Goal: Task Accomplishment & Management: Manage account settings

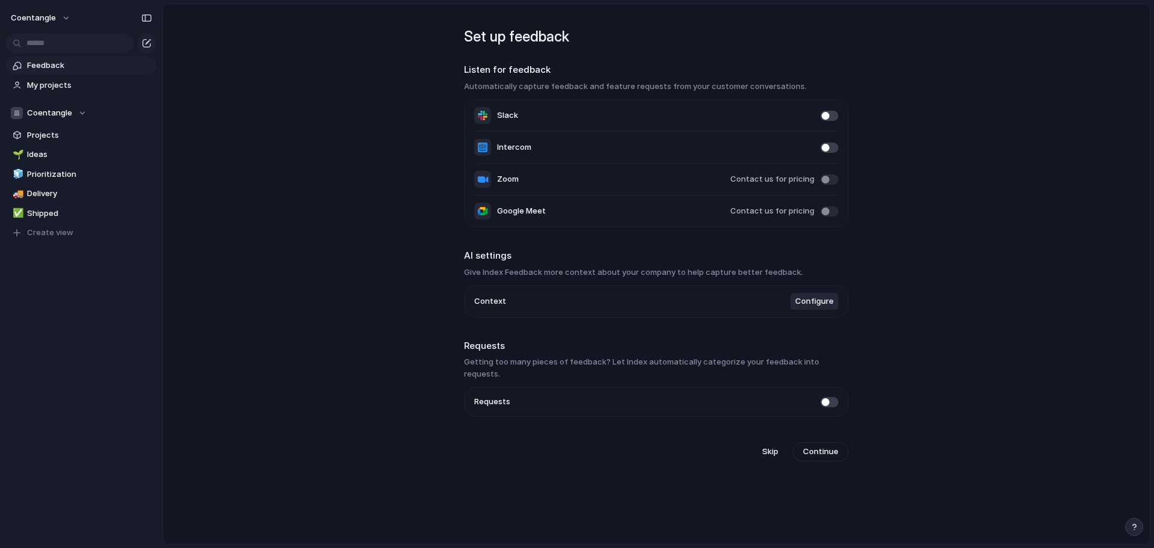
click at [828, 211] on span at bounding box center [829, 211] width 18 height 10
click at [79, 130] on span "Projects" at bounding box center [89, 135] width 125 height 12
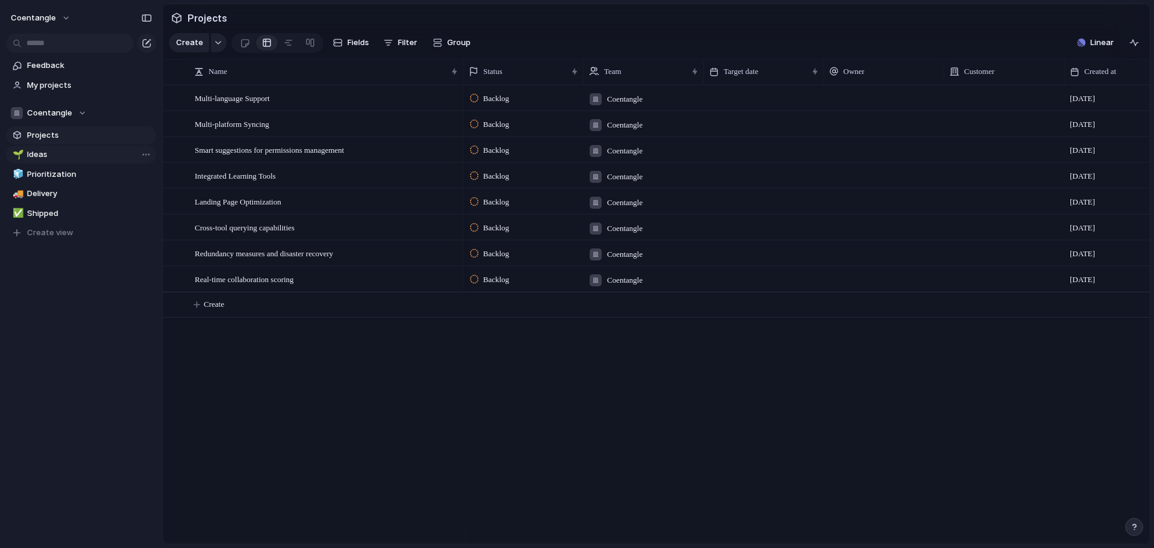
click at [77, 156] on span "Ideas" at bounding box center [89, 154] width 125 height 12
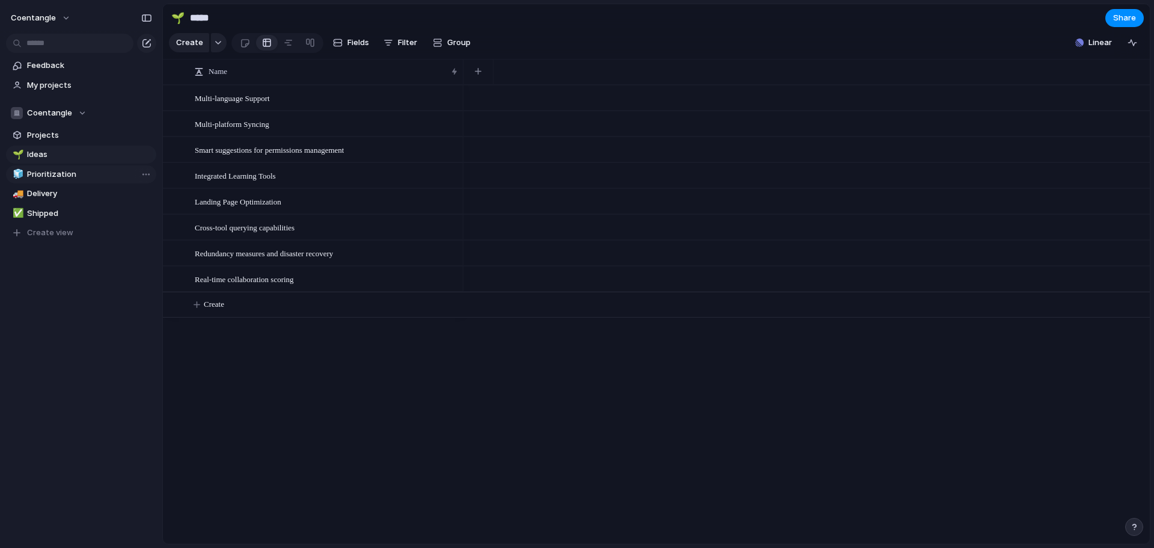
click at [89, 180] on span "Prioritization" at bounding box center [89, 174] width 125 height 12
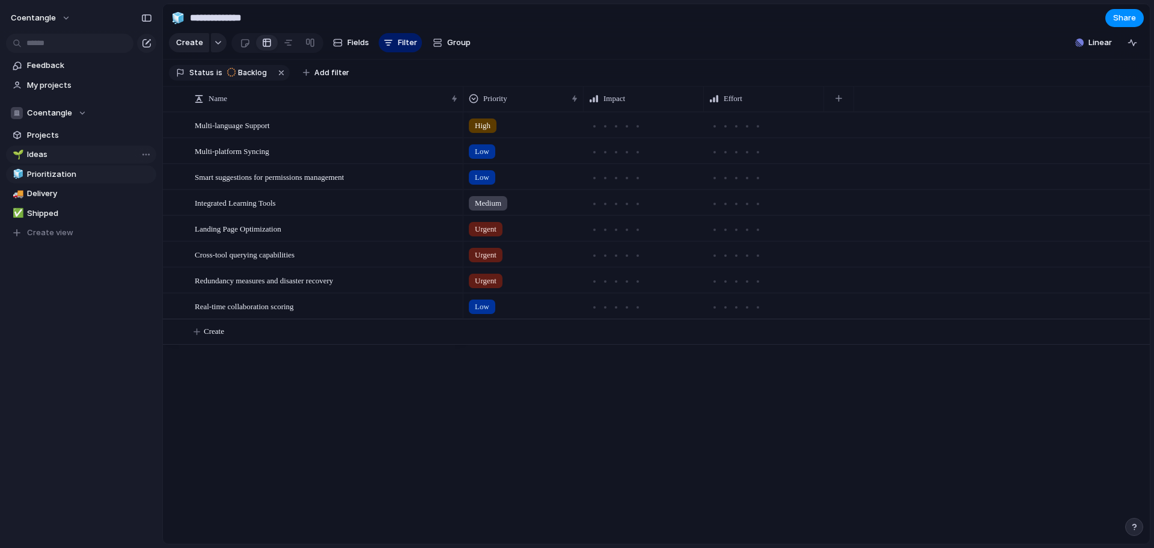
click at [72, 153] on span "Ideas" at bounding box center [89, 154] width 125 height 12
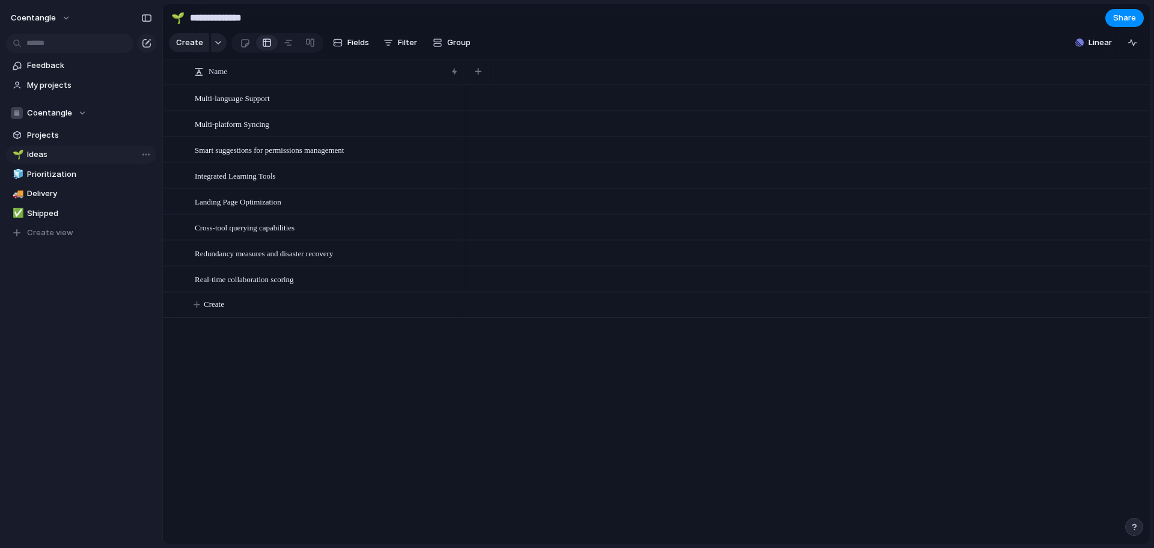
type input "*****"
click at [240, 130] on span "Multi-platform Syncing" at bounding box center [232, 124] width 75 height 14
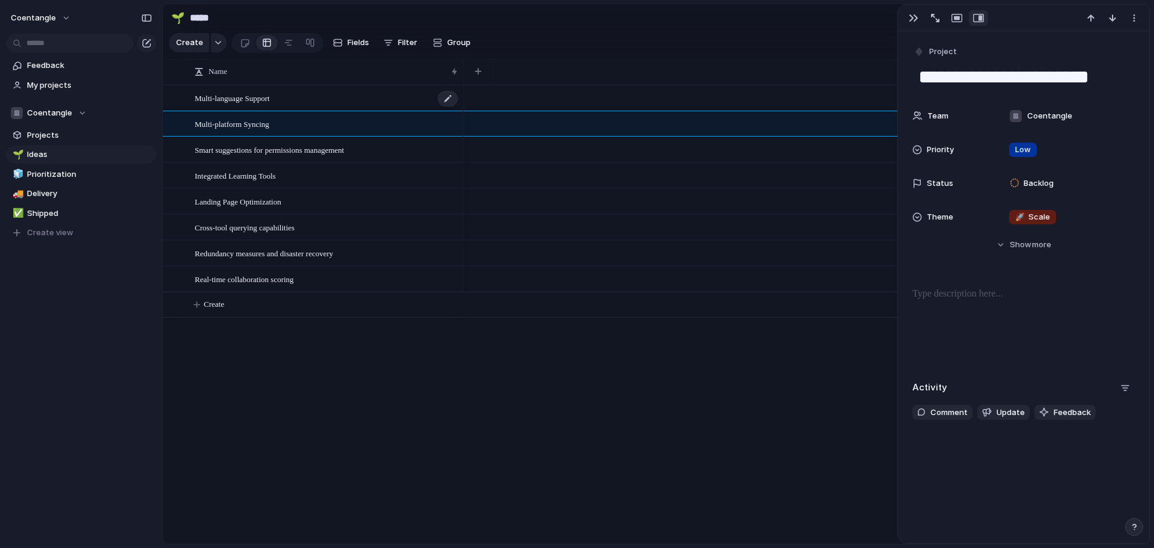
click at [263, 105] on span "Multi-language Support" at bounding box center [232, 98] width 75 height 14
type textarea "**********"
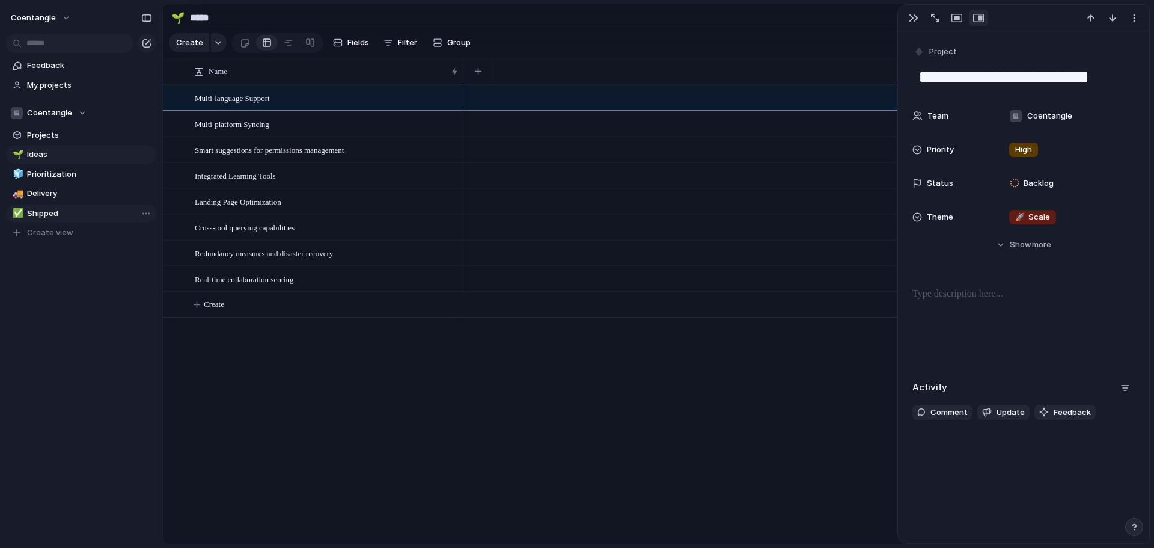
click at [47, 210] on span "Shipped" at bounding box center [89, 213] width 125 height 12
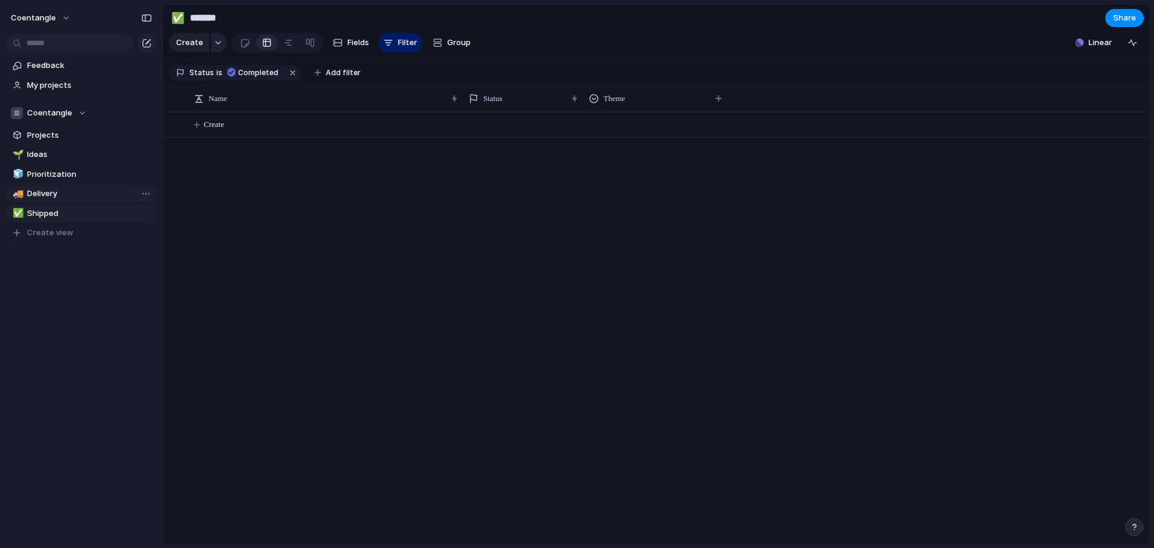
click at [61, 186] on link "🚚 Delivery" at bounding box center [81, 194] width 150 height 18
click at [69, 168] on span "Prioritization" at bounding box center [89, 174] width 125 height 12
type input "**********"
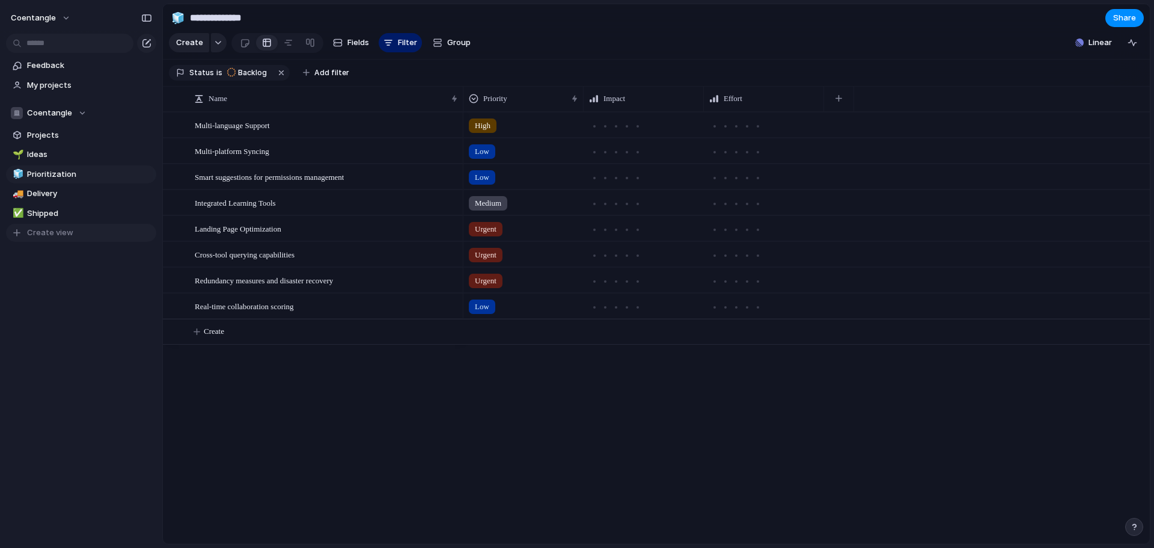
click at [38, 233] on span "Create view" at bounding box center [50, 233] width 46 height 12
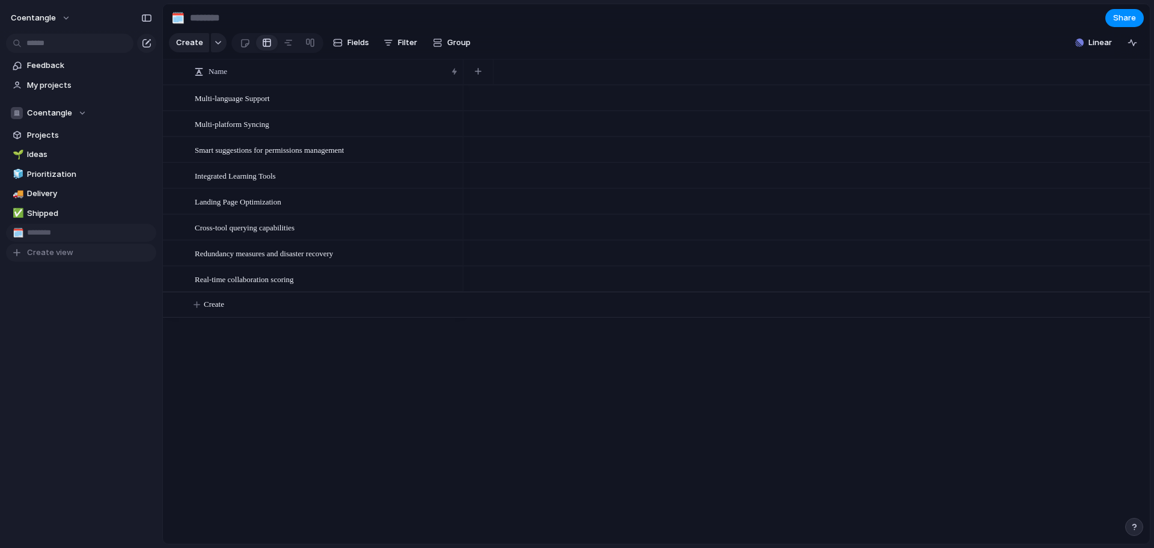
click at [38, 233] on input "text" at bounding box center [89, 233] width 125 height 12
click at [243, 49] on div at bounding box center [245, 43] width 10 height 20
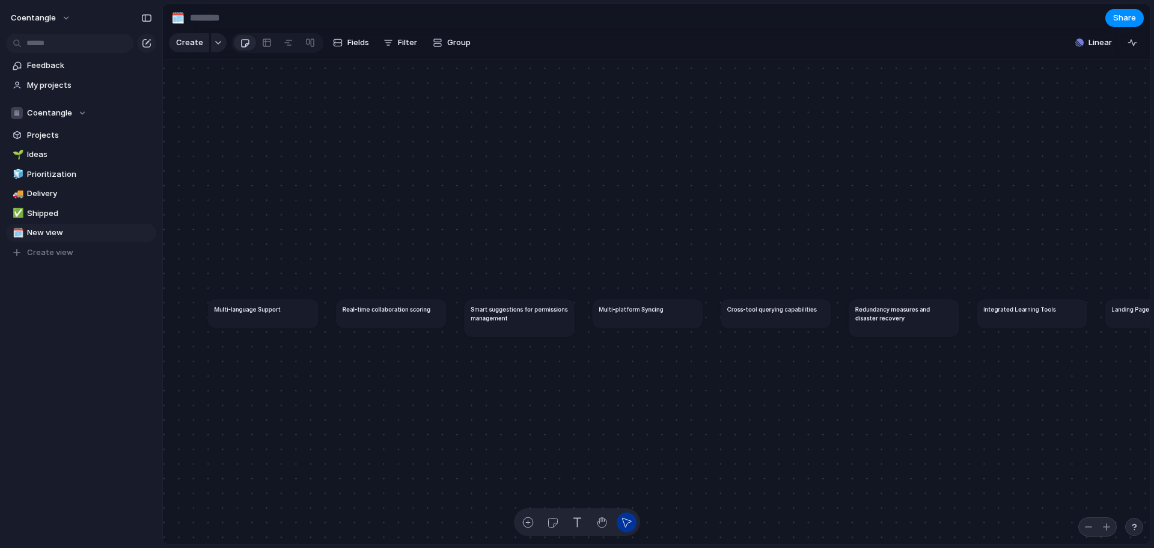
click at [225, 308] on article "Multi-language Support" at bounding box center [263, 313] width 110 height 29
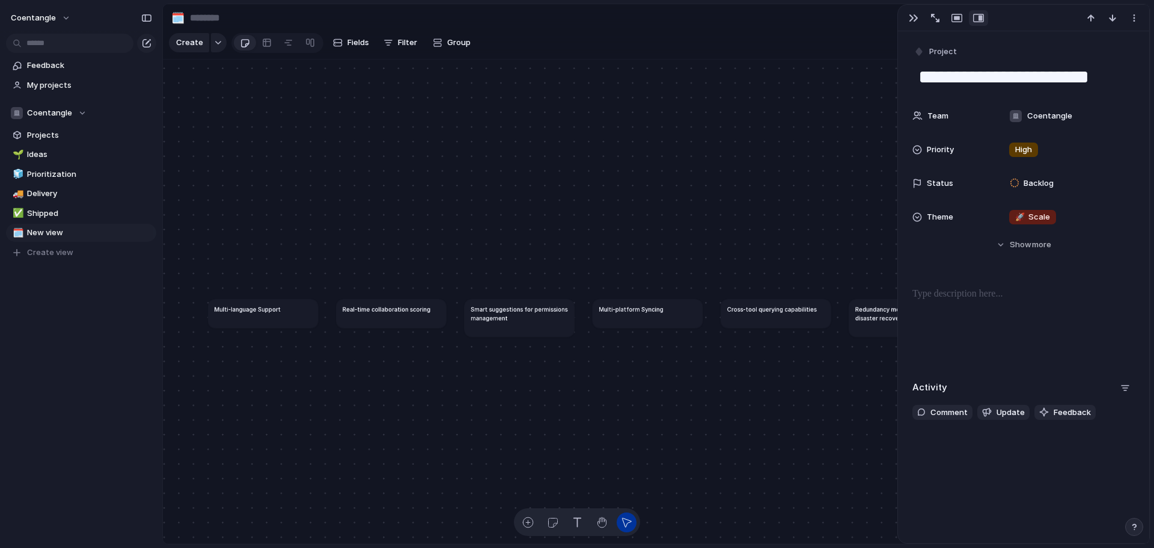
click at [213, 19] on input at bounding box center [258, 18] width 141 height 22
drag, startPoint x: 627, startPoint y: 318, endPoint x: 323, endPoint y: 138, distance: 353.7
click at [356, 135] on h1 "Multi-platform Syncing" at bounding box center [388, 130] width 64 height 9
drag, startPoint x: 797, startPoint y: 317, endPoint x: 355, endPoint y: 224, distance: 452.2
click at [355, 219] on h1 "Cross-tool querying capabilities" at bounding box center [329, 214] width 90 height 9
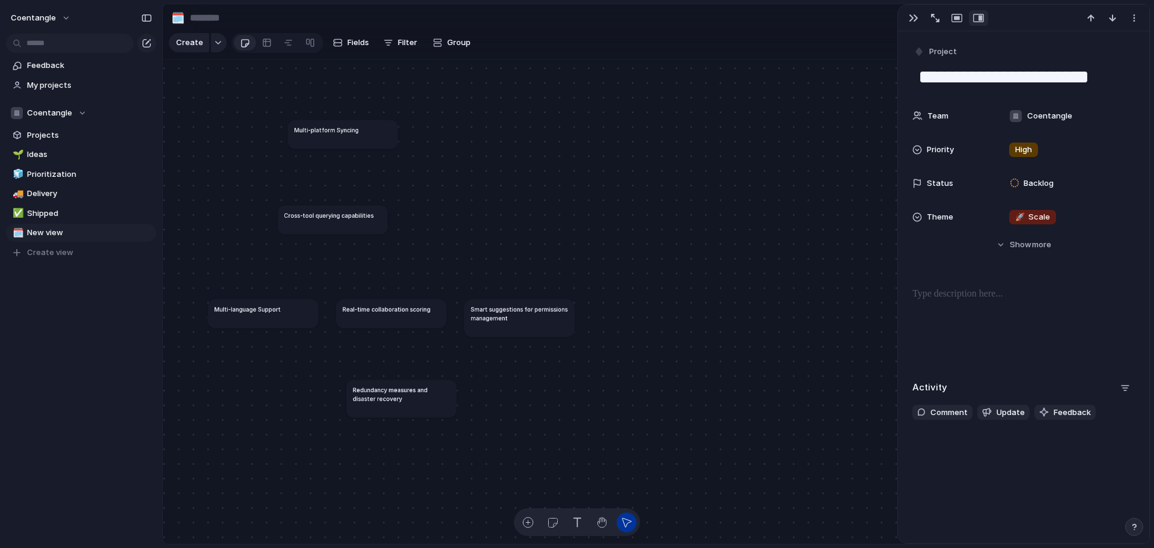
drag, startPoint x: 876, startPoint y: 322, endPoint x: 373, endPoint y: 403, distance: 508.8
click at [373, 402] on h1 "Redundancy measures and disaster recovery" at bounding box center [401, 393] width 97 height 17
click at [907, 20] on button "button" at bounding box center [913, 18] width 19 height 16
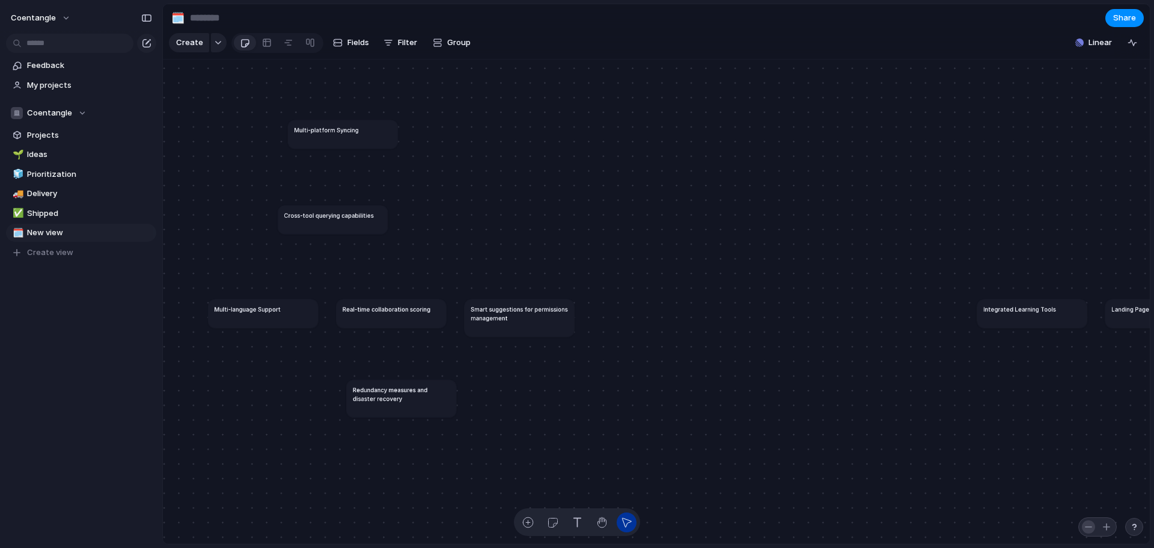
click at [1087, 531] on div "button" at bounding box center [1089, 527] width 10 height 10
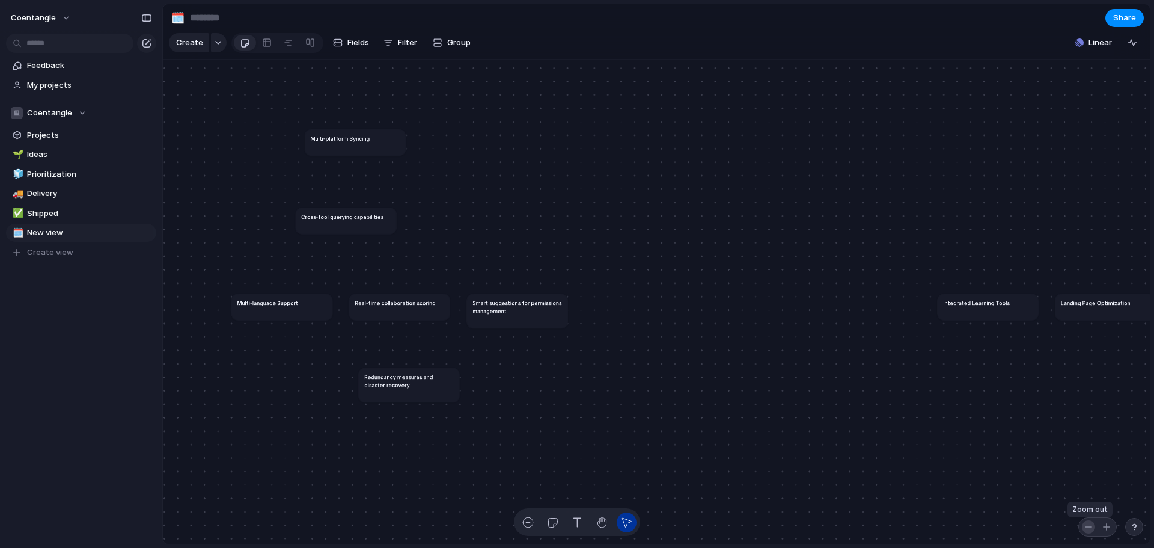
click at [1087, 531] on div "button" at bounding box center [1089, 527] width 10 height 10
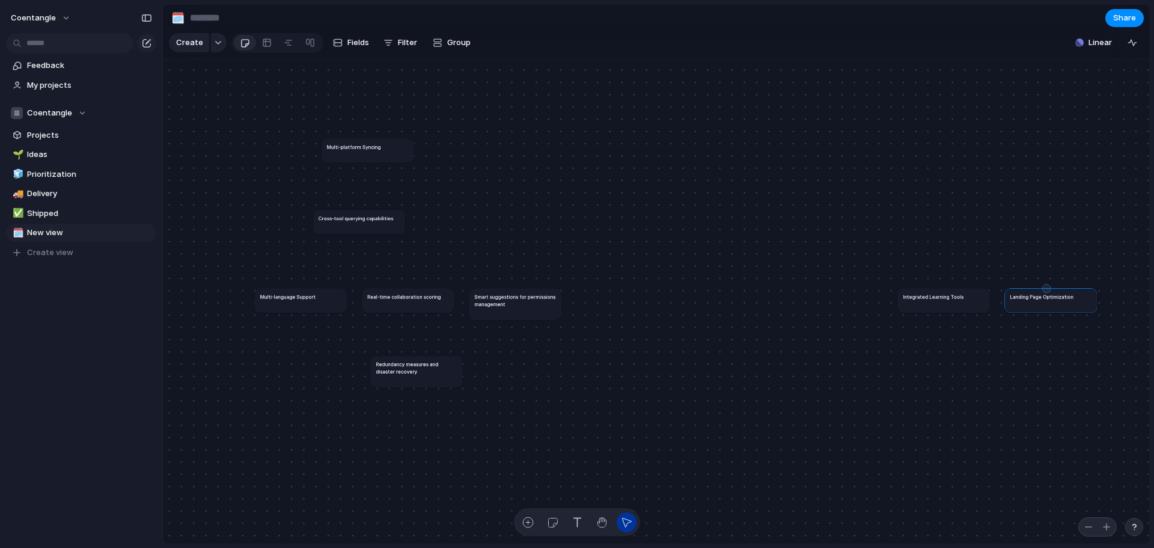
click at [1046, 295] on div "Multi-language Support Real-time collaboration scoring Smart suggestions for pe…" at bounding box center [656, 301] width 987 height 484
drag, startPoint x: 1052, startPoint y: 311, endPoint x: 538, endPoint y: 207, distance: 524.1
click at [538, 207] on div at bounding box center [528, 197] width 100 height 32
drag, startPoint x: 921, startPoint y: 311, endPoint x: 275, endPoint y: 373, distance: 649.1
click at [275, 373] on article "Integrated Learning Tools" at bounding box center [298, 362] width 92 height 24
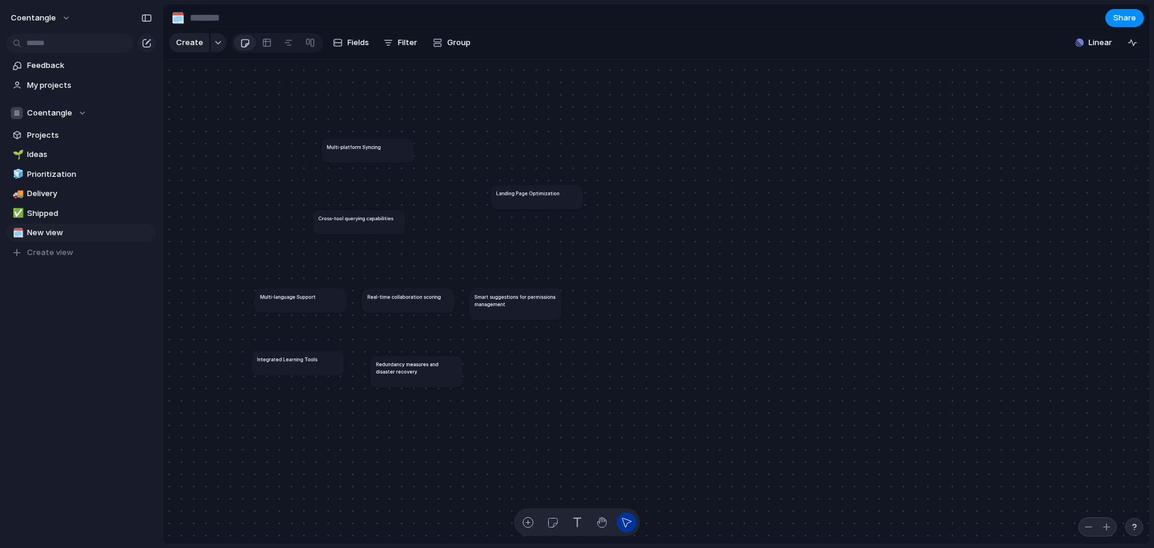
click at [230, 23] on input at bounding box center [258, 18] width 141 height 22
type input "**********"
click at [69, 142] on link "Projects" at bounding box center [81, 135] width 150 height 18
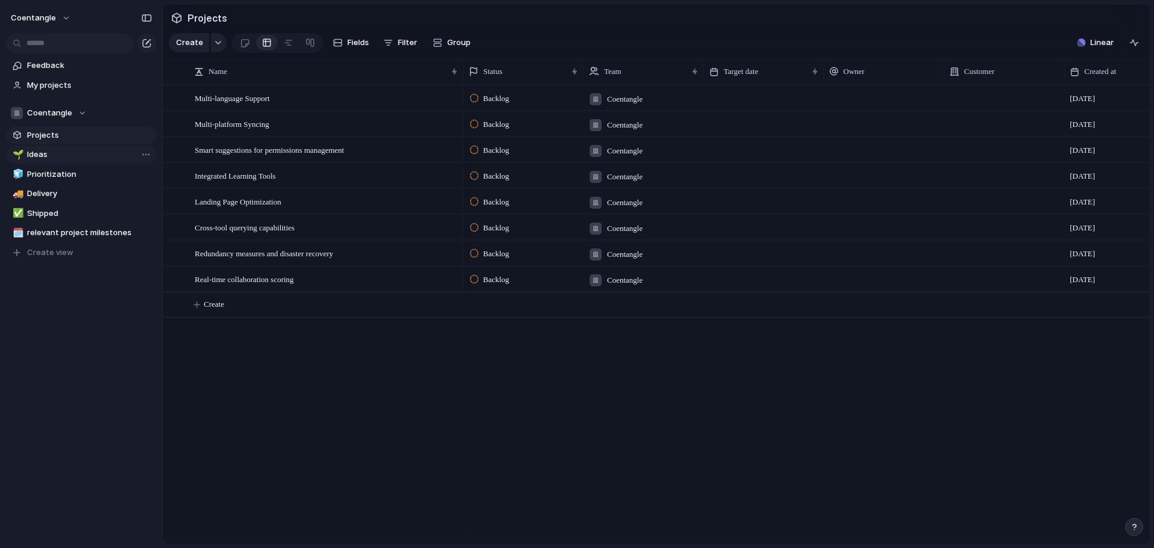
click at [68, 154] on span "Ideas" at bounding box center [89, 154] width 125 height 12
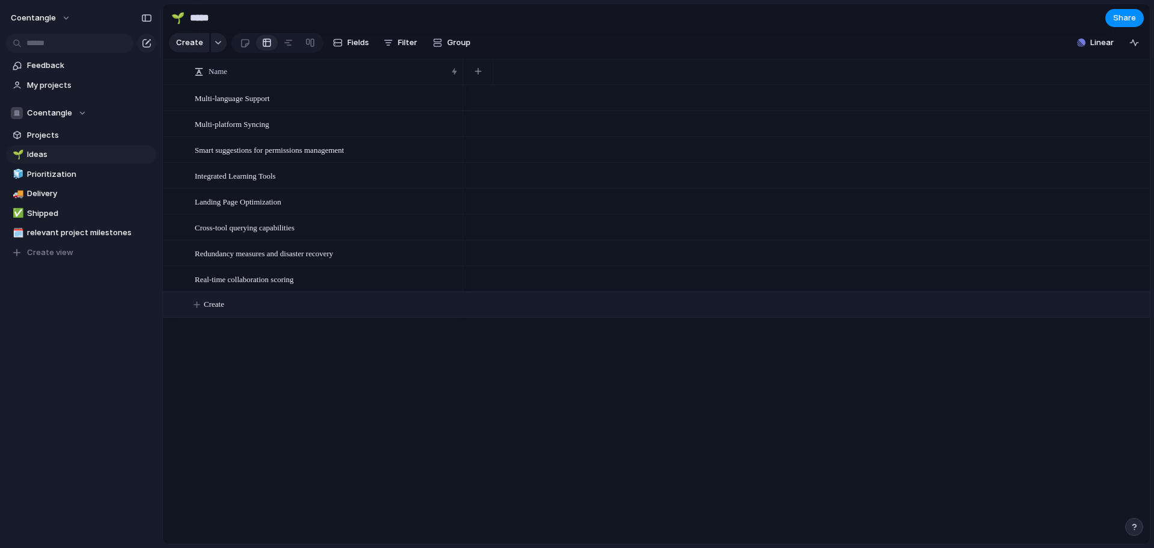
click at [218, 310] on span "Create" at bounding box center [214, 304] width 20 height 12
type textarea "*******"
click at [444, 313] on div at bounding box center [448, 305] width 20 height 16
click at [447, 49] on span "Group" at bounding box center [458, 43] width 23 height 12
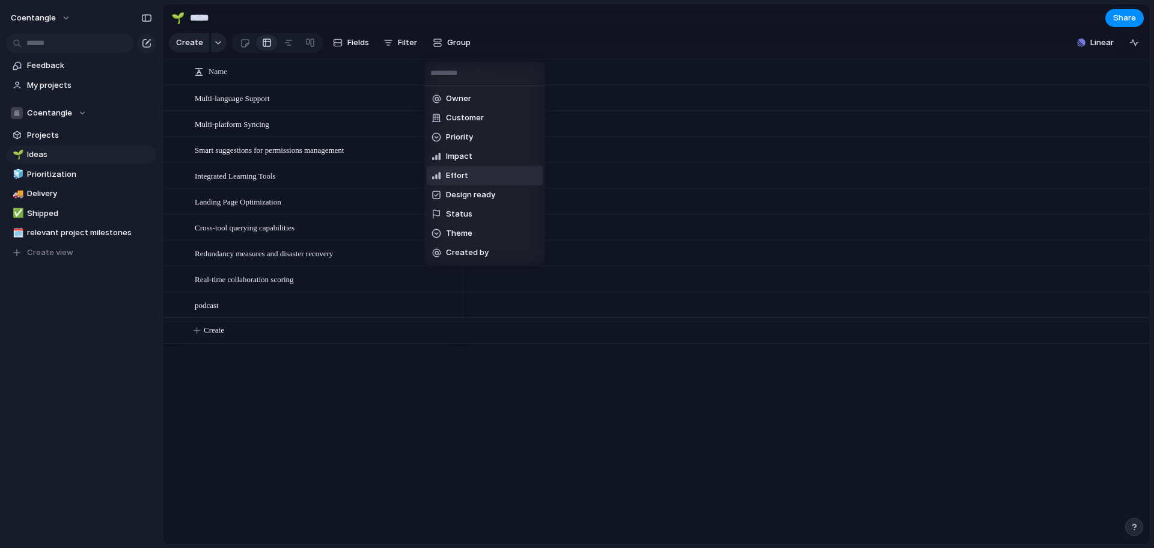
click at [484, 177] on li "Effort" at bounding box center [485, 175] width 116 height 19
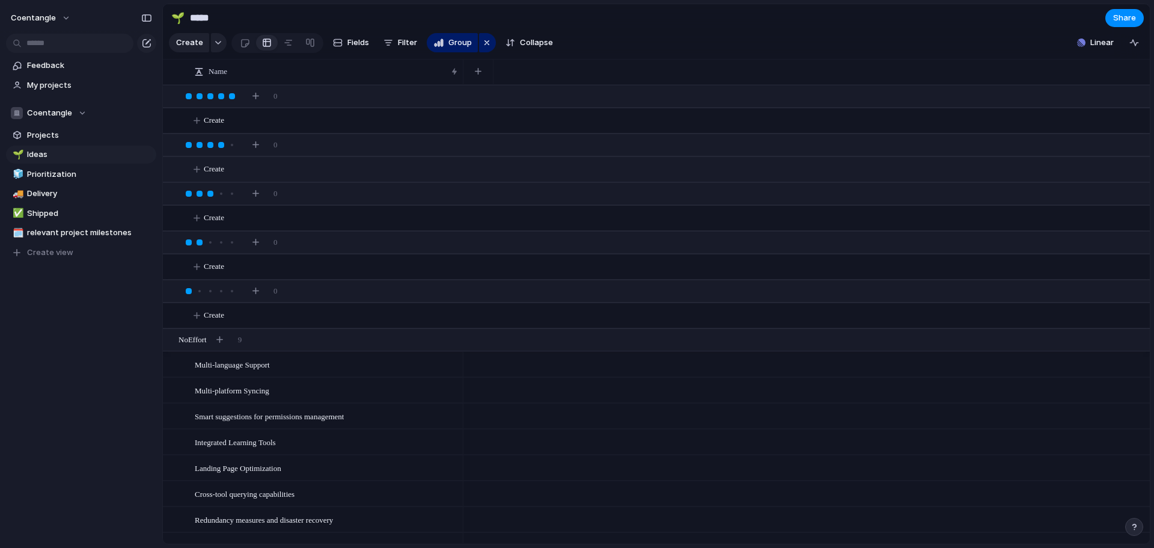
click at [199, 181] on button "Create" at bounding box center [671, 169] width 993 height 25
click at [21, 200] on div "🚚" at bounding box center [17, 194] width 8 height 14
click at [46, 192] on div at bounding box center [577, 274] width 1154 height 548
click at [46, 192] on span "Delivery" at bounding box center [89, 194] width 125 height 12
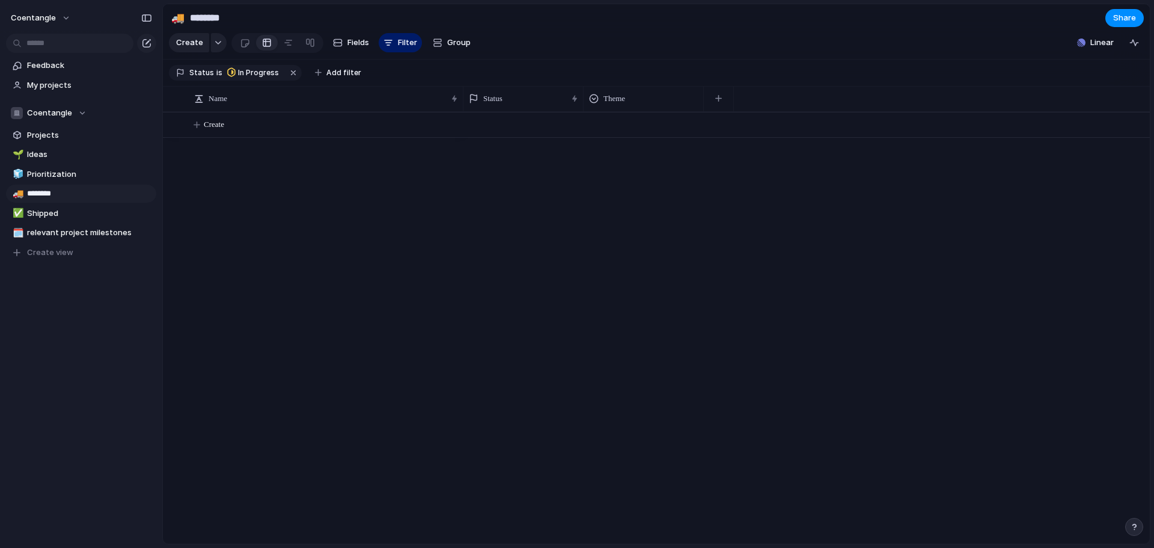
type input "********"
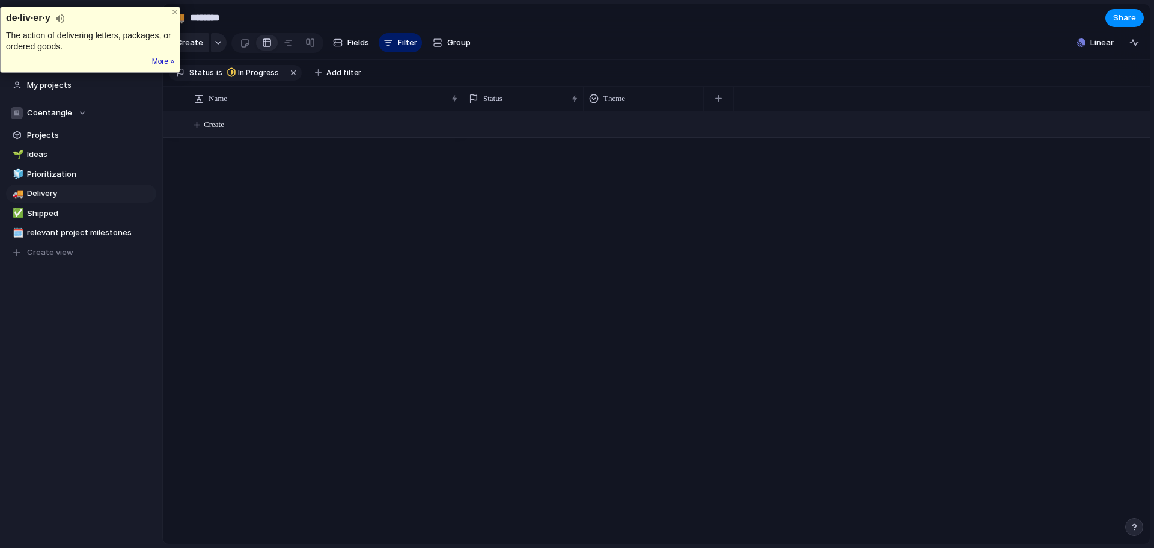
click at [220, 130] on span "Create" at bounding box center [214, 124] width 20 height 12
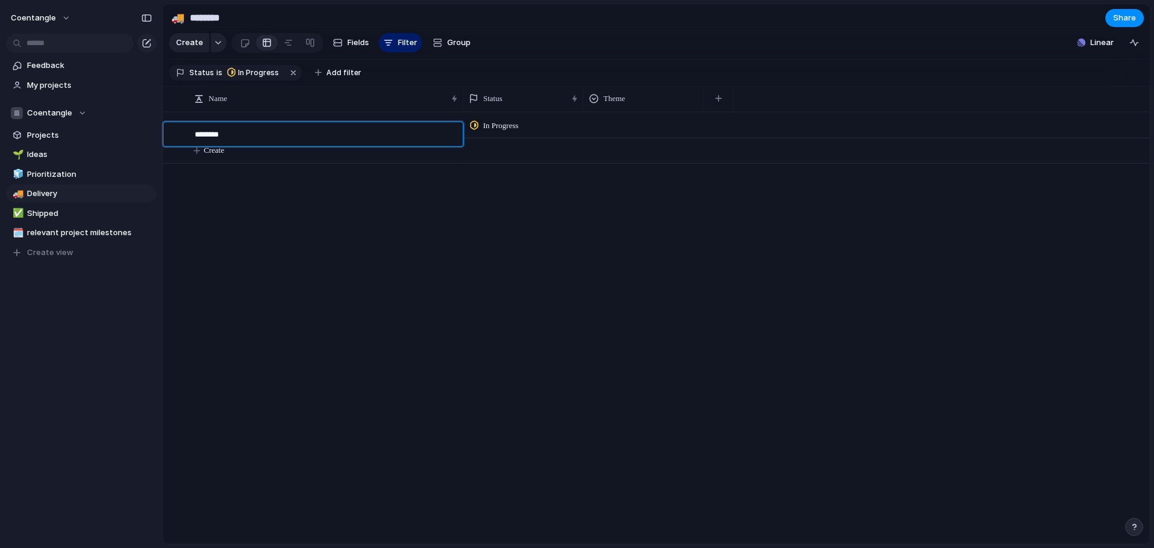
type textarea "*********"
click at [654, 105] on div "Theme" at bounding box center [643, 99] width 109 height 12
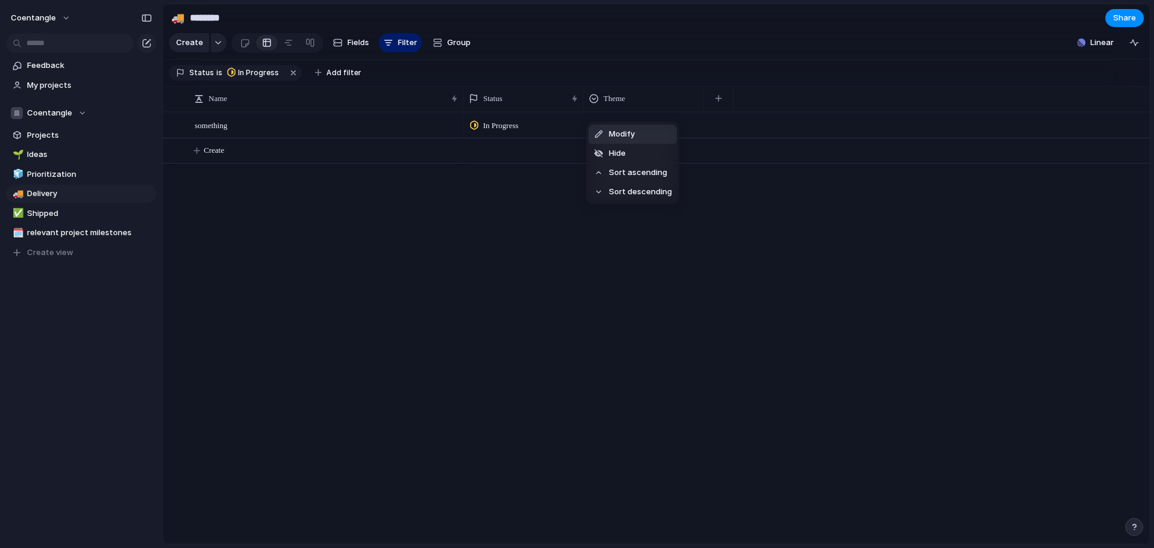
click at [770, 210] on div "Modify Hide Sort ascending Sort descending" at bounding box center [577, 274] width 1154 height 548
click at [592, 121] on div at bounding box center [643, 123] width 119 height 20
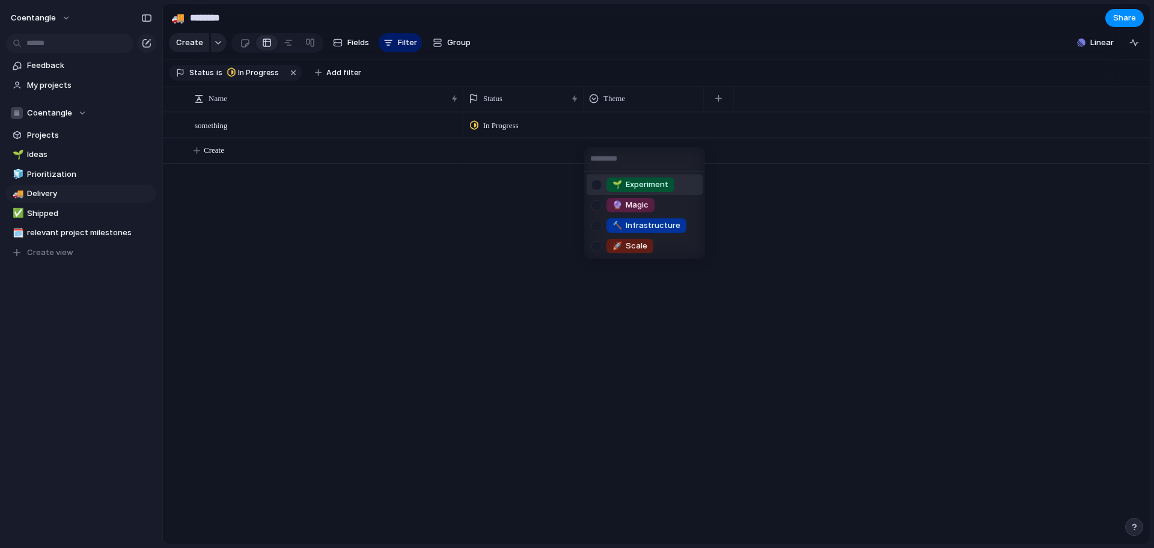
click at [605, 137] on div "🌱 Experiment 🔮 Magic 🔨 Infrastructure 🚀 Scale" at bounding box center [577, 274] width 1154 height 548
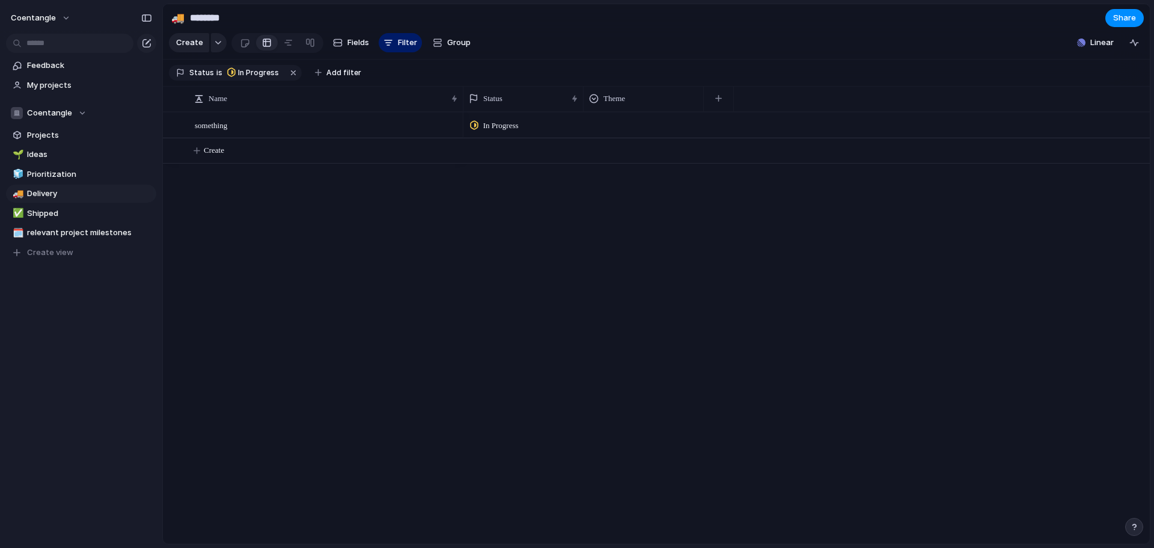
click at [618, 133] on div at bounding box center [643, 123] width 119 height 20
click at [620, 138] on div "🌱 Experiment 🔮 Magic 🔨 Infrastructure 🚀 Scale" at bounding box center [577, 274] width 1154 height 548
click at [620, 133] on div at bounding box center [643, 123] width 119 height 20
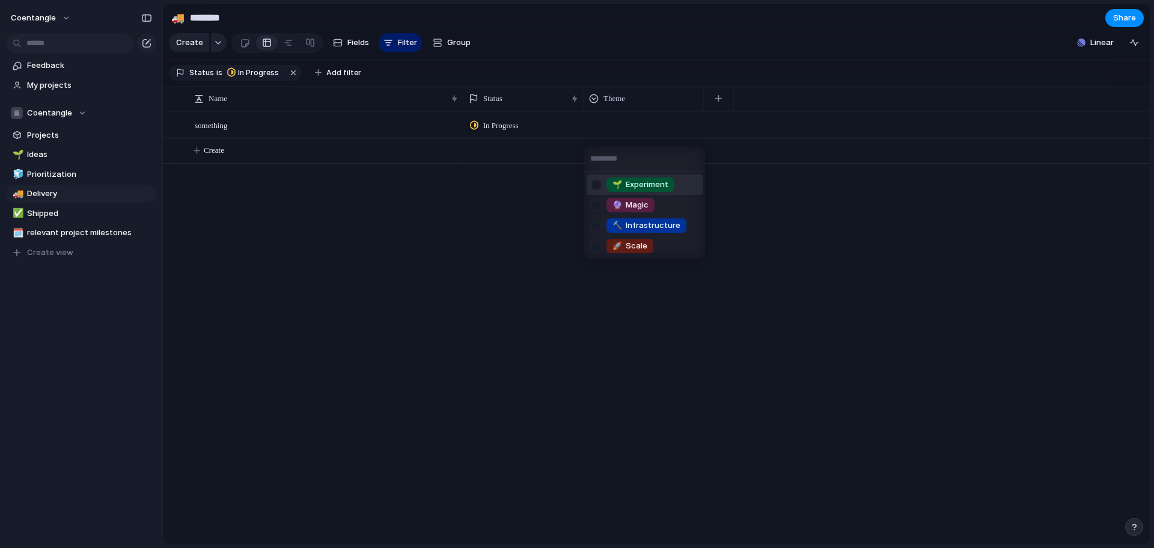
click at [647, 191] on div "🌱 Experiment" at bounding box center [640, 184] width 68 height 14
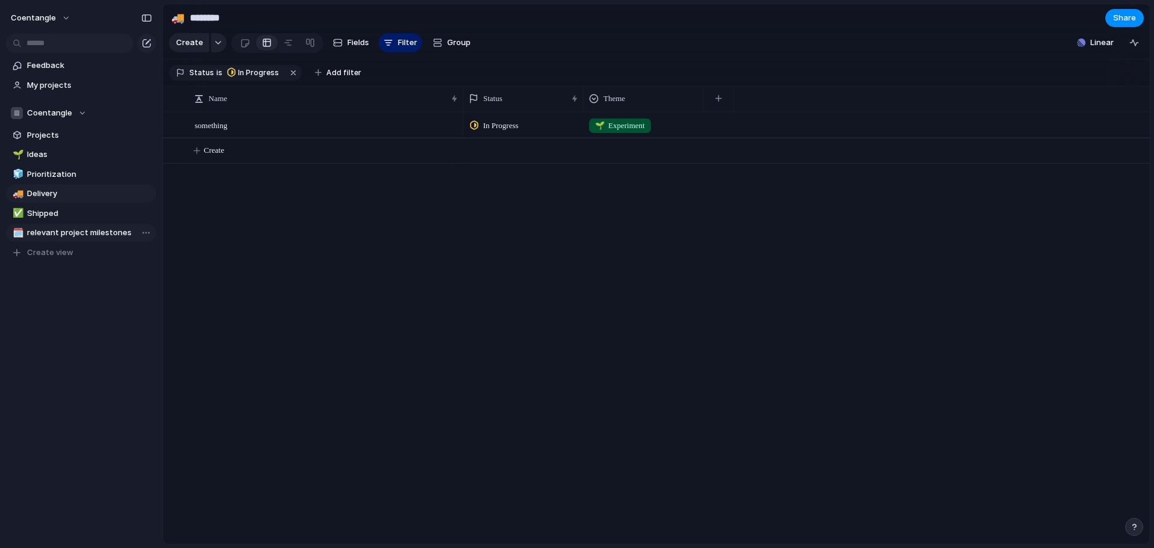
click at [76, 234] on span "relevant project milestones" at bounding box center [89, 233] width 125 height 12
type input "**********"
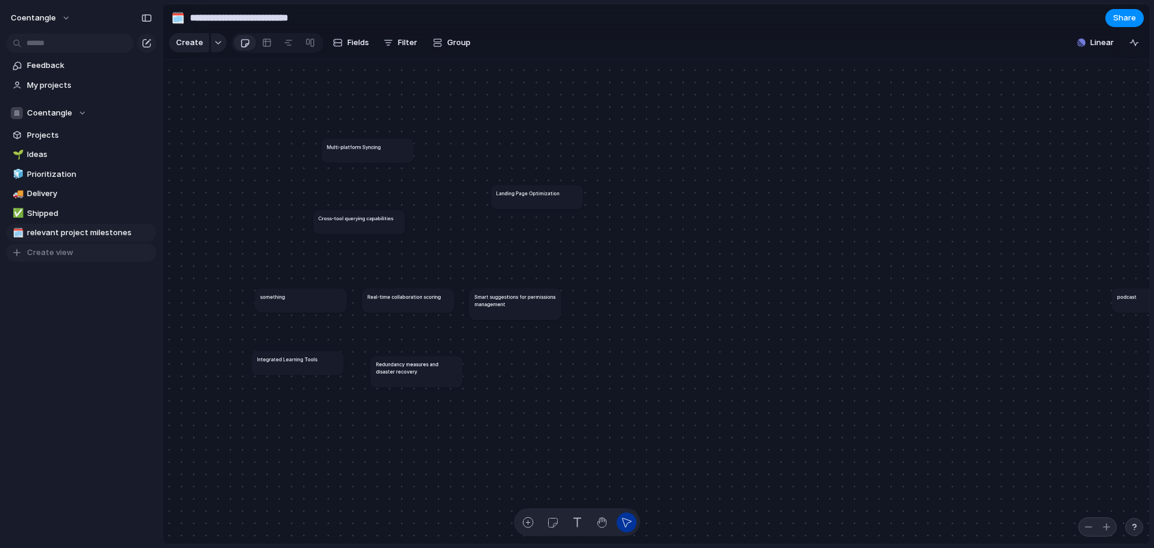
click at [66, 249] on span "Create view" at bounding box center [50, 252] width 46 height 12
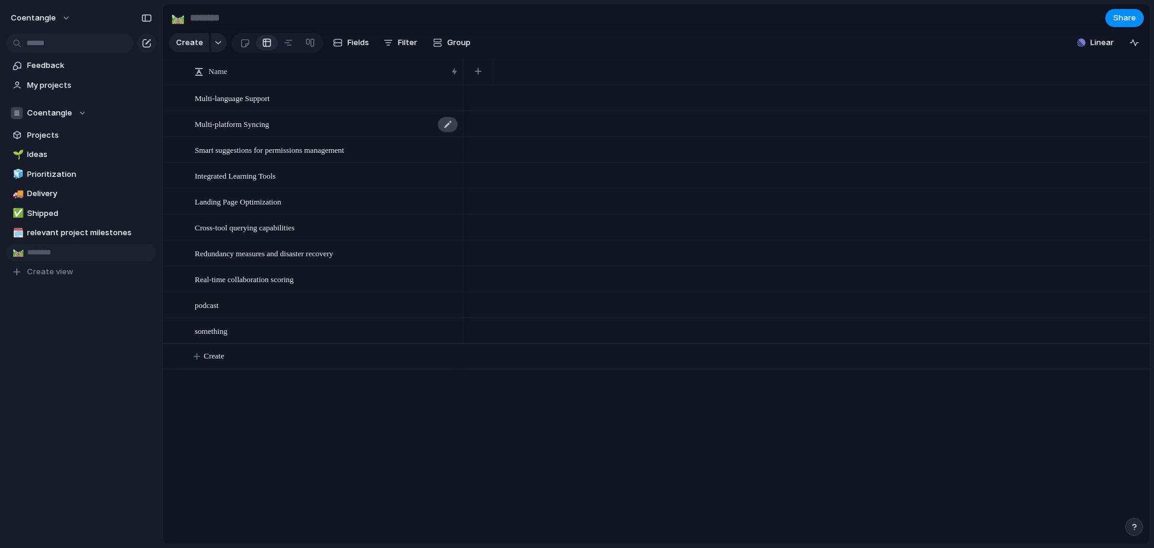
click at [451, 132] on div at bounding box center [448, 125] width 20 height 16
click at [454, 81] on div "Name" at bounding box center [325, 71] width 269 height 19
click at [454, 81] on div "Sort ascending Sort descending" at bounding box center [577, 274] width 1154 height 548
click at [528, 178] on div at bounding box center [806, 175] width 686 height 26
click at [481, 75] on div "button" at bounding box center [478, 71] width 7 height 7
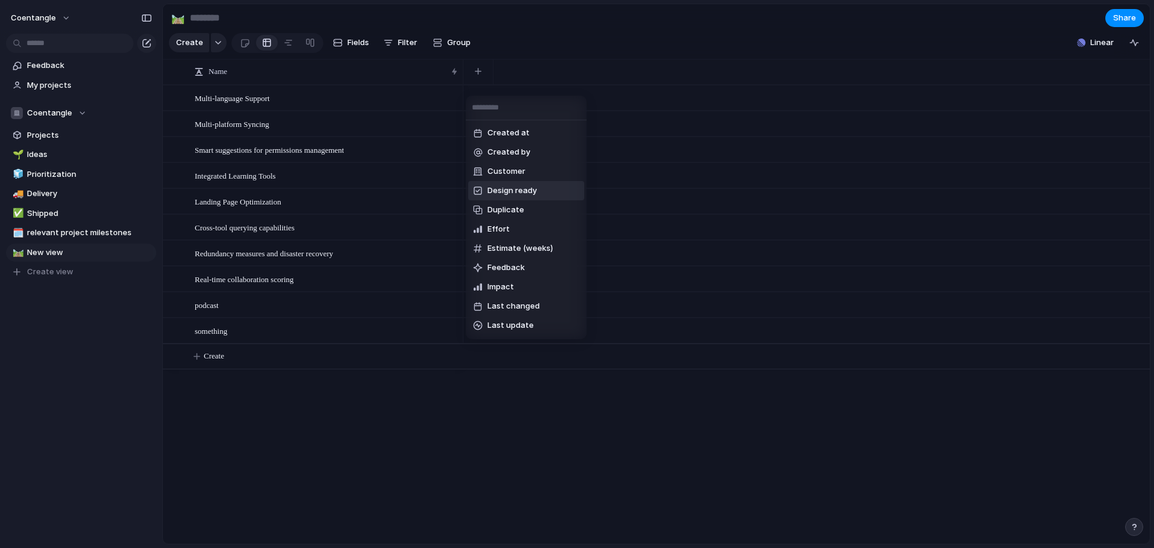
click at [524, 197] on li "Design ready" at bounding box center [526, 190] width 116 height 19
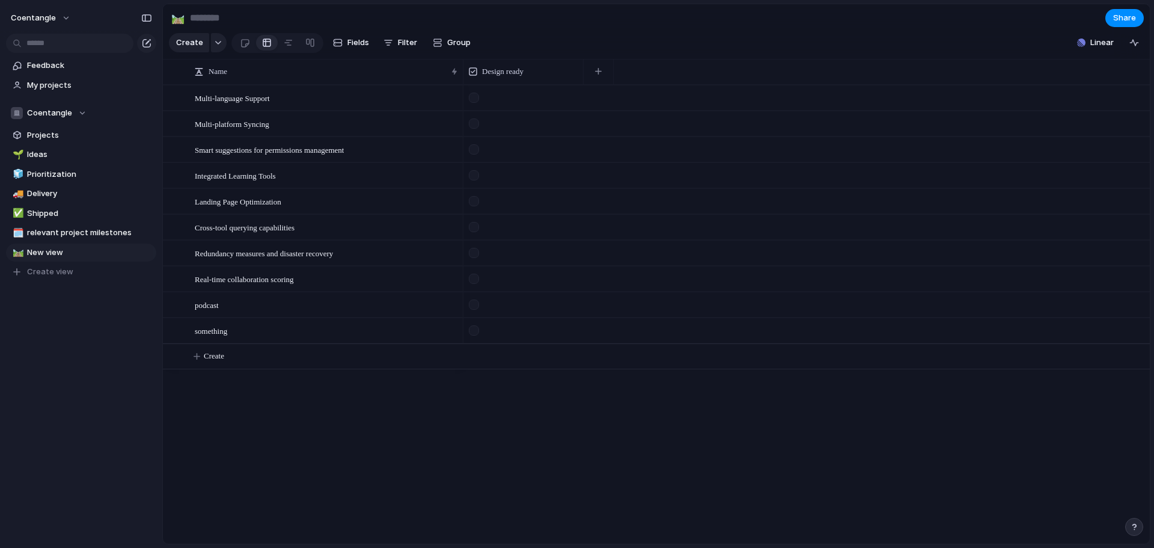
click at [599, 59] on section "Create Fields Filter Group Zoom Collapse Linear" at bounding box center [656, 45] width 987 height 29
click at [603, 82] on button "button" at bounding box center [598, 72] width 25 height 22
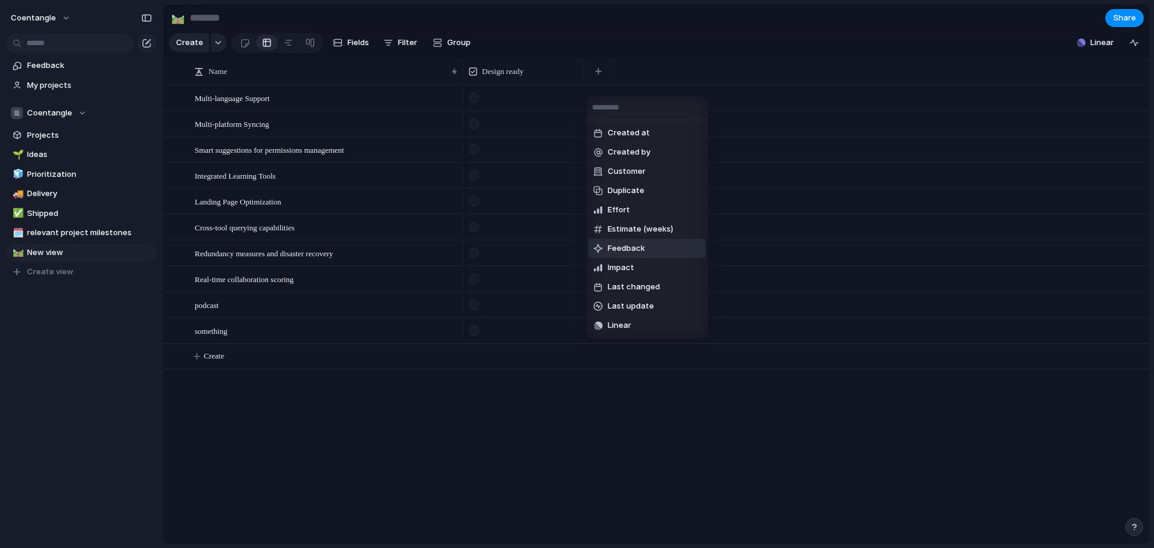
click at [639, 255] on li "Feedback" at bounding box center [646, 248] width 117 height 19
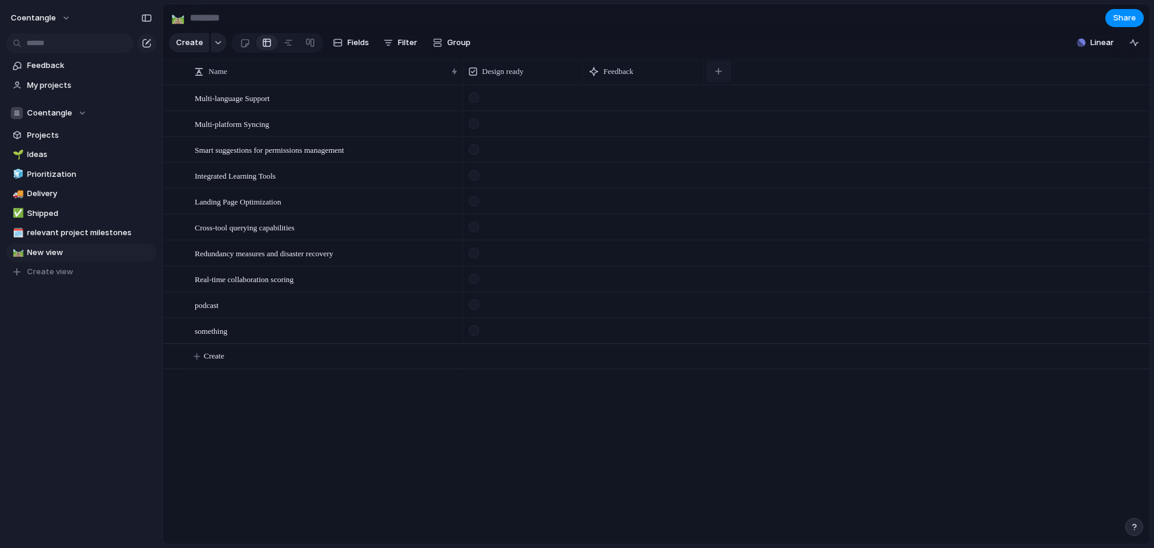
click at [721, 74] on button "button" at bounding box center [718, 72] width 25 height 22
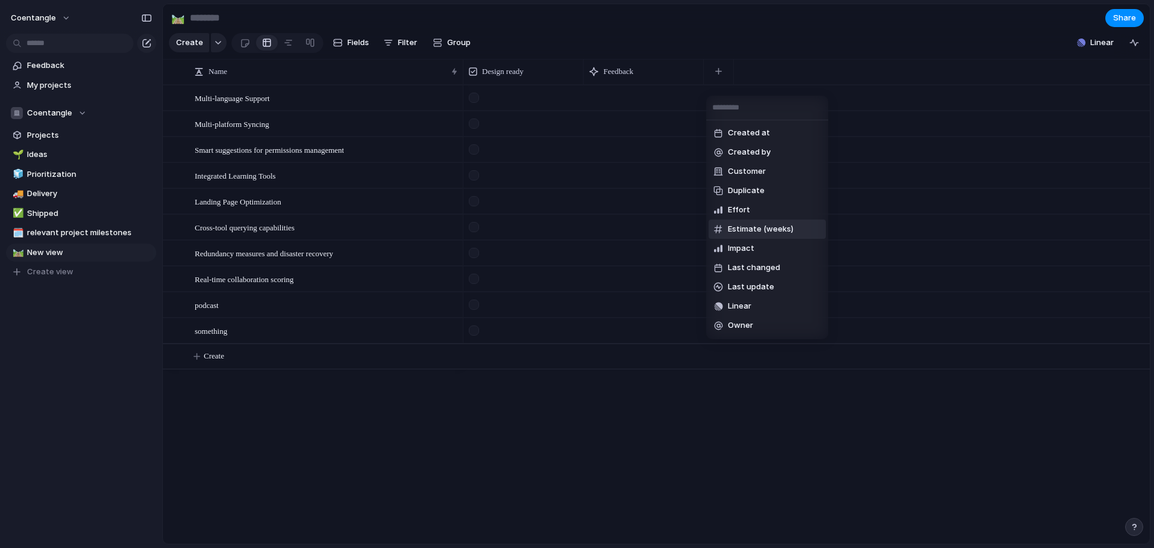
click at [755, 227] on span "Estimate (weeks)" at bounding box center [761, 229] width 66 height 12
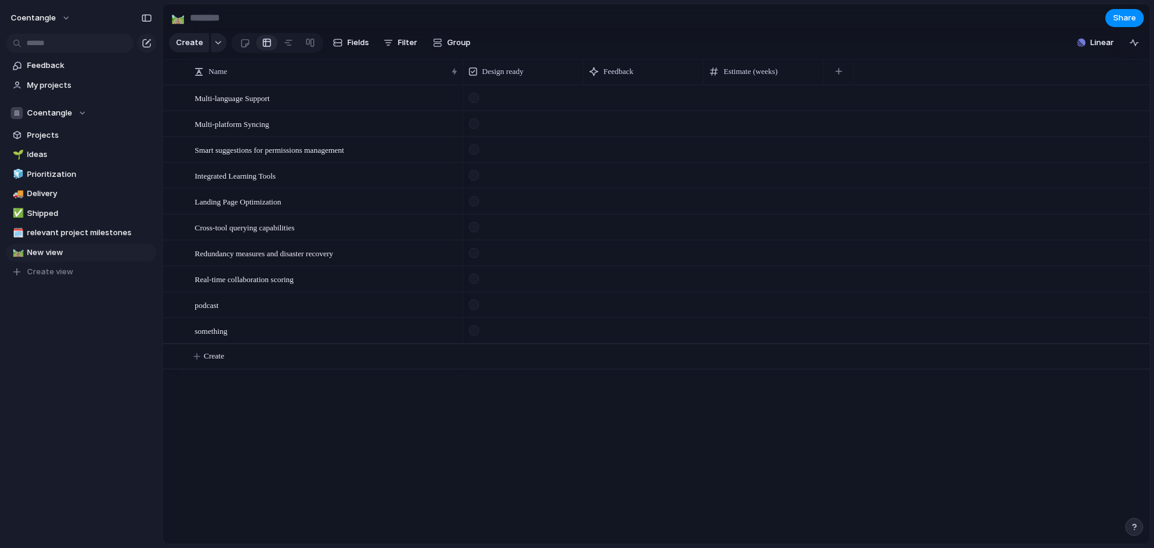
click at [767, 110] on div at bounding box center [764, 97] width 120 height 25
click at [988, 162] on div at bounding box center [806, 149] width 686 height 26
click at [846, 82] on button "button" at bounding box center [838, 72] width 25 height 22
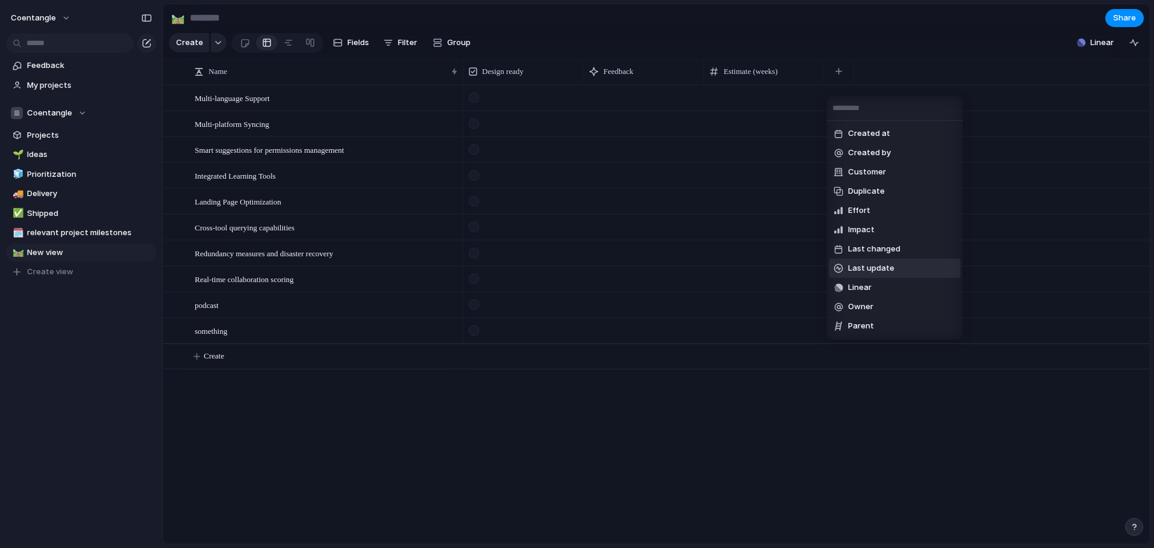
click at [885, 275] on li "Last update" at bounding box center [895, 267] width 132 height 19
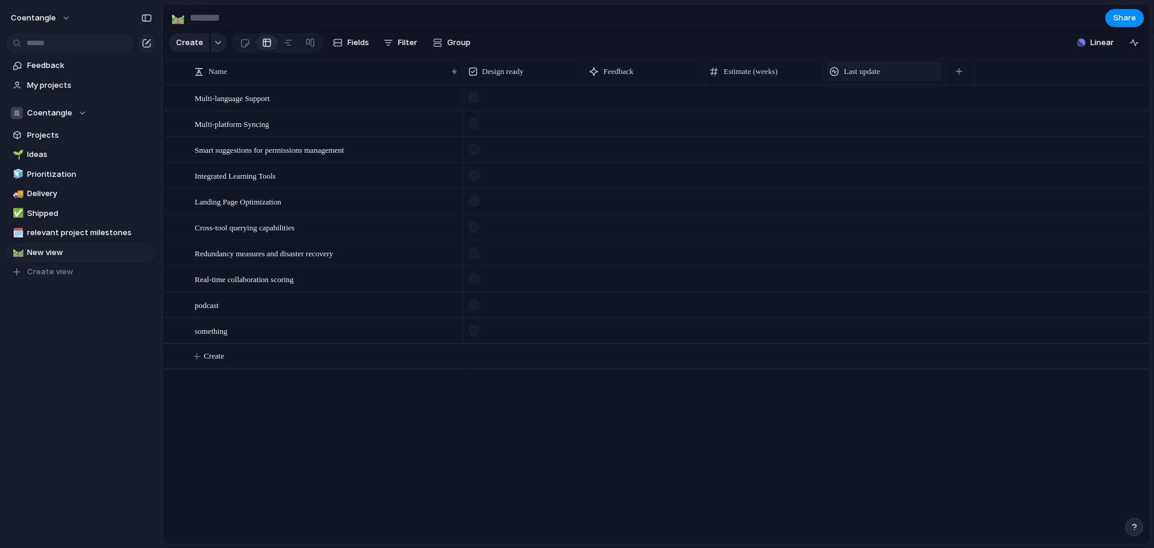
click at [901, 78] on div "Last update" at bounding box center [883, 72] width 109 height 12
click at [890, 112] on li "Modify" at bounding box center [873, 106] width 88 height 19
click at [867, 265] on div at bounding box center [884, 252] width 120 height 25
click at [1132, 47] on div "button" at bounding box center [1134, 43] width 10 height 10
click at [33, 14] on span "coentangle" at bounding box center [33, 18] width 45 height 12
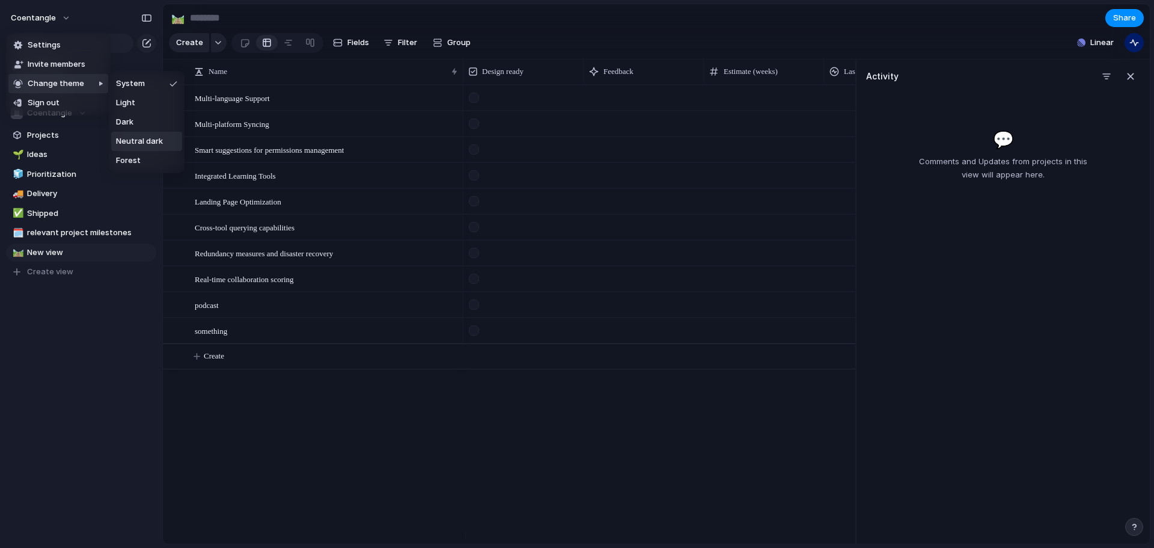
click at [144, 141] on span "Neutral dark" at bounding box center [139, 141] width 47 height 12
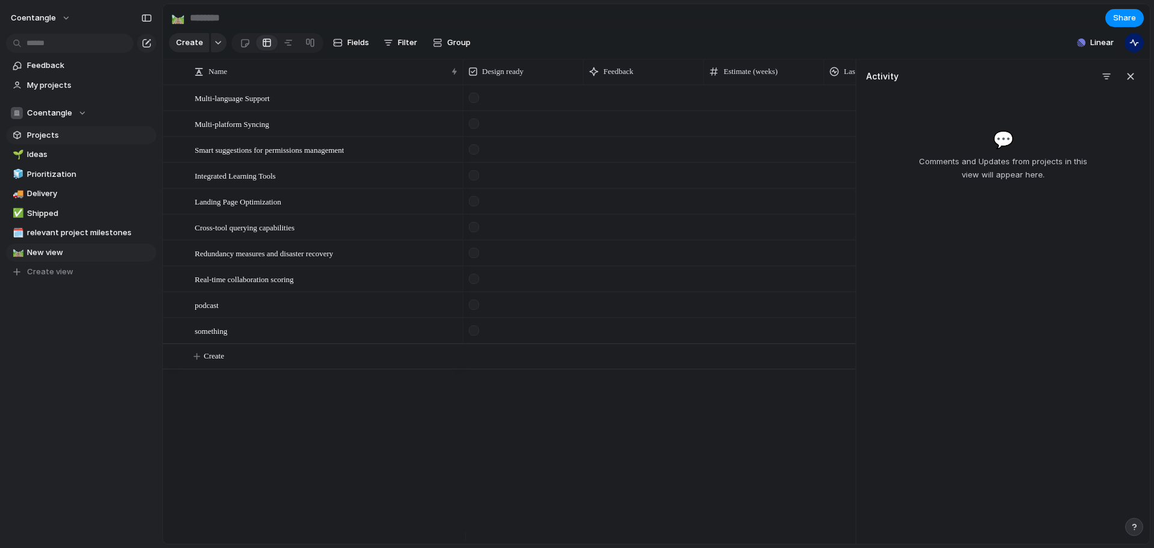
click at [21, 142] on link "Projects" at bounding box center [81, 135] width 150 height 18
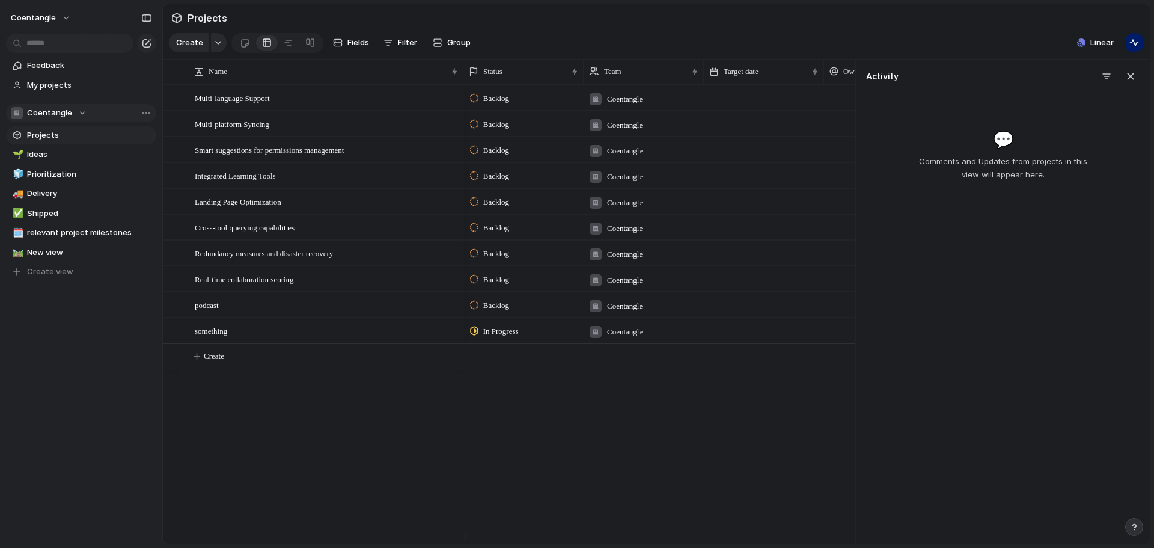
click at [31, 116] on span "Coentangle" at bounding box center [49, 113] width 45 height 12
click at [65, 154] on div "Coentangle" at bounding box center [50, 161] width 64 height 14
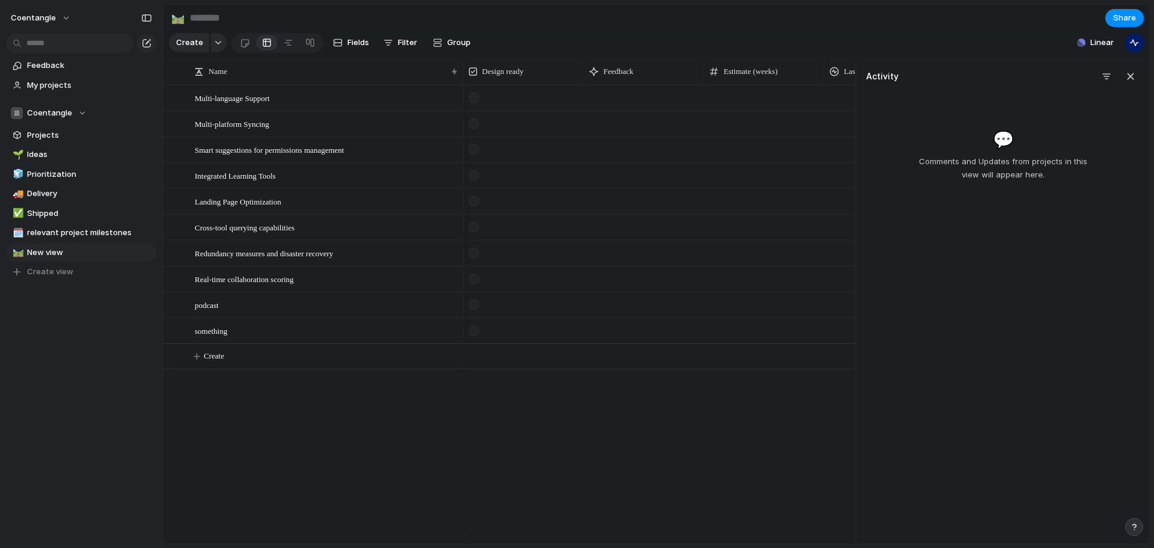
click at [215, 11] on input at bounding box center [258, 18] width 141 height 22
click at [88, 231] on span "relevant project milestones" at bounding box center [89, 233] width 125 height 12
type input "**********"
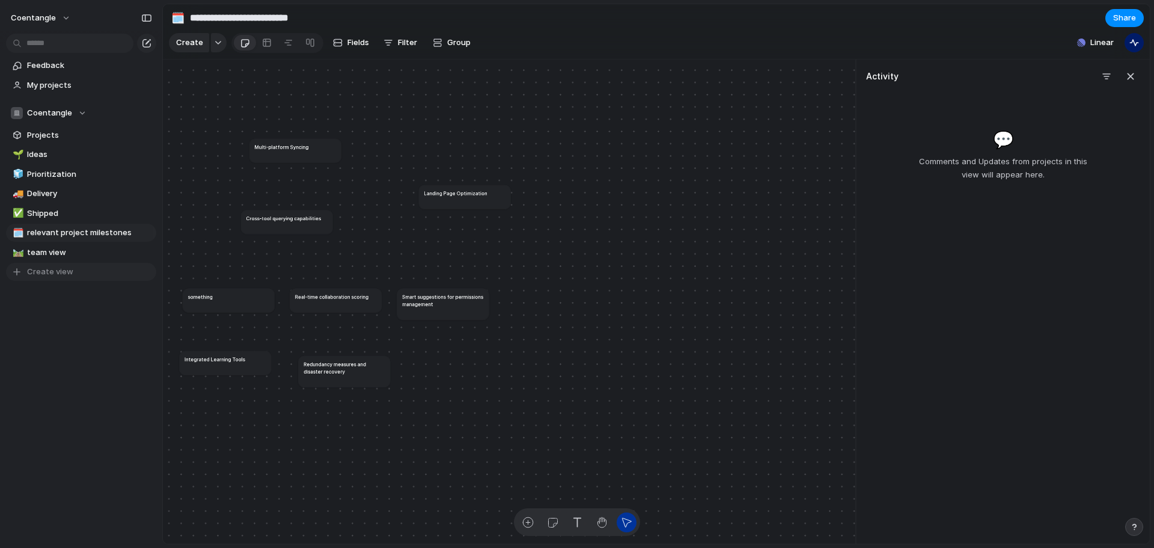
click at [65, 269] on span "Create view" at bounding box center [50, 272] width 46 height 12
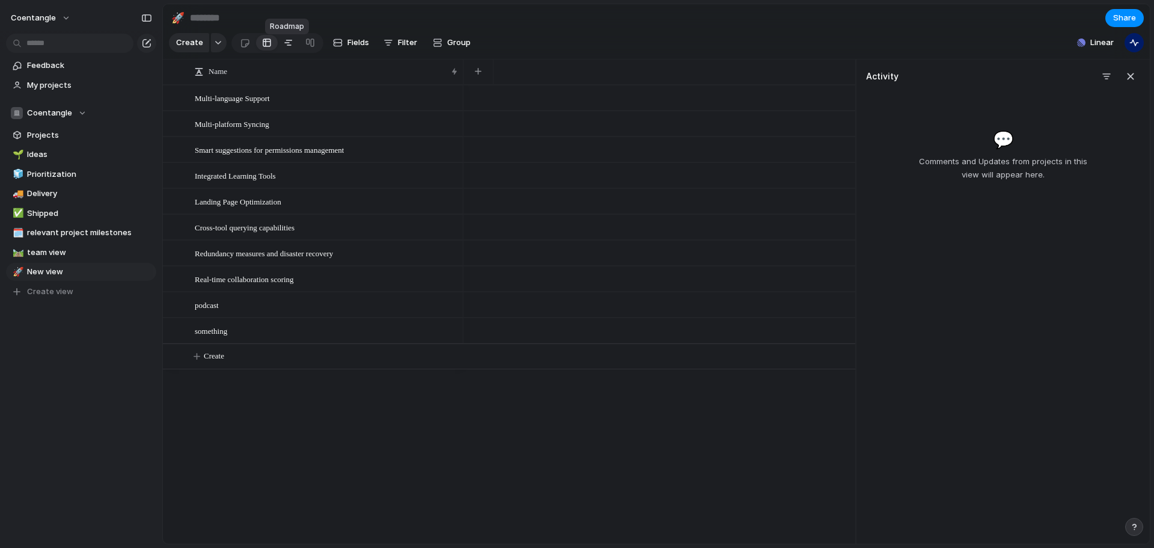
click at [290, 51] on div at bounding box center [289, 42] width 10 height 19
click at [486, 46] on div "button" at bounding box center [491, 43] width 10 height 10
type input "*"
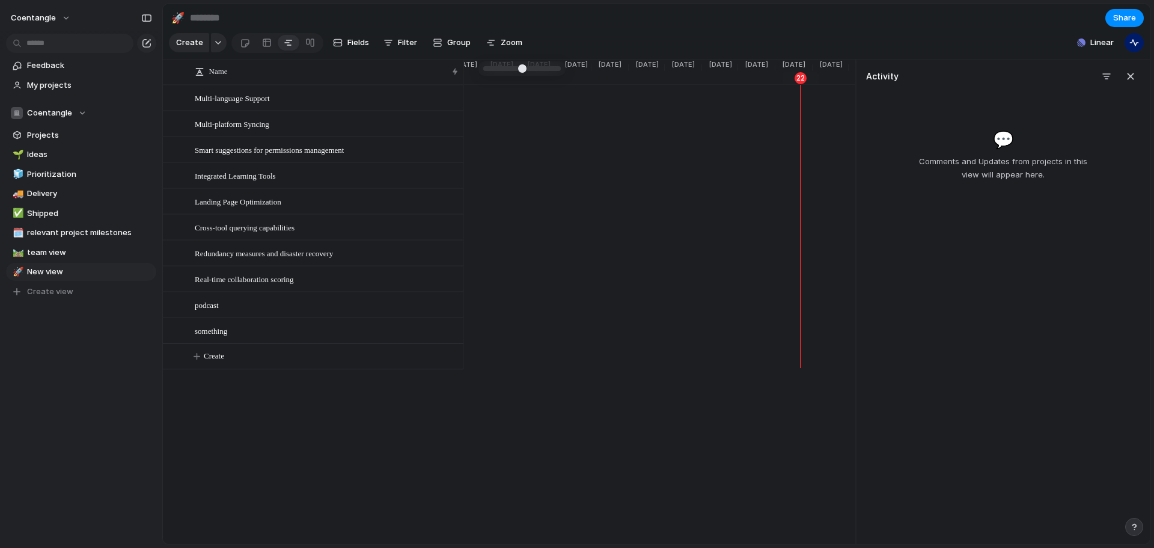
drag, startPoint x: 522, startPoint y: 68, endPoint x: 466, endPoint y: 72, distance: 55.4
click at [415, 45] on button "Filter" at bounding box center [400, 42] width 43 height 19
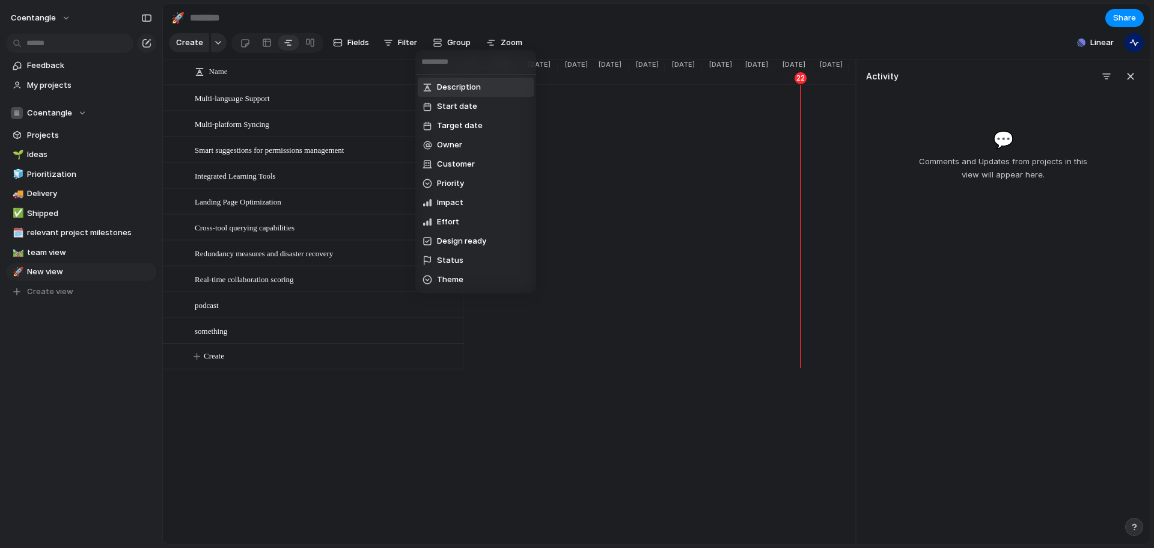
click at [372, 44] on div "Description Start date Target date Owner Customer Priority Impact Effort Design…" at bounding box center [577, 274] width 1154 height 548
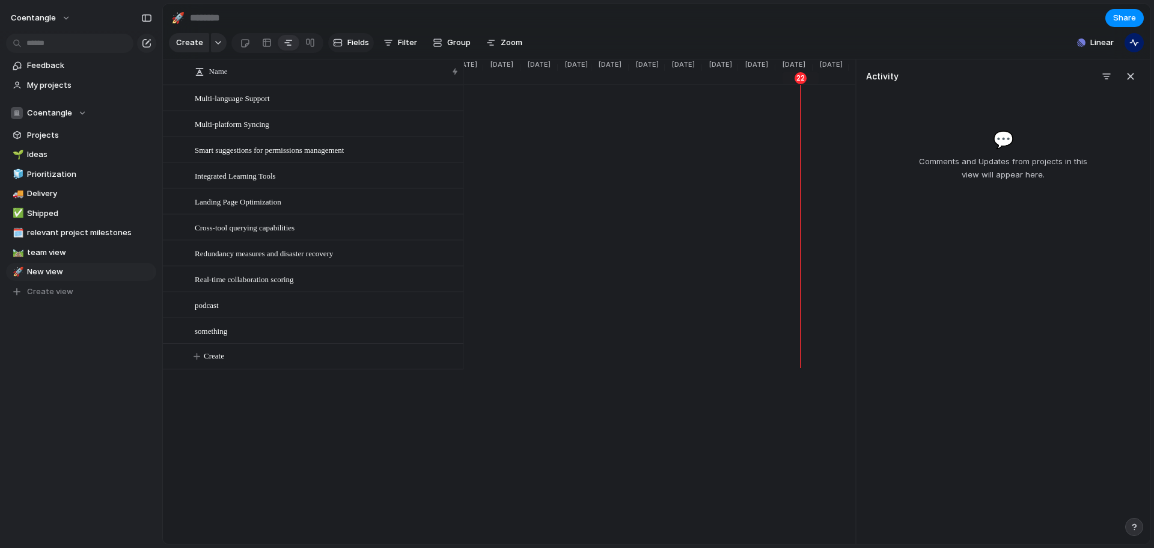
click at [350, 52] on button "Fields" at bounding box center [351, 42] width 46 height 19
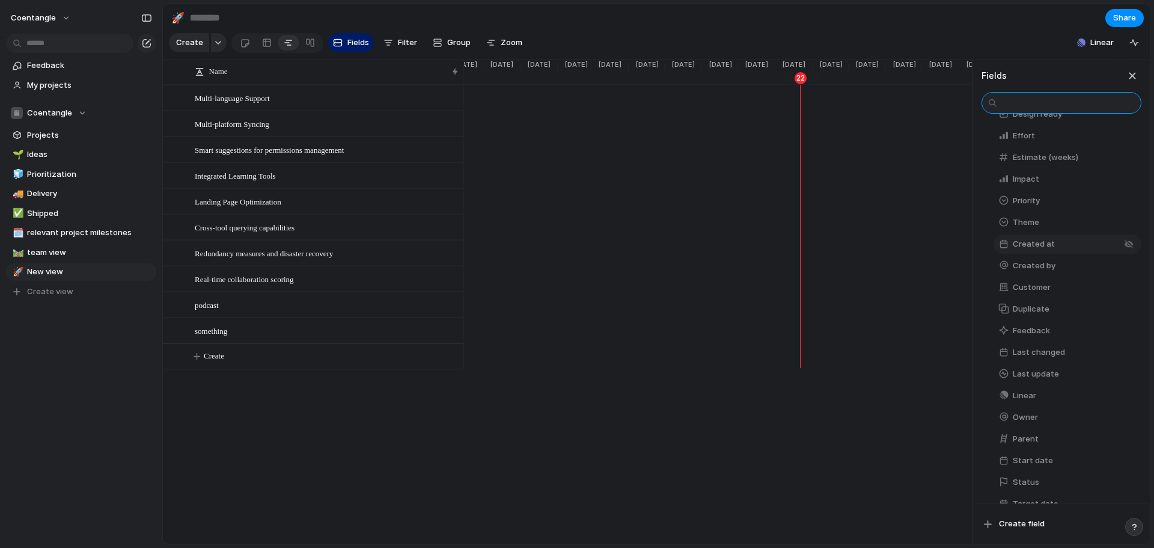
scroll to position [120, 0]
click at [1034, 189] on button "Priority" at bounding box center [1067, 178] width 148 height 19
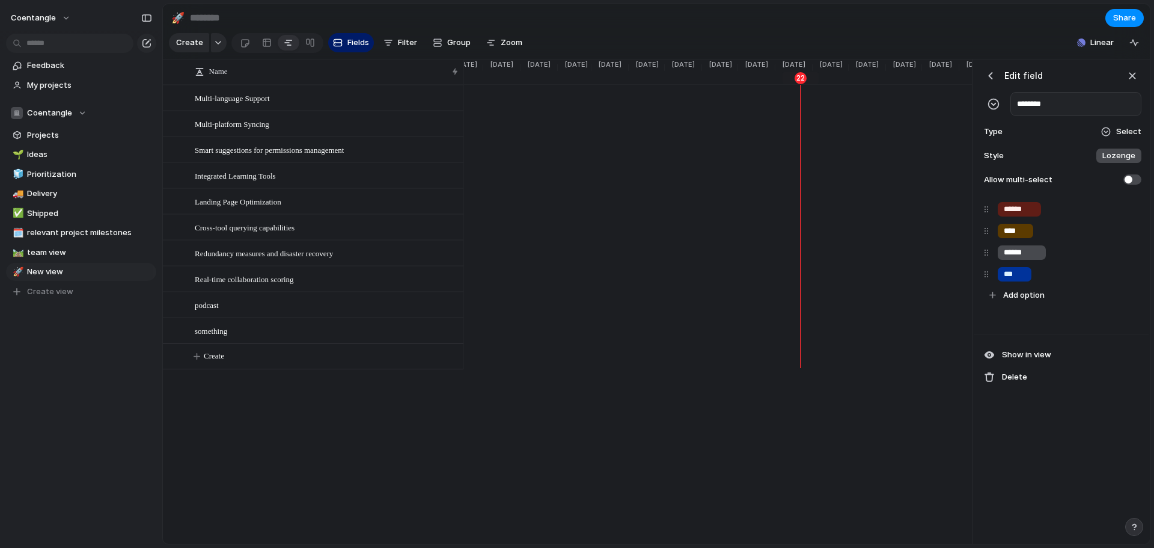
click at [1119, 161] on span "Lozenge" at bounding box center [1118, 156] width 33 height 12
click at [1043, 236] on input "***" at bounding box center [1044, 237] width 19 height 12
click at [1129, 162] on span "Dot" at bounding box center [1132, 156] width 14 height 12
click at [1054, 219] on input "*******" at bounding box center [1048, 216] width 38 height 12
click at [1107, 213] on div "button" at bounding box center [1110, 209] width 8 height 8
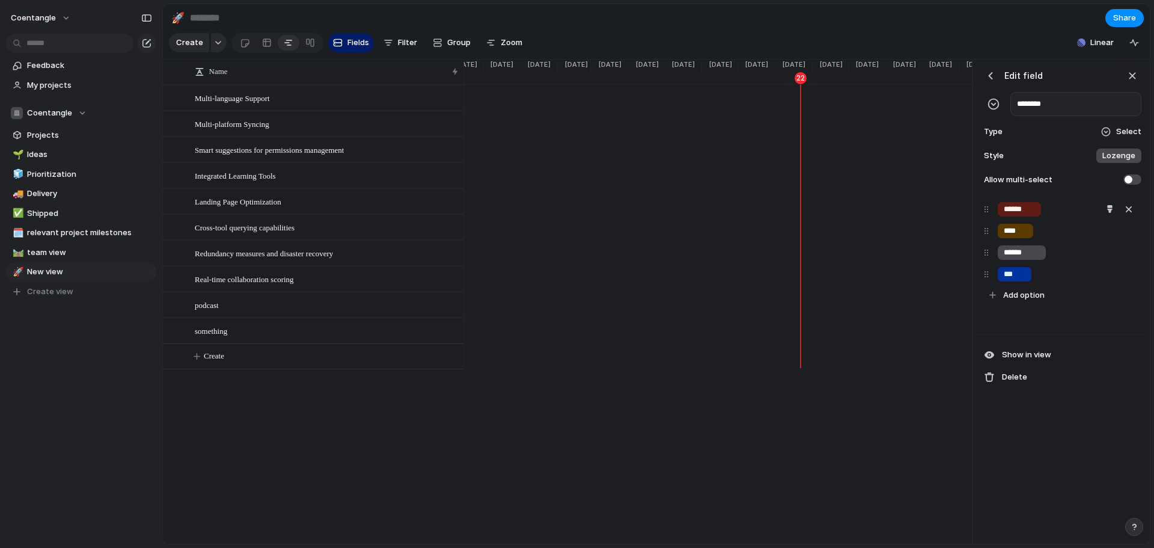
click at [1144, 393] on div at bounding box center [577, 274] width 1154 height 548
click at [1106, 234] on div "button" at bounding box center [1110, 231] width 8 height 8
click at [1077, 308] on button "button" at bounding box center [1076, 310] width 16 height 16
click at [1078, 381] on div at bounding box center [577, 274] width 1154 height 548
click at [1106, 256] on div "button" at bounding box center [1110, 252] width 8 height 8
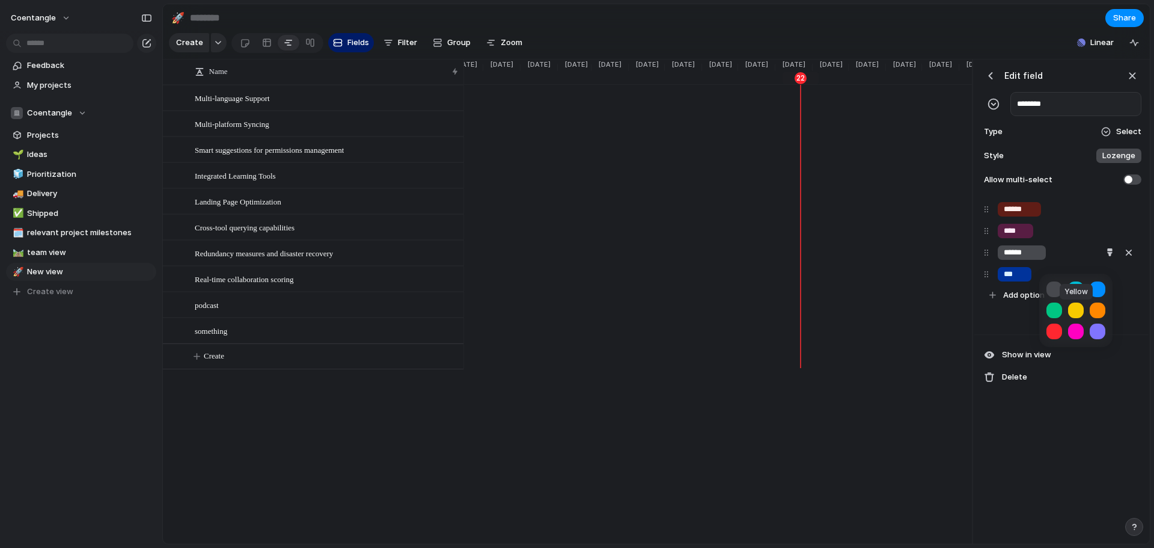
click at [1076, 307] on button "button" at bounding box center [1076, 310] width 16 height 16
click at [1084, 430] on div at bounding box center [577, 274] width 1154 height 548
click at [1106, 278] on div "button" at bounding box center [1110, 274] width 8 height 8
click at [1075, 306] on button "button" at bounding box center [1076, 311] width 16 height 16
click at [1122, 445] on div at bounding box center [577, 274] width 1154 height 548
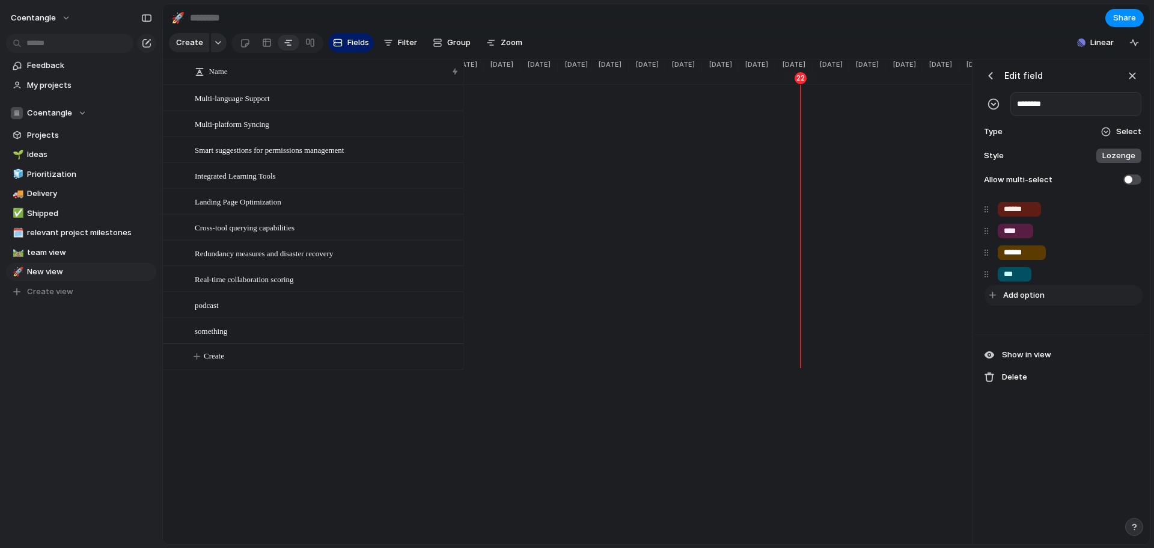
click at [1028, 296] on button "Add option" at bounding box center [1063, 295] width 158 height 20
type input "*********"
click at [1106, 299] on div "button" at bounding box center [1110, 295] width 8 height 8
click at [1102, 338] on button "button" at bounding box center [1098, 333] width 16 height 16
click at [1068, 474] on div at bounding box center [577, 274] width 1154 height 548
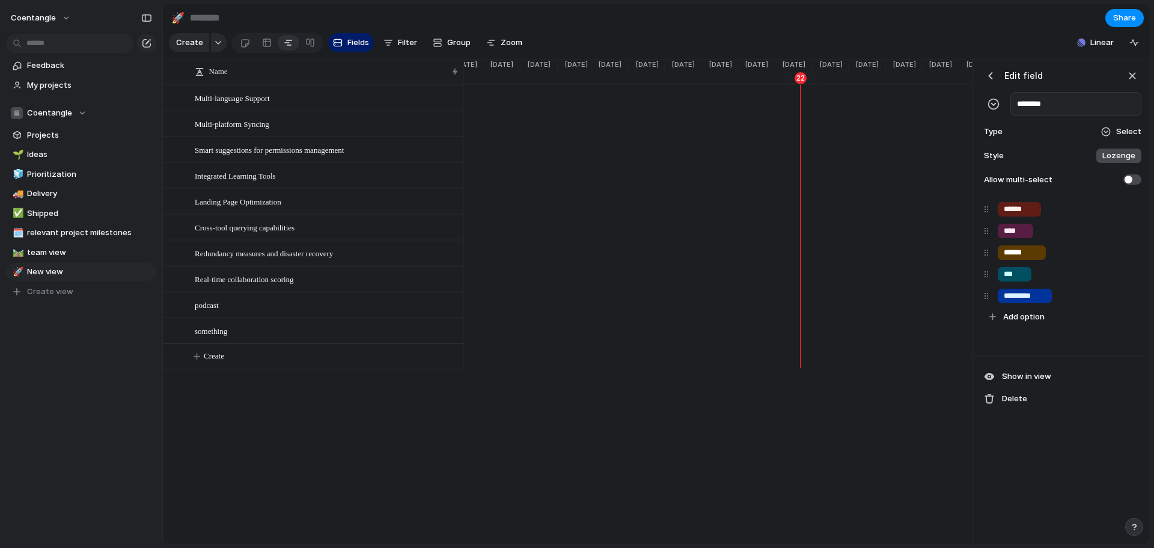
click at [987, 82] on div "button" at bounding box center [990, 76] width 12 height 12
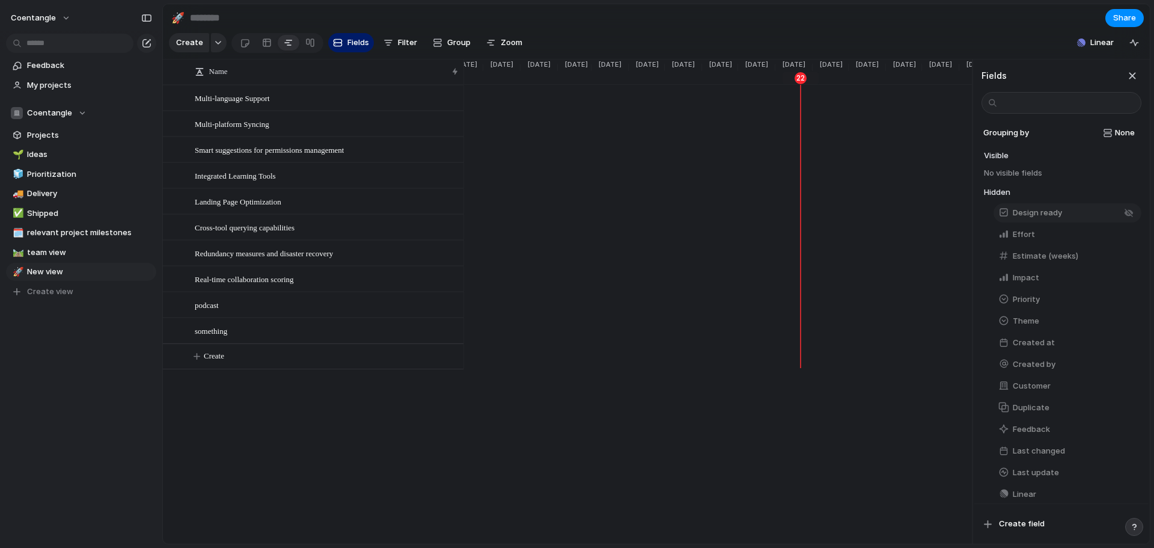
click at [1048, 219] on span "Design ready" at bounding box center [1037, 213] width 49 height 12
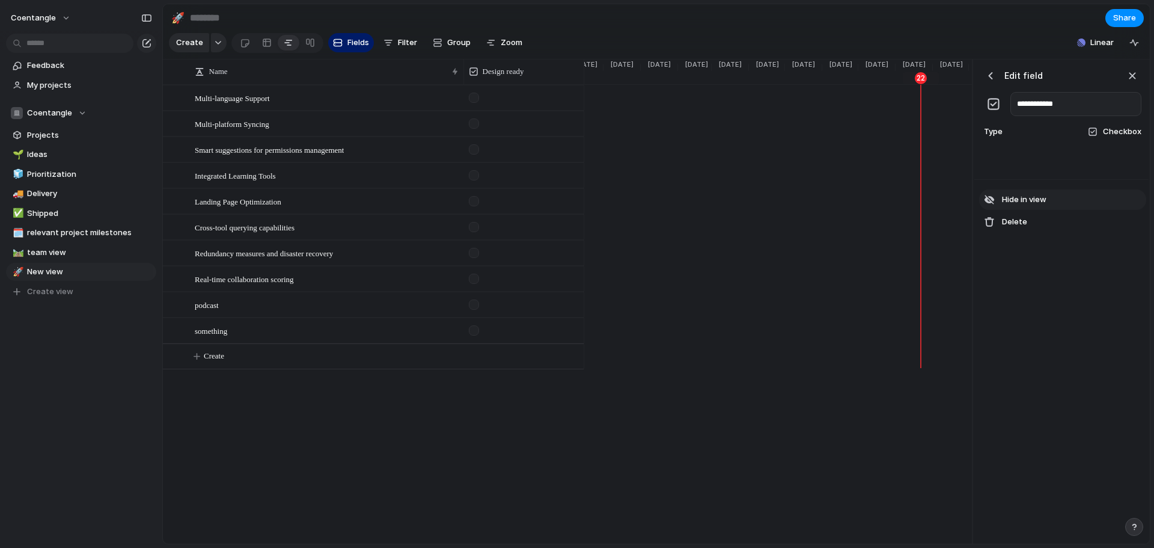
click at [1031, 202] on button "Hide in view" at bounding box center [1062, 199] width 167 height 20
click at [427, 457] on div "Name Design ready Multi-language Support Multi-platform Syncing Smart suggestio…" at bounding box center [656, 301] width 987 height 484
click at [355, 52] on button "Fields" at bounding box center [351, 42] width 46 height 19
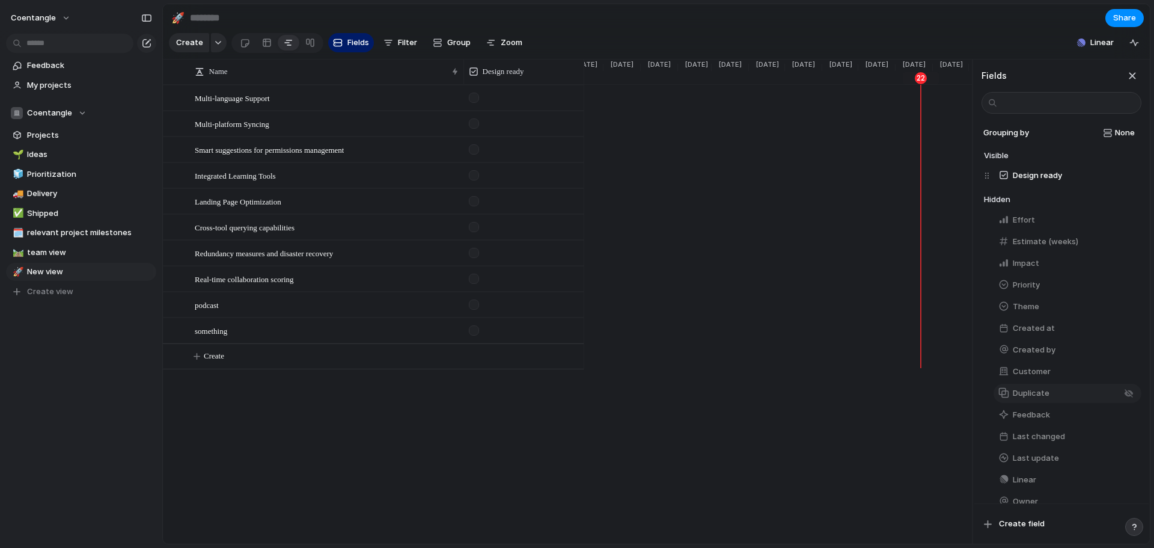
click at [1029, 398] on span "Duplicate" at bounding box center [1031, 393] width 37 height 12
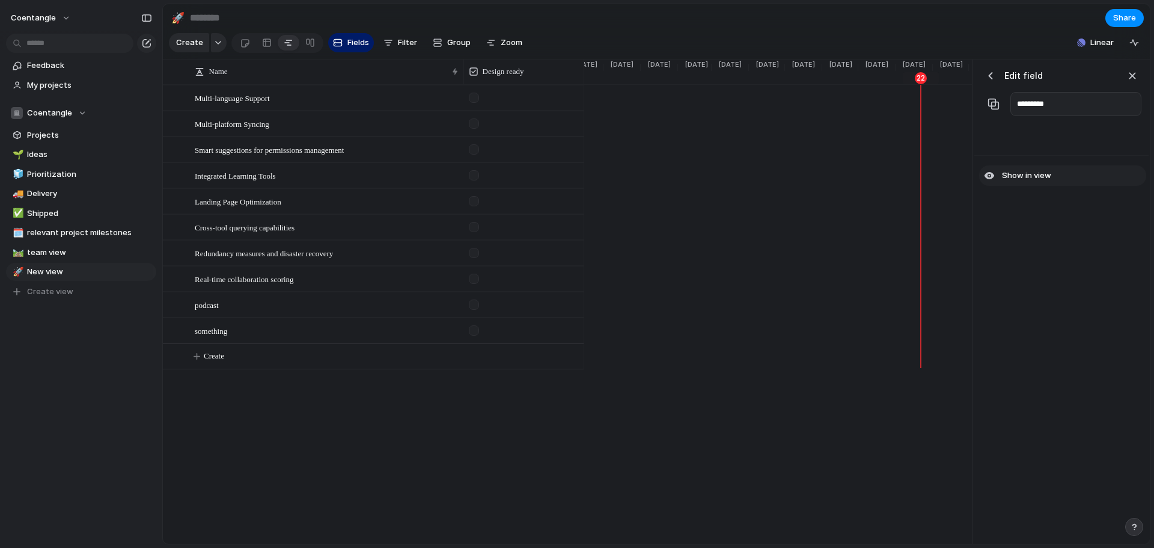
click at [996, 178] on button "Show in view" at bounding box center [1062, 175] width 167 height 20
click at [593, 409] on div "Name Design ready Duplicate Multi-language Support Multi-platform Syncing Smart…" at bounding box center [656, 301] width 987 height 484
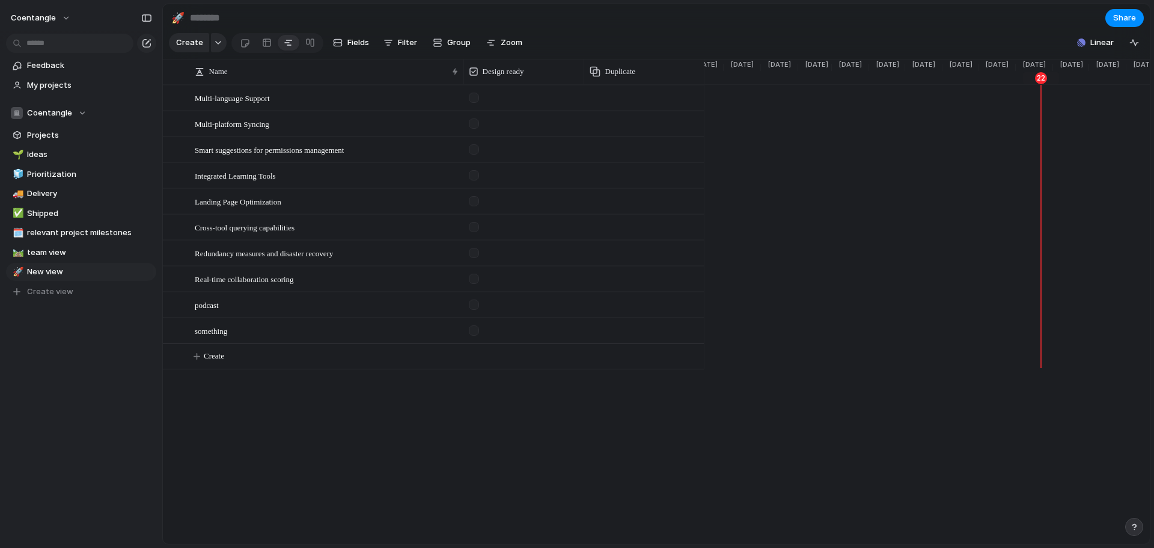
click at [615, 109] on div at bounding box center [644, 97] width 120 height 25
click at [623, 78] on span "Duplicate" at bounding box center [620, 72] width 31 height 12
click at [626, 269] on div "Modify Hide Sort ascending Sort descending" at bounding box center [577, 274] width 1154 height 548
click at [626, 91] on div at bounding box center [643, 88] width 119 height 5
click at [627, 110] on div at bounding box center [644, 97] width 120 height 25
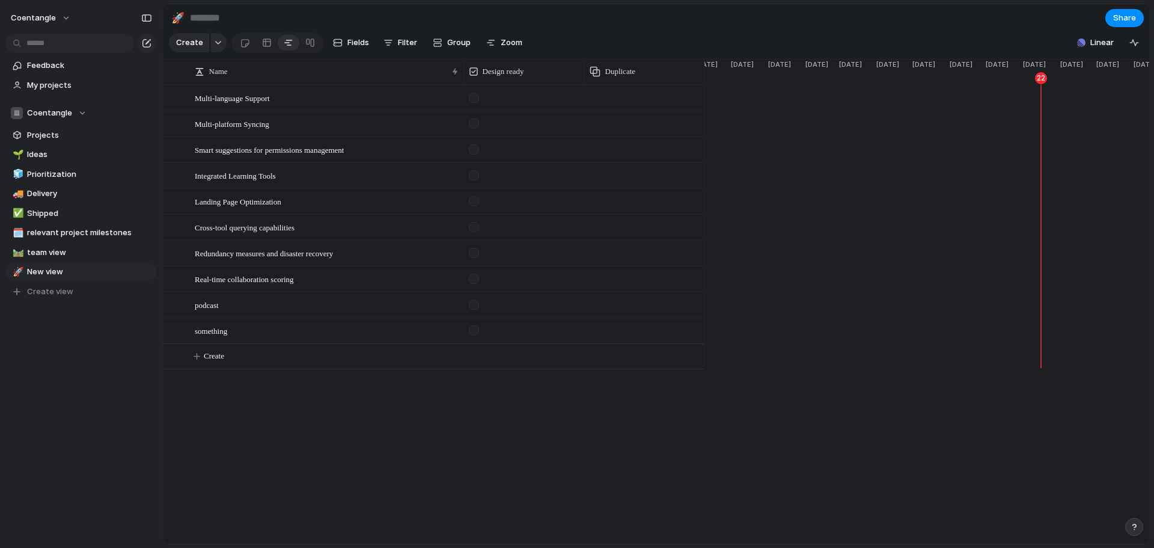
click at [627, 110] on div at bounding box center [644, 97] width 120 height 25
click at [352, 44] on span "Fields" at bounding box center [358, 43] width 22 height 12
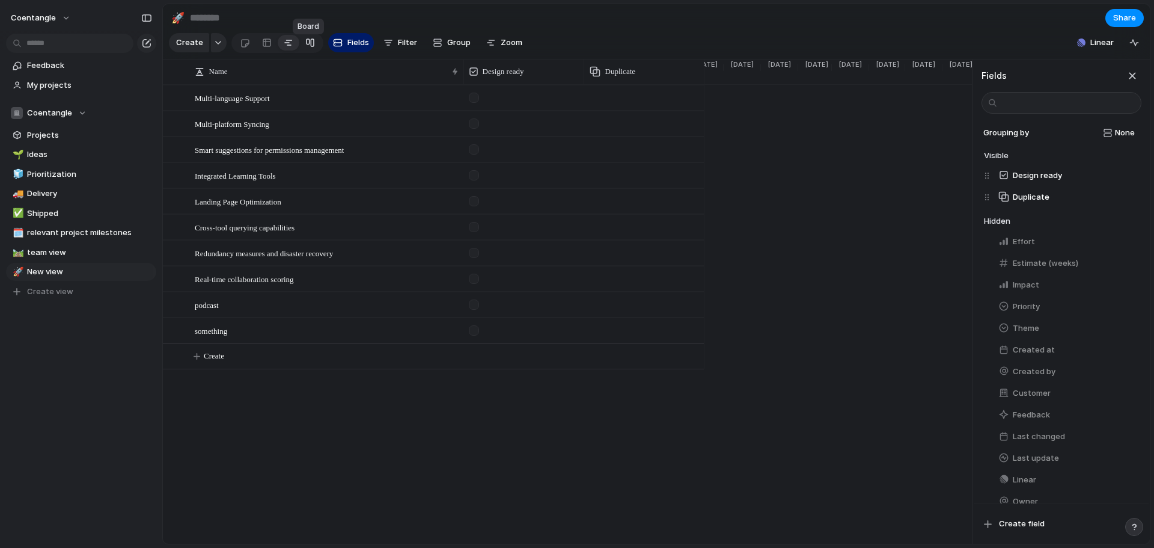
click at [311, 48] on div at bounding box center [310, 42] width 10 height 19
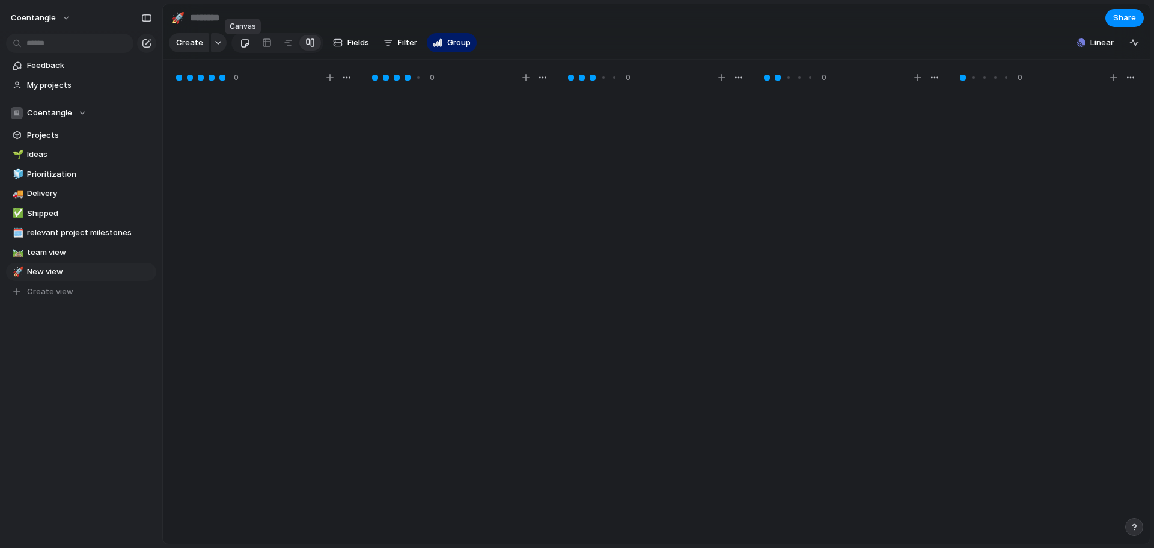
click at [249, 46] on link at bounding box center [245, 42] width 22 height 19
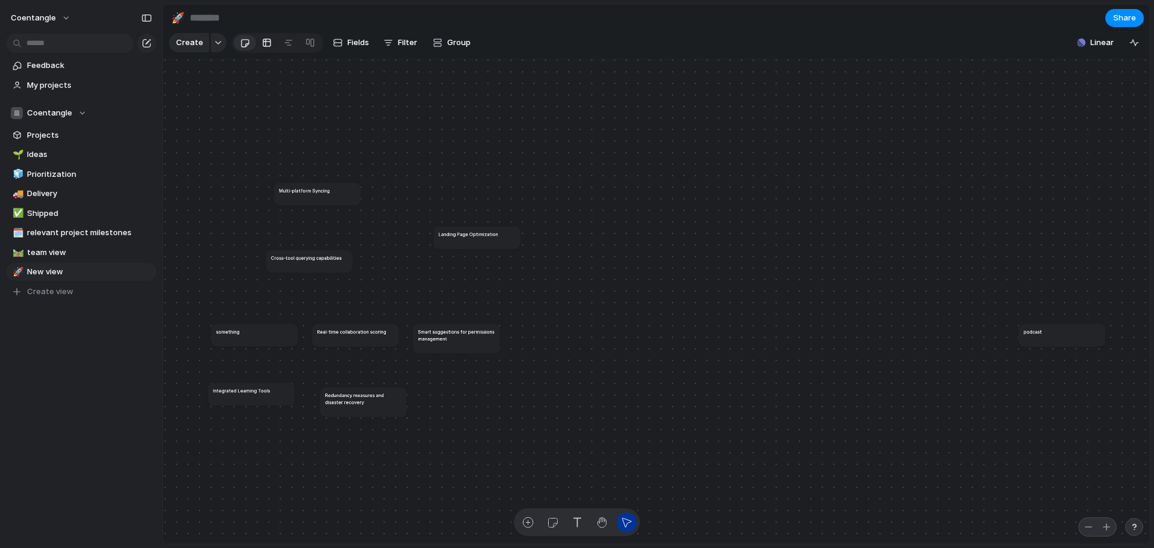
click at [264, 52] on div at bounding box center [267, 42] width 10 height 19
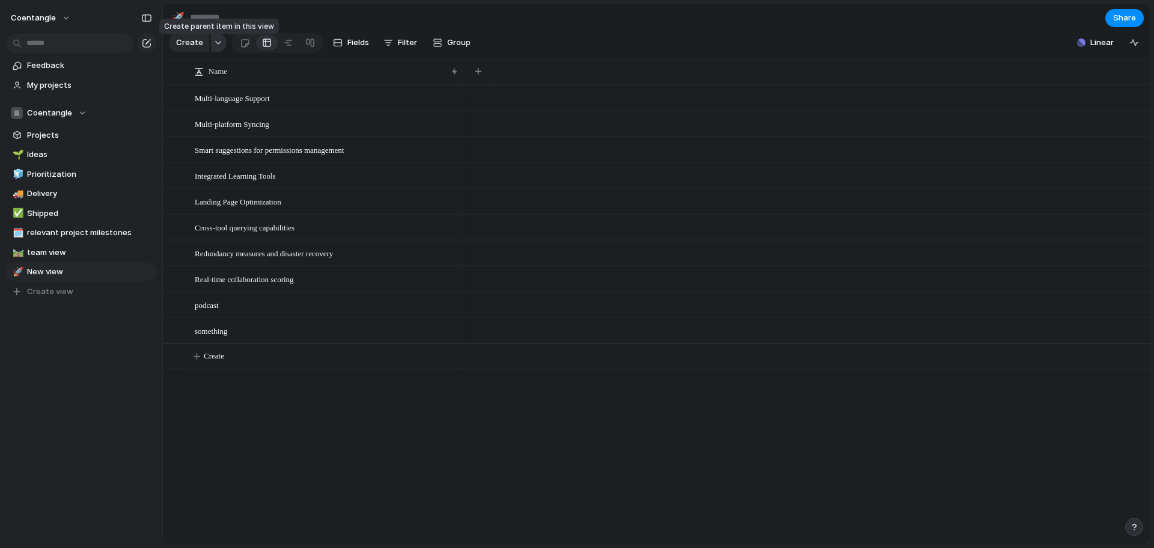
click at [212, 52] on button "button" at bounding box center [219, 42] width 16 height 19
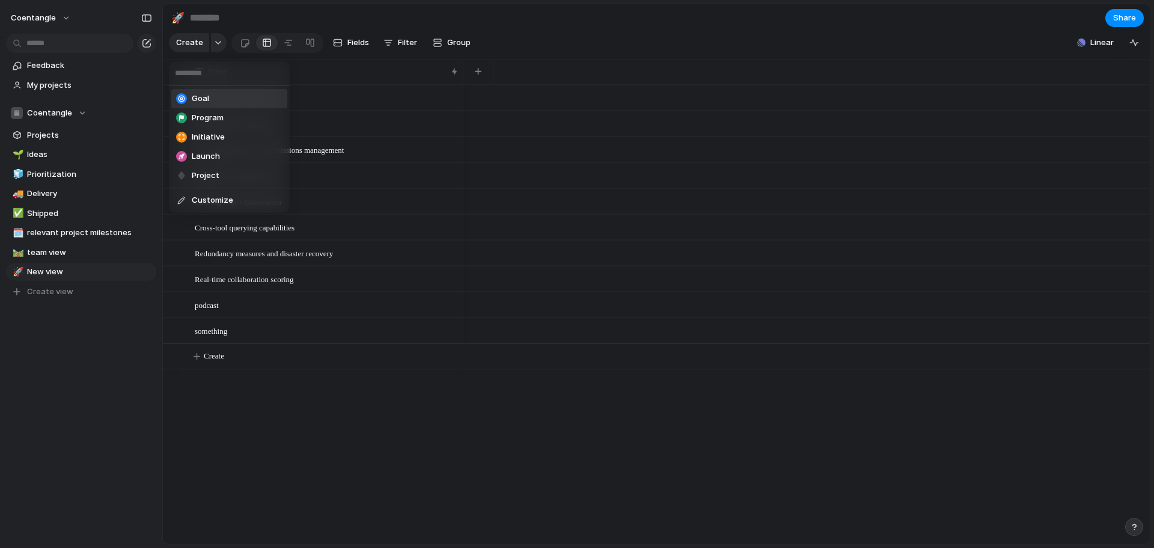
click at [231, 100] on li "Goal" at bounding box center [229, 98] width 116 height 19
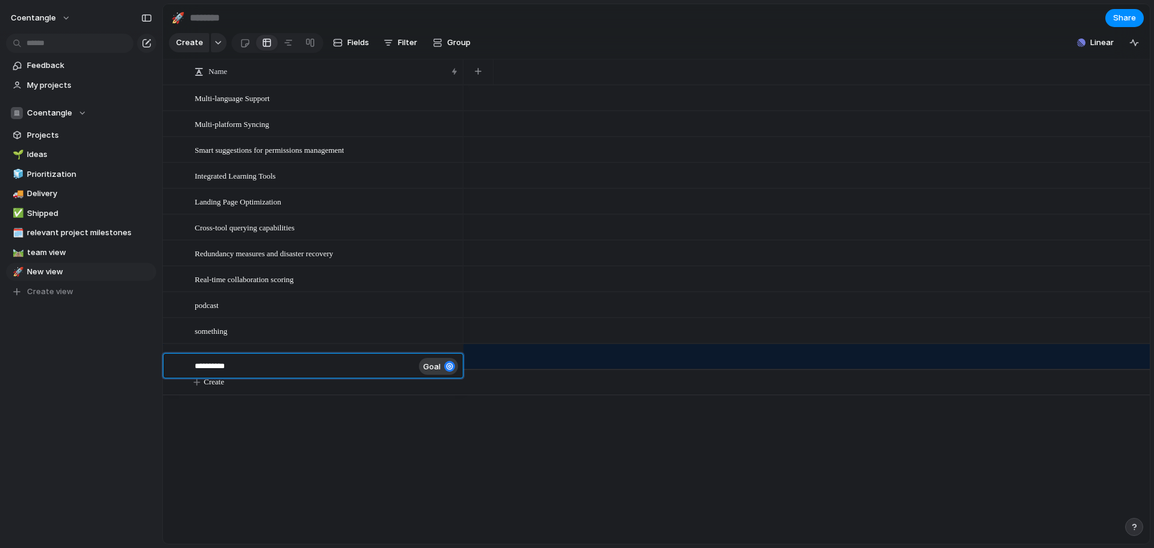
type textarea "**********"
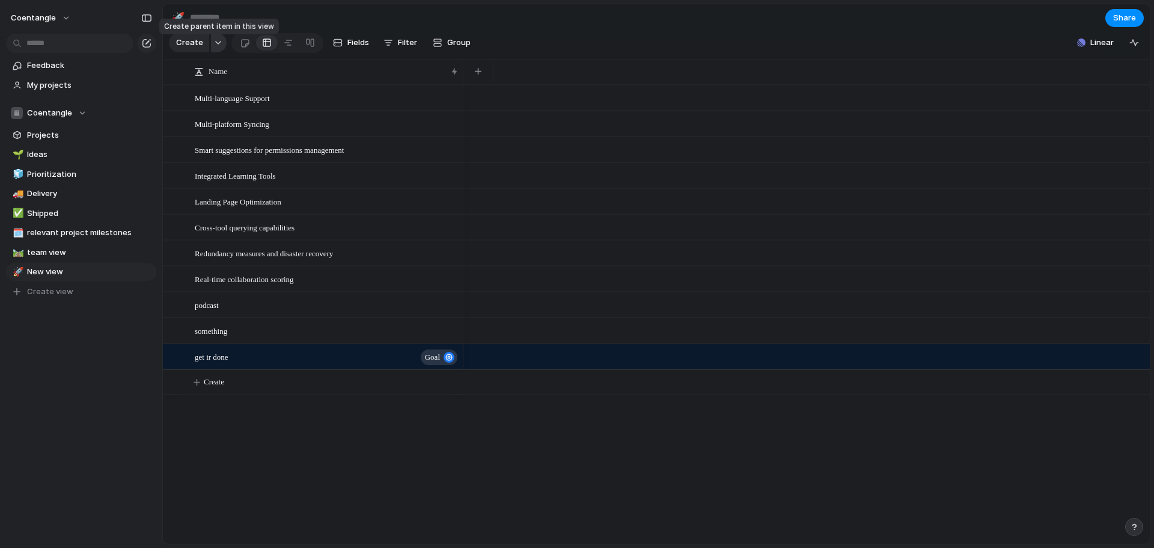
click at [214, 43] on button "button" at bounding box center [219, 42] width 16 height 19
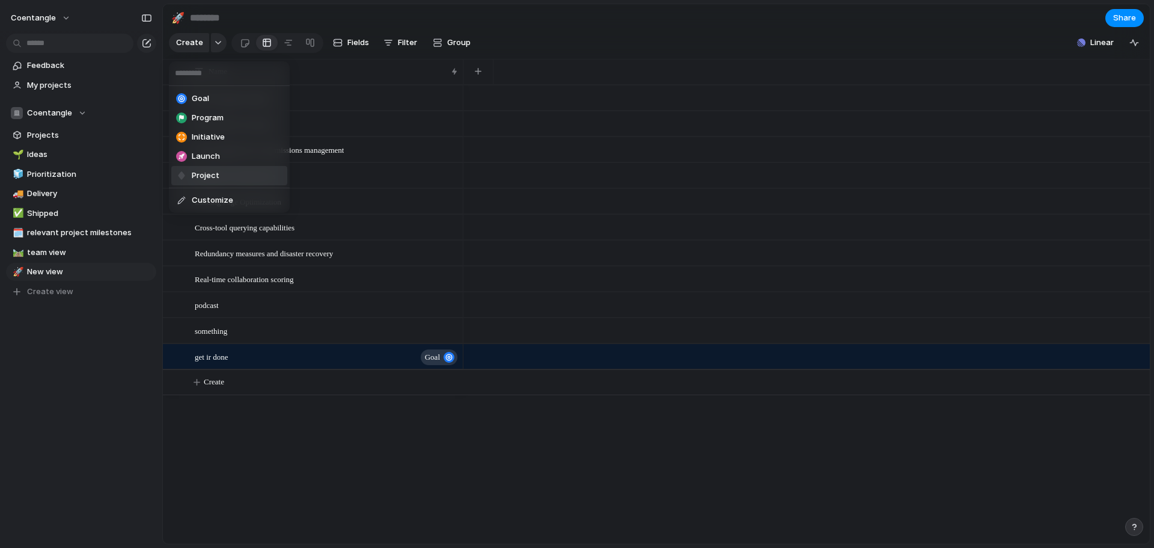
click at [227, 181] on li "Project" at bounding box center [229, 175] width 116 height 19
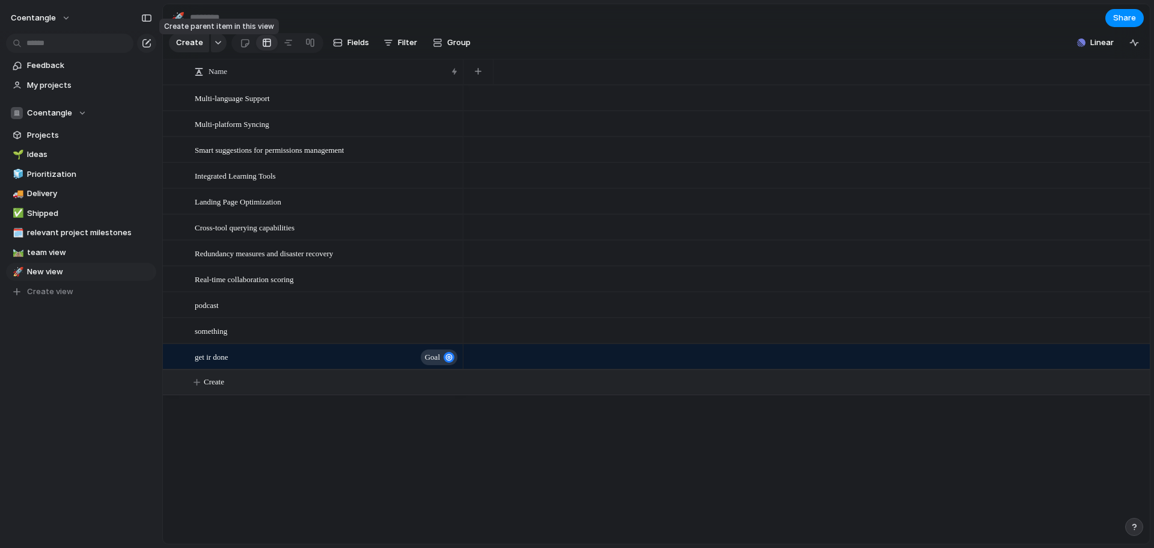
click at [216, 45] on div "button" at bounding box center [218, 42] width 8 height 5
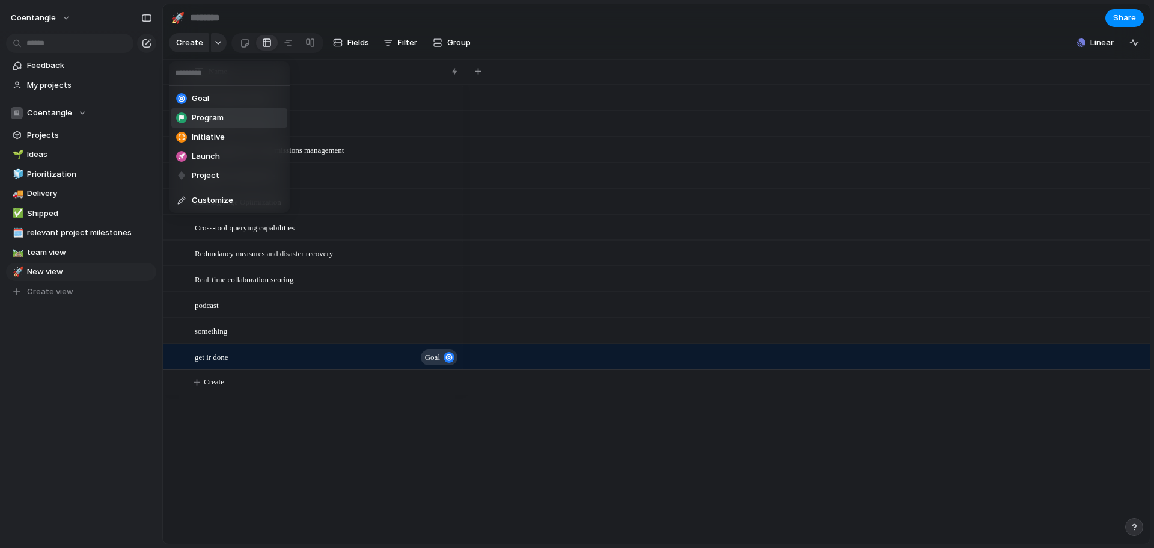
click at [221, 125] on li "Program" at bounding box center [229, 117] width 116 height 19
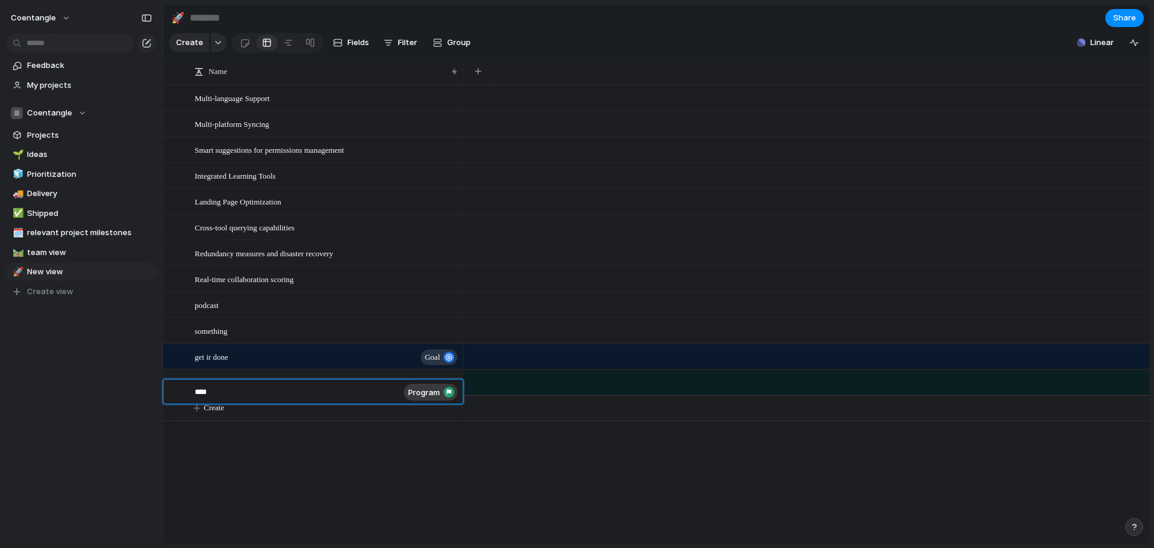
type textarea "*****"
click at [48, 210] on span "Shipped" at bounding box center [89, 213] width 125 height 12
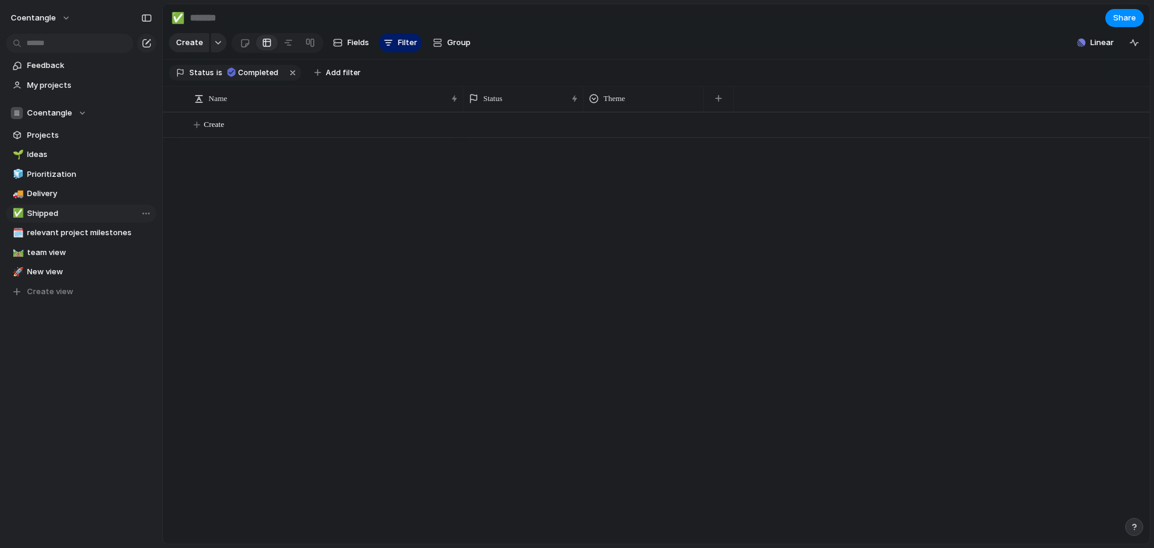
type input "*******"
click at [145, 42] on div "button" at bounding box center [147, 43] width 10 height 10
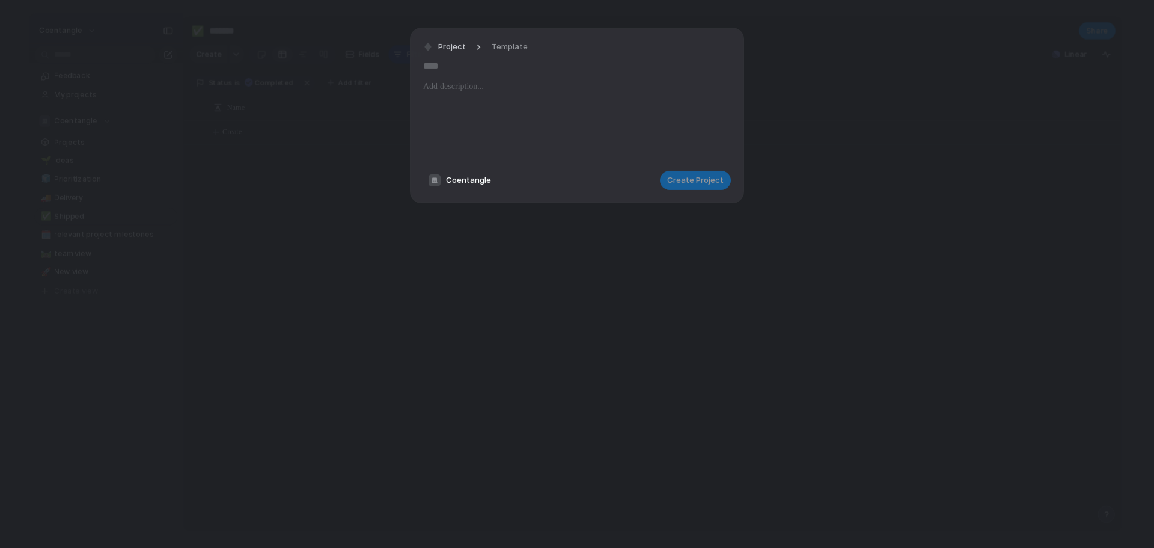
click at [476, 41] on div "Project Template" at bounding box center [479, 46] width 112 height 17
click at [508, 48] on span "Template" at bounding box center [510, 47] width 36 height 12
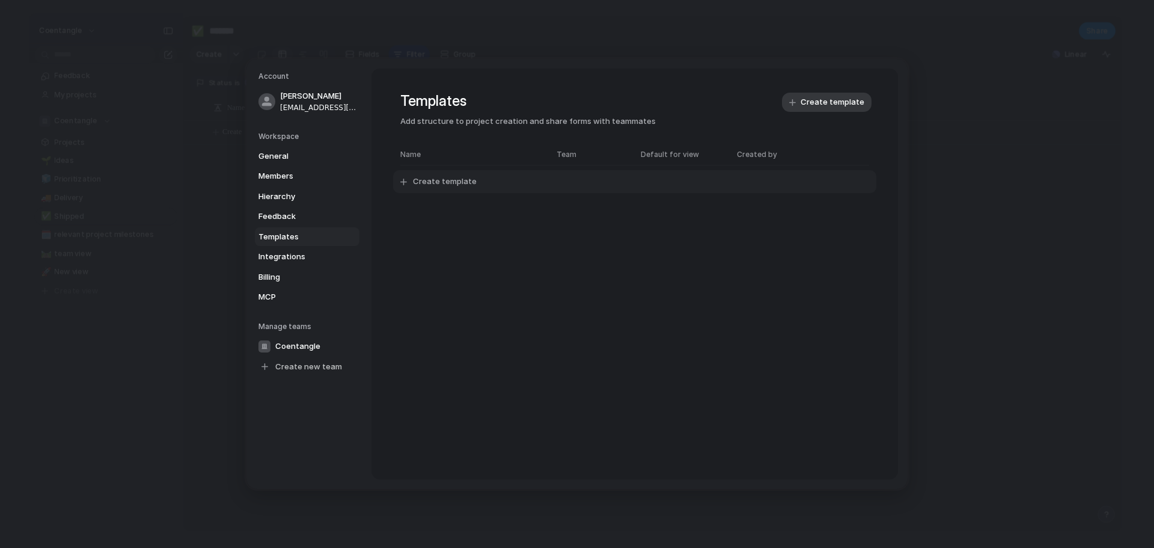
click at [438, 185] on span "Create template" at bounding box center [445, 181] width 64 height 12
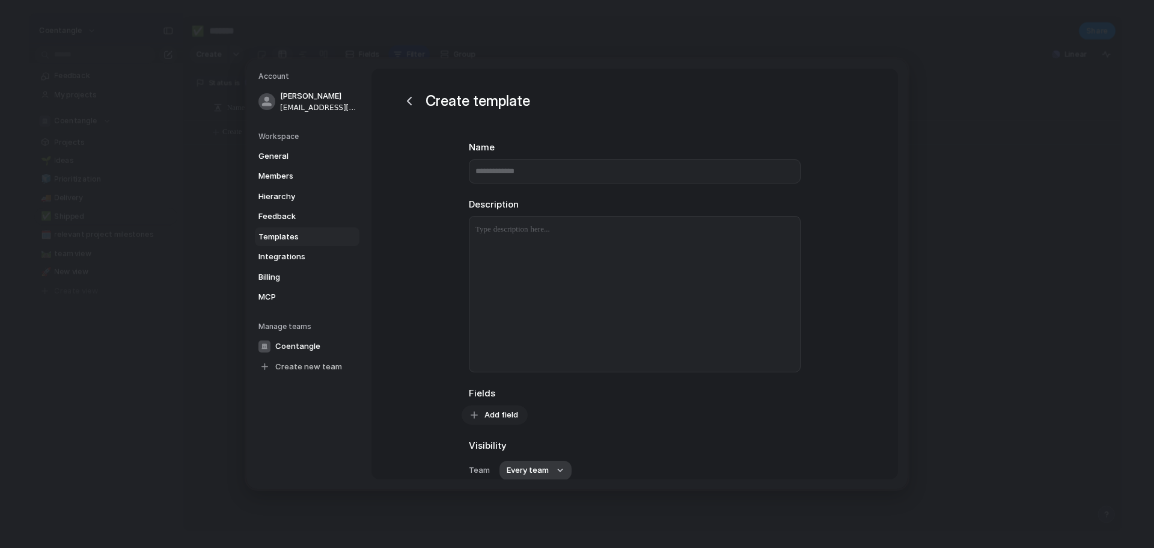
click at [510, 422] on button "Add field" at bounding box center [495, 414] width 66 height 19
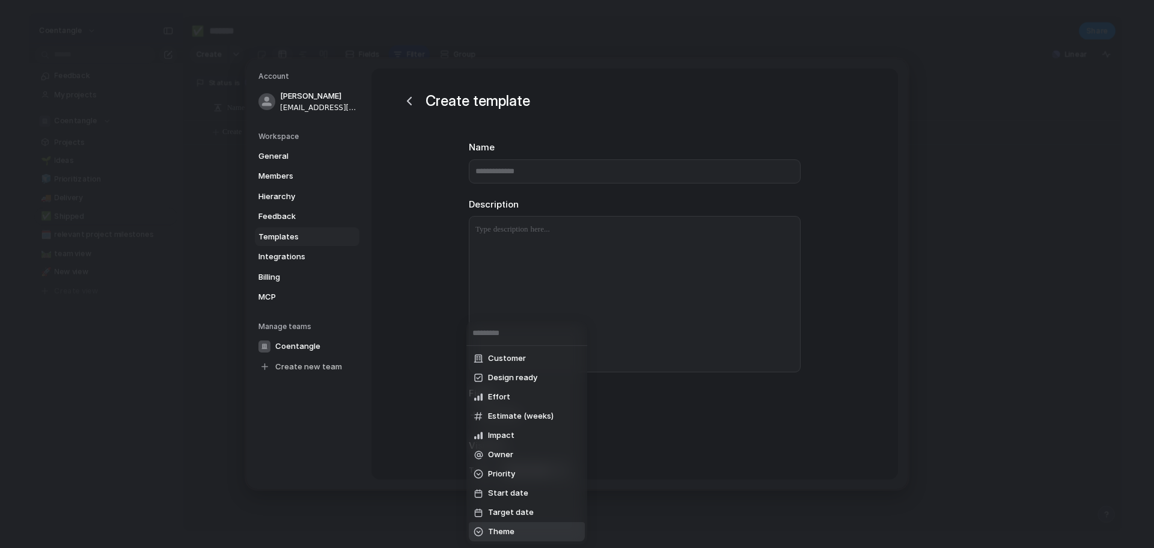
click at [495, 528] on span "Theme" at bounding box center [501, 531] width 26 height 12
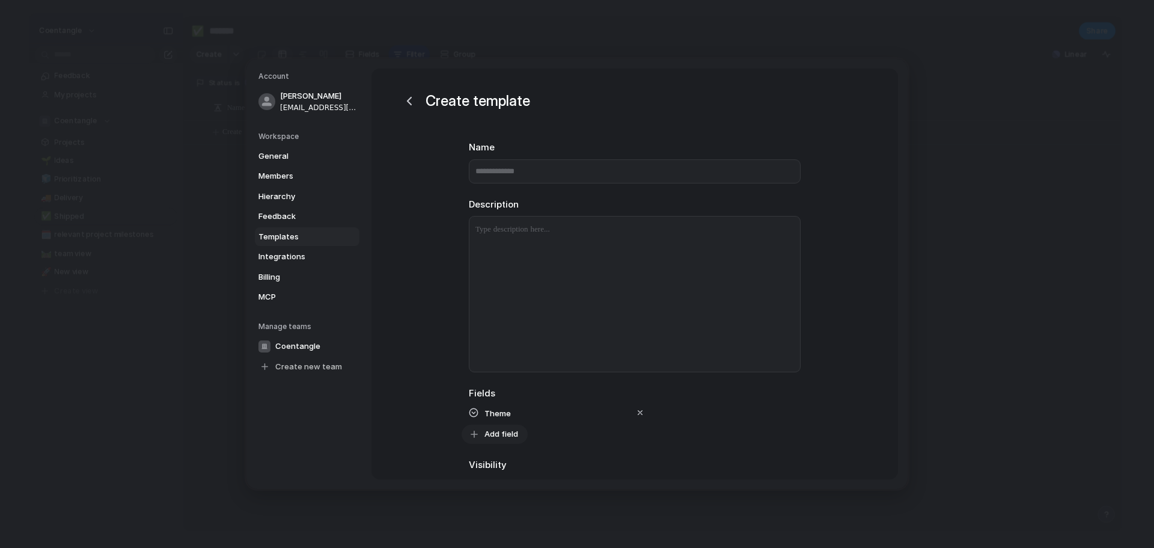
click at [495, 438] on span "Add field" at bounding box center [501, 434] width 34 height 12
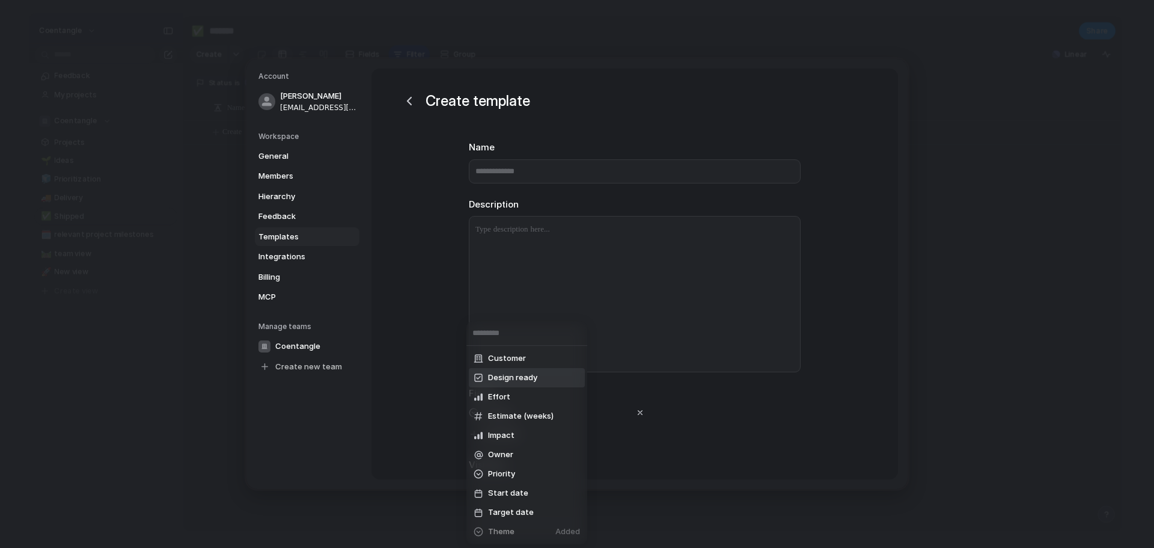
click at [531, 379] on span "Design ready" at bounding box center [512, 377] width 49 height 12
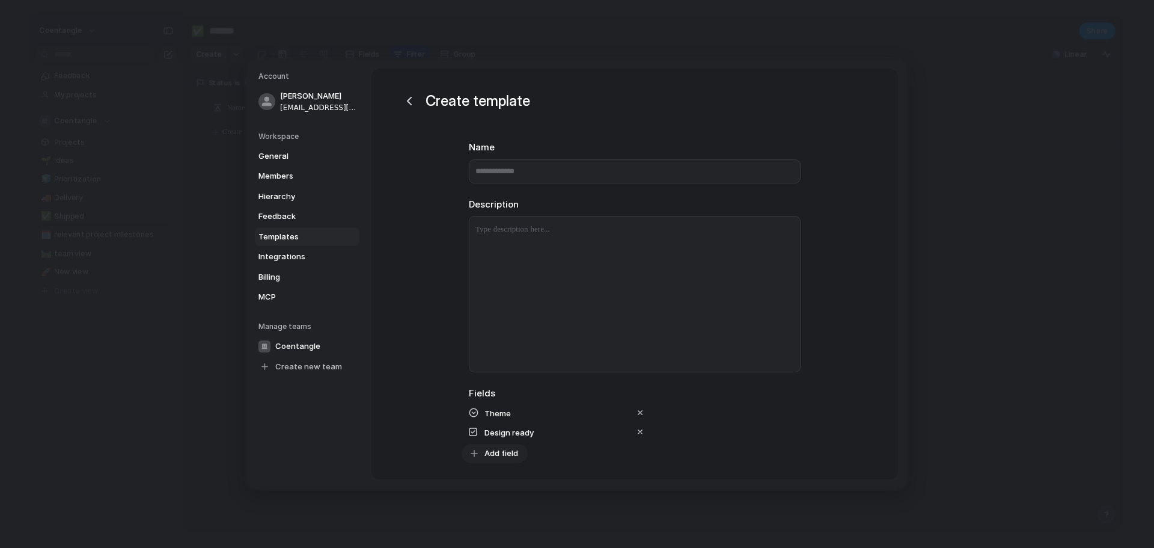
click at [493, 456] on span "Add field" at bounding box center [501, 453] width 34 height 12
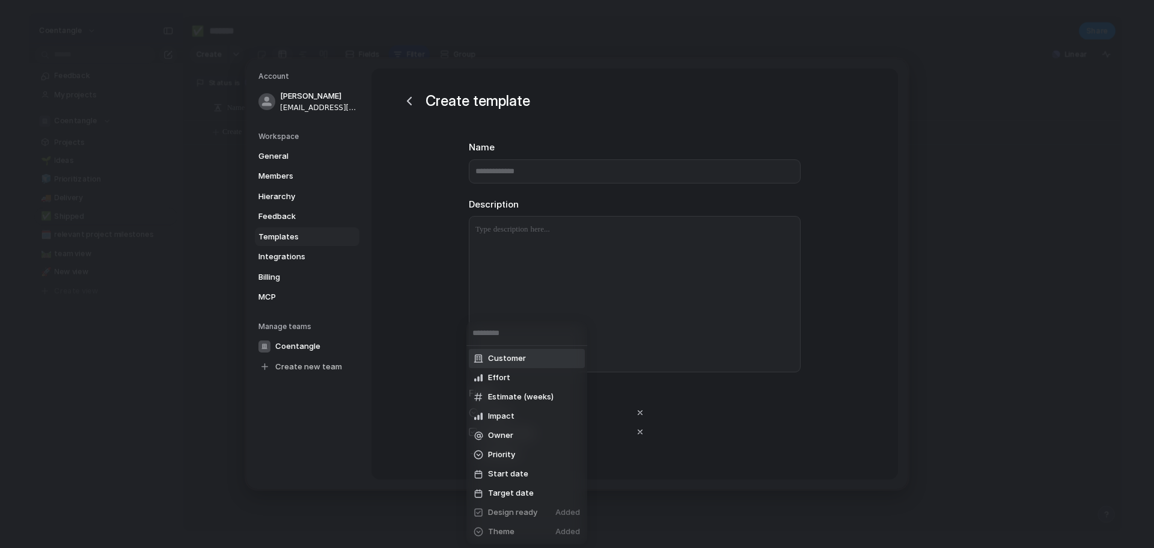
click at [507, 364] on li "Customer" at bounding box center [527, 358] width 116 height 19
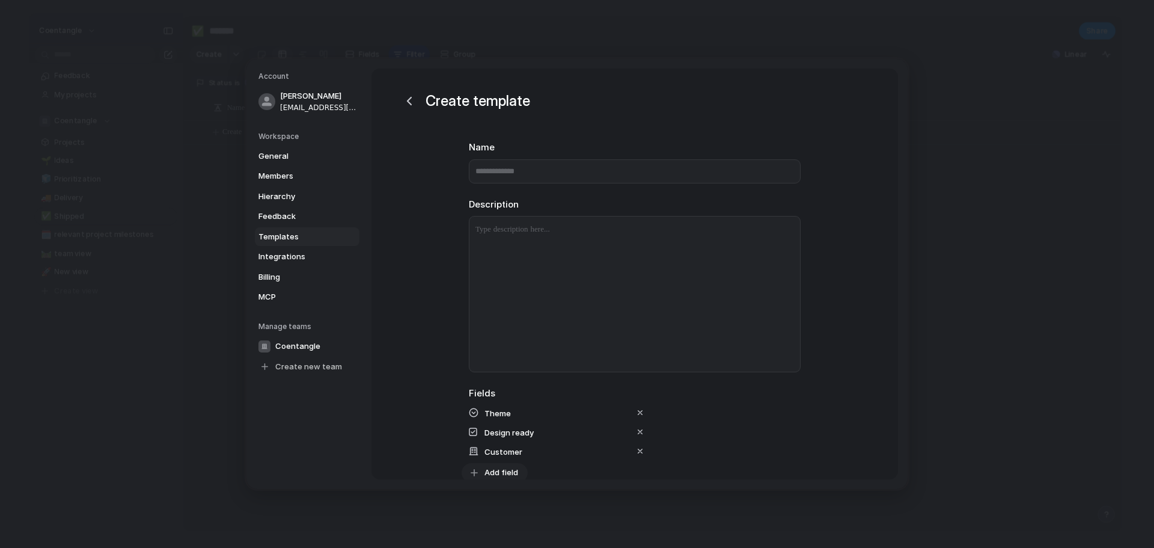
click at [488, 472] on span "Add field" at bounding box center [501, 472] width 34 height 12
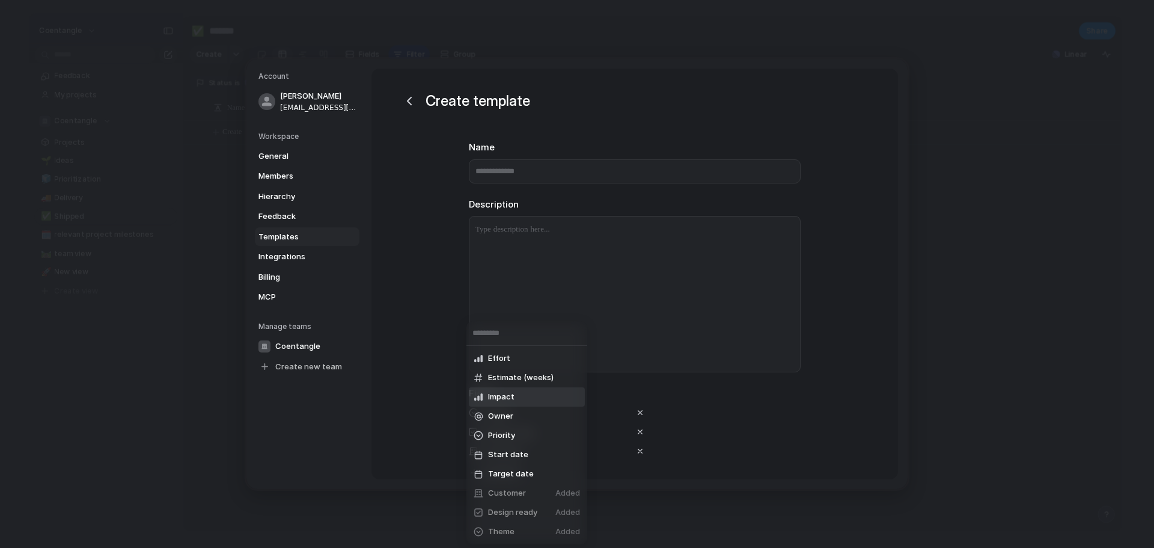
click at [511, 402] on span "Impact" at bounding box center [501, 397] width 26 height 12
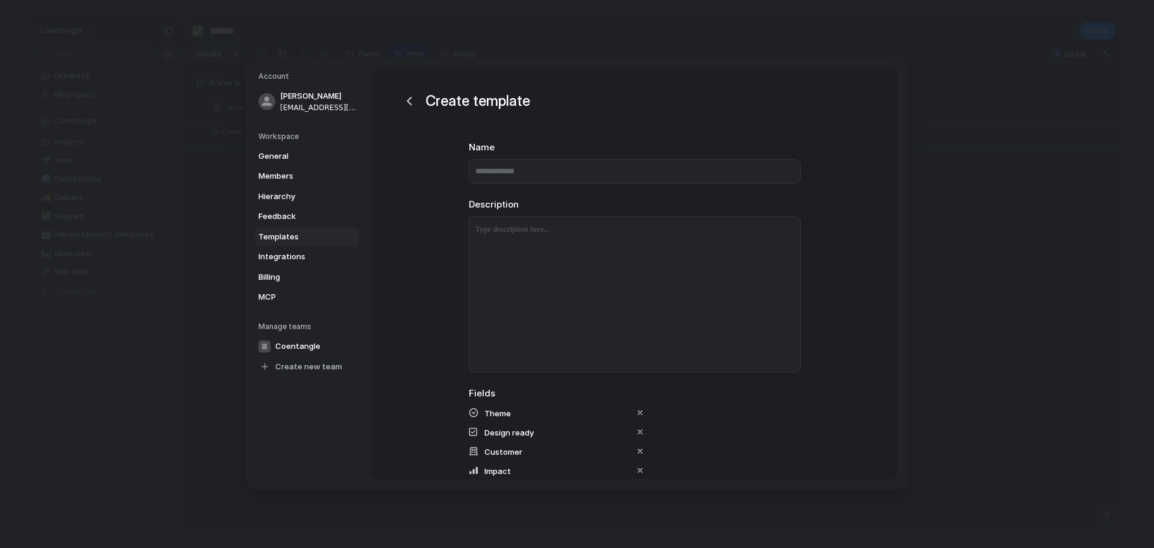
scroll to position [181, 0]
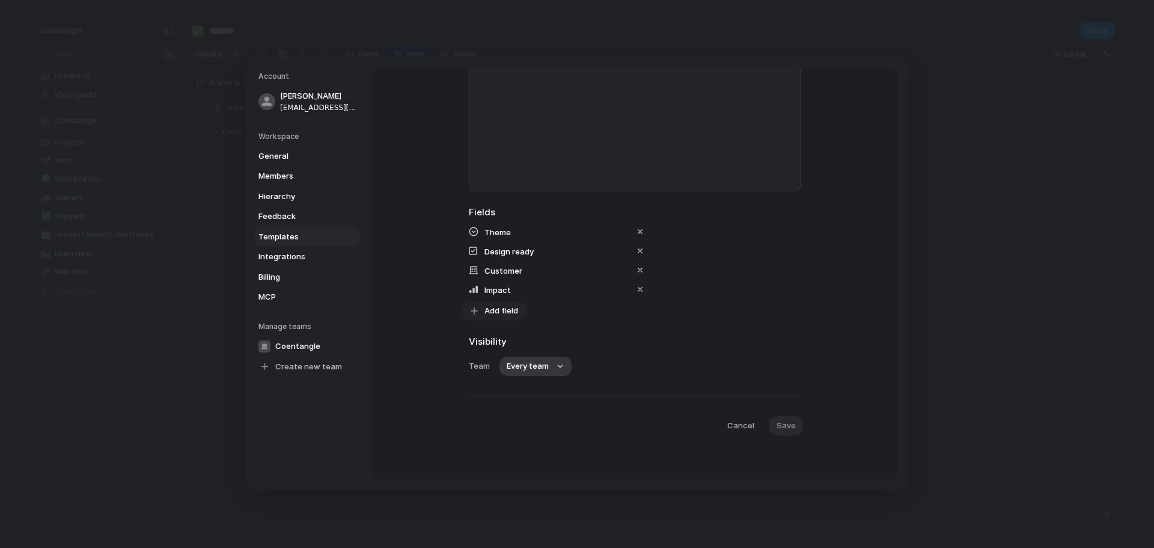
click at [492, 313] on span "Add field" at bounding box center [501, 311] width 34 height 12
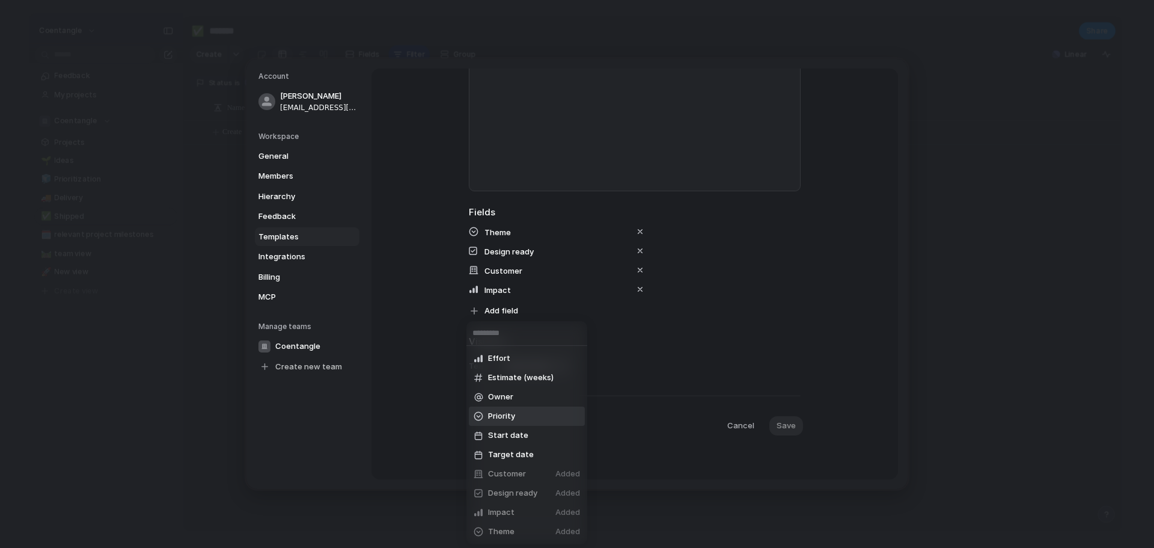
click at [510, 420] on span "Priority" at bounding box center [501, 416] width 27 height 12
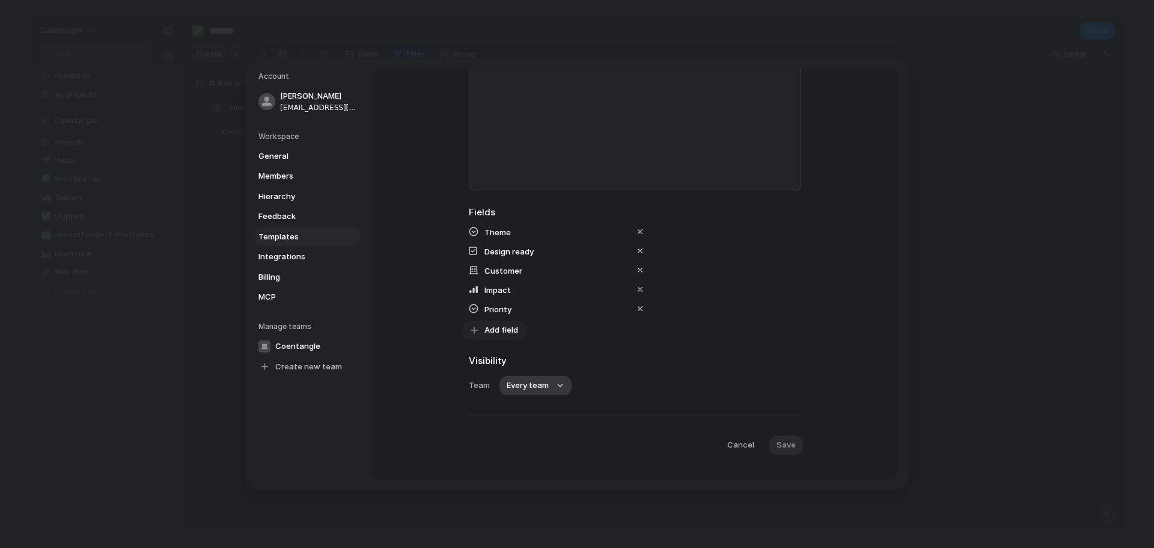
click at [487, 336] on button "Add field" at bounding box center [495, 329] width 66 height 19
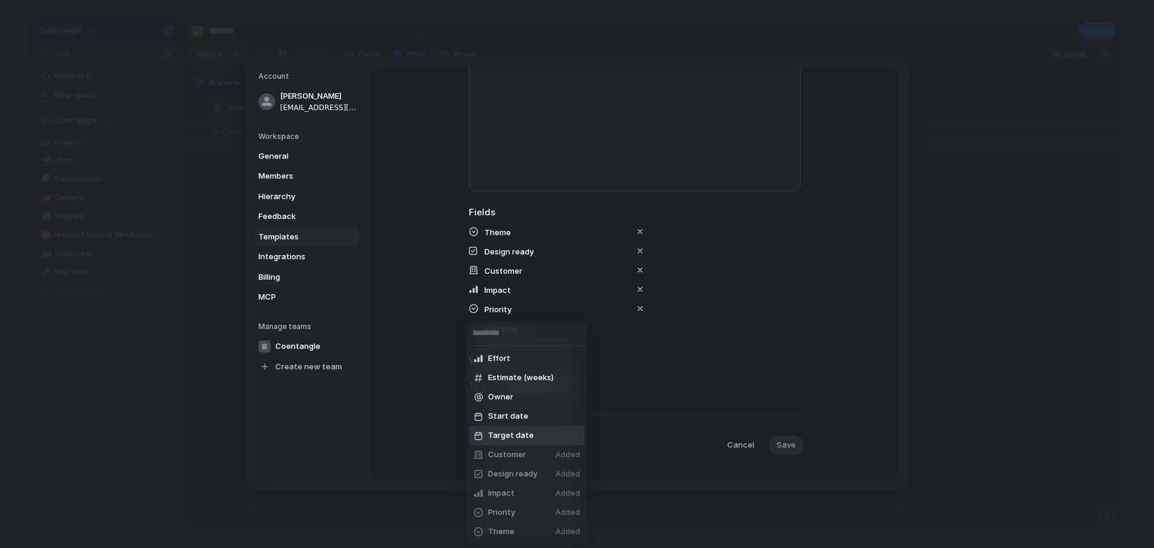
click at [506, 441] on li "Target date" at bounding box center [527, 435] width 116 height 19
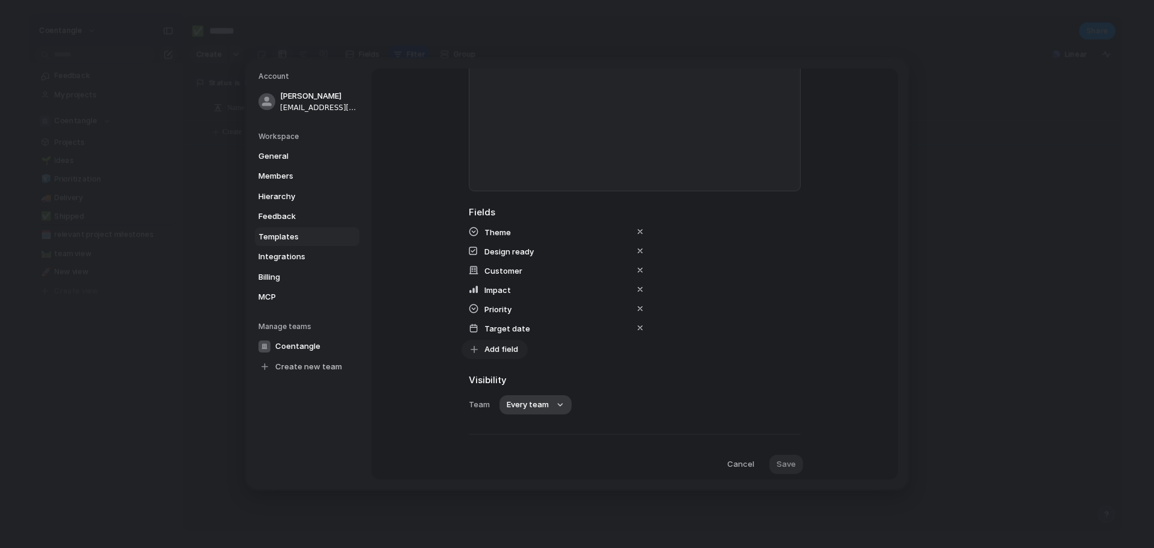
click at [490, 353] on span "Add field" at bounding box center [501, 349] width 34 height 12
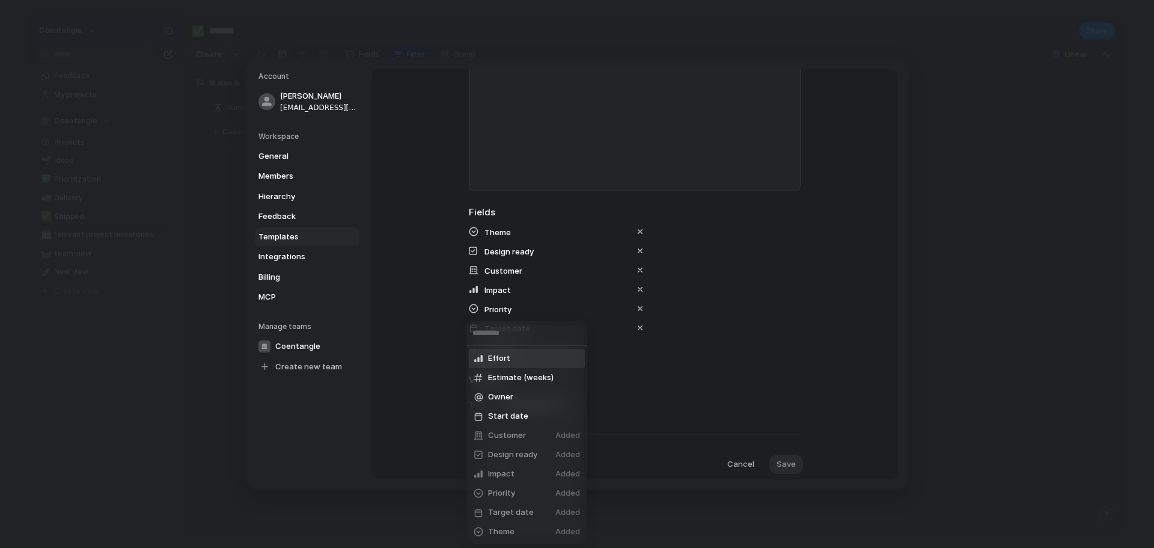
click at [515, 358] on li "Effort" at bounding box center [527, 358] width 116 height 19
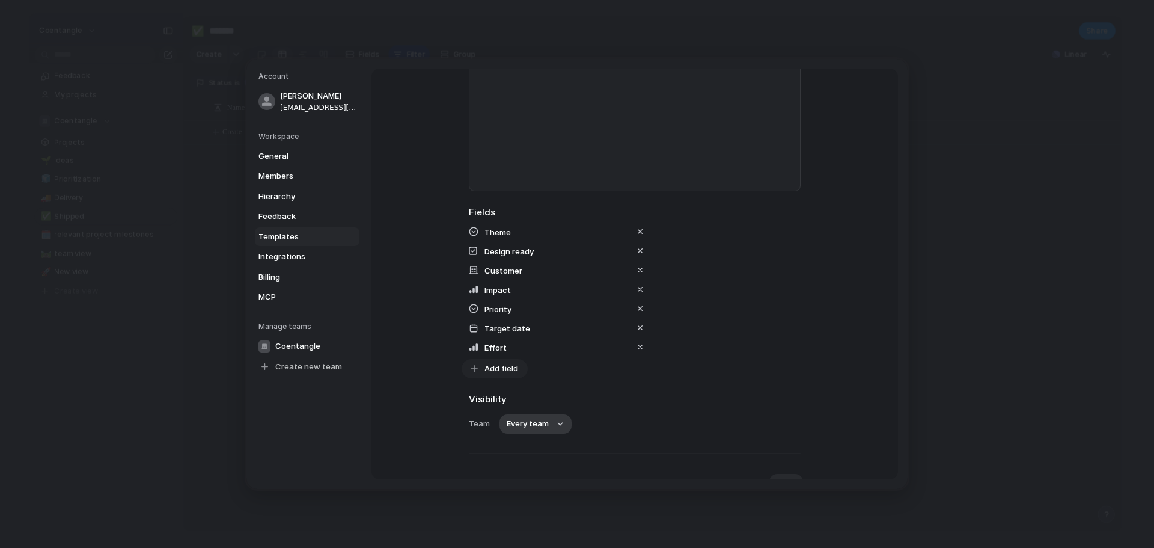
click at [500, 371] on span "Add field" at bounding box center [501, 368] width 34 height 12
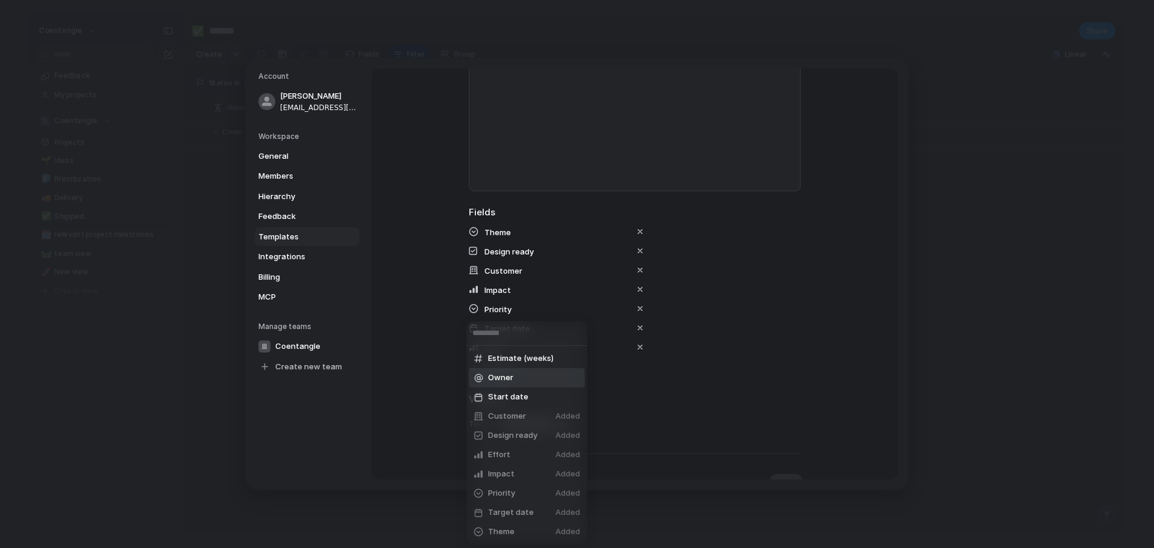
click at [506, 371] on li "Owner" at bounding box center [527, 377] width 116 height 19
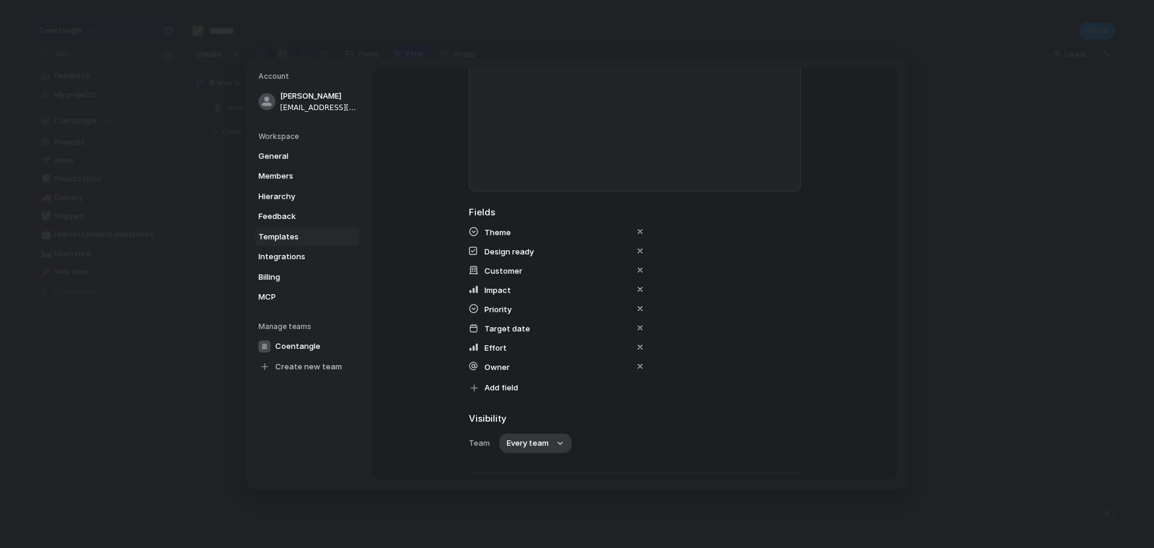
click at [502, 364] on span "Owner" at bounding box center [496, 367] width 25 height 10
click at [502, 391] on span "Add field" at bounding box center [501, 388] width 34 height 12
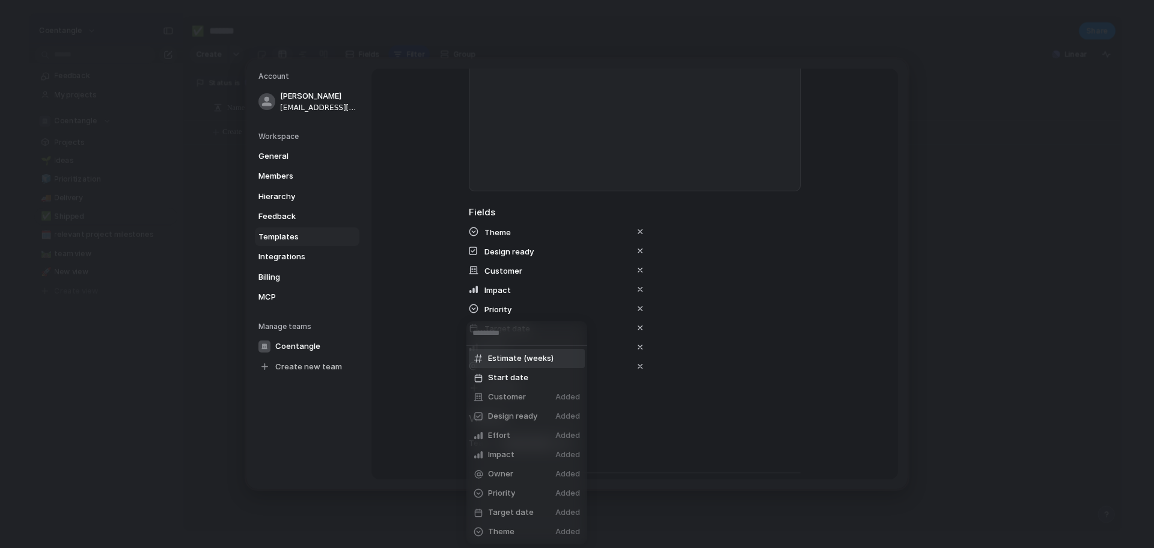
click at [533, 356] on span "Estimate (weeks)" at bounding box center [521, 358] width 66 height 12
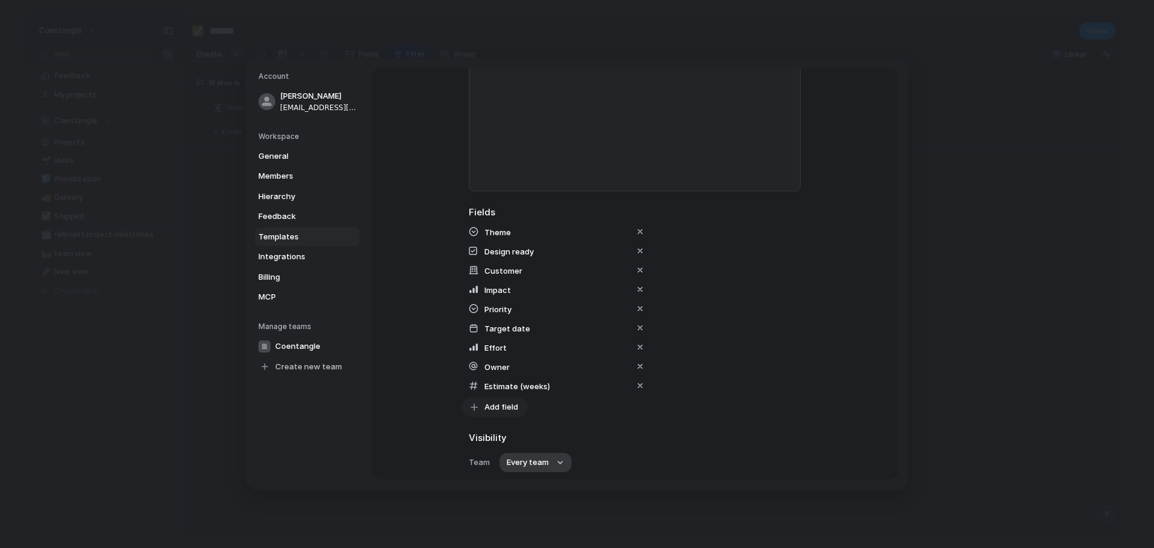
click at [501, 413] on button "Add field" at bounding box center [495, 406] width 66 height 19
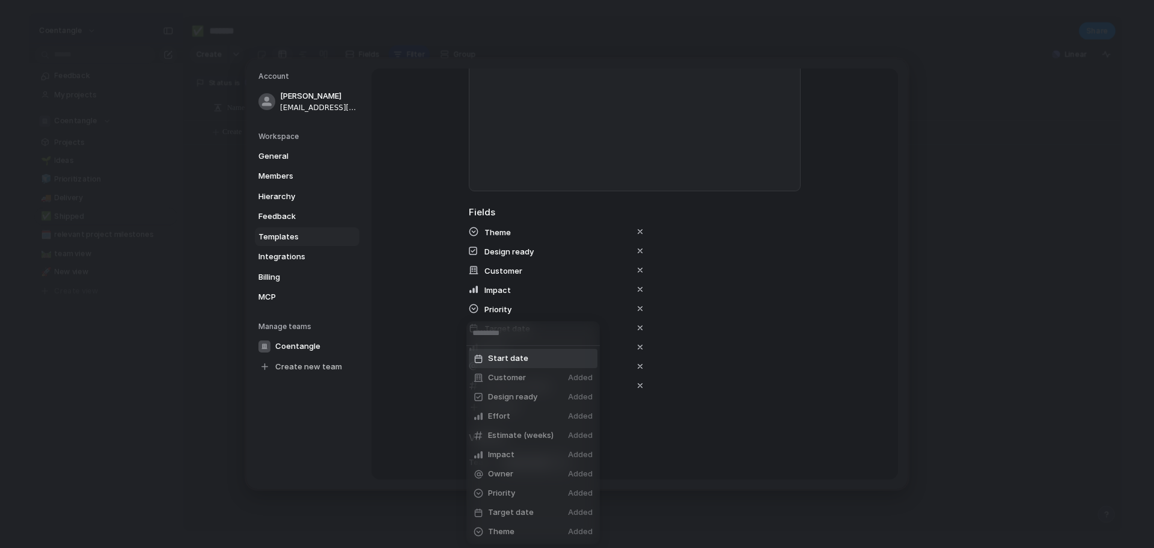
click at [518, 359] on span "Start date" at bounding box center [508, 358] width 40 height 12
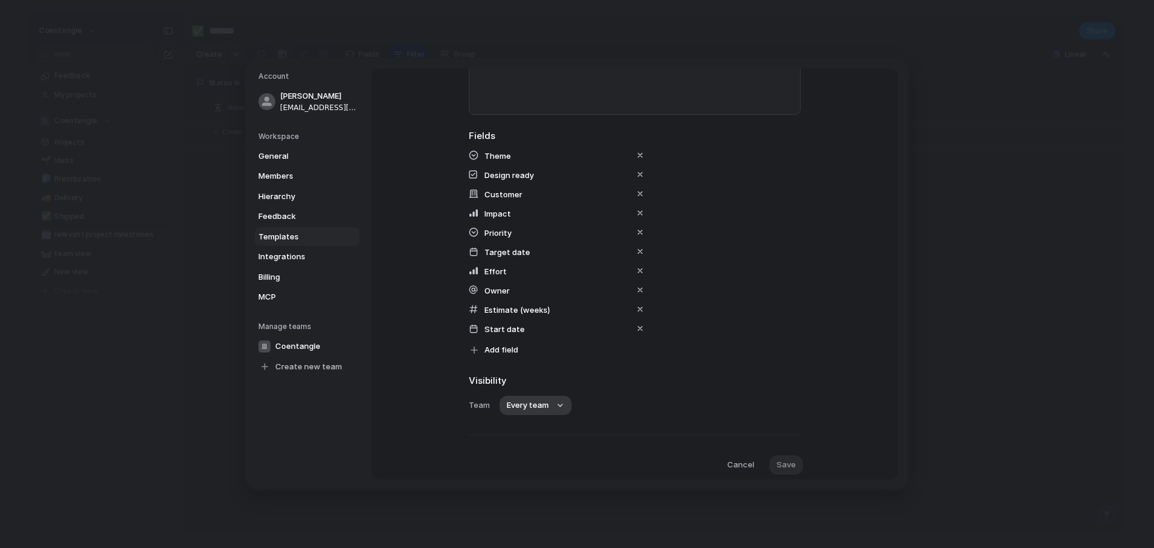
scroll to position [296, 0]
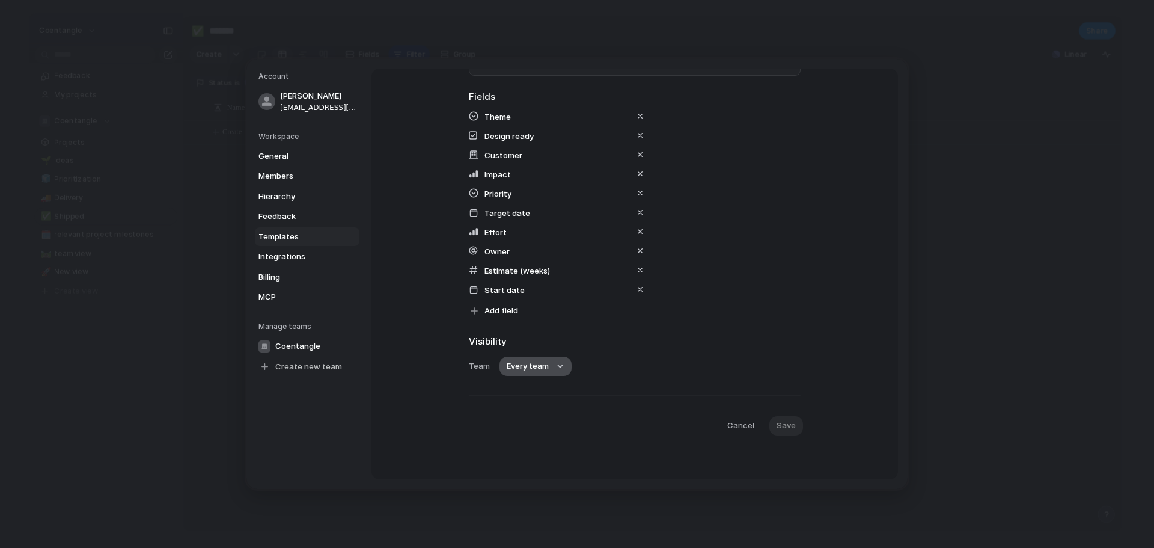
click at [517, 366] on span "Every team" at bounding box center [528, 366] width 42 height 12
click at [523, 441] on span "Coentangle" at bounding box center [544, 437] width 45 height 12
click at [690, 364] on span "None" at bounding box center [700, 366] width 20 height 12
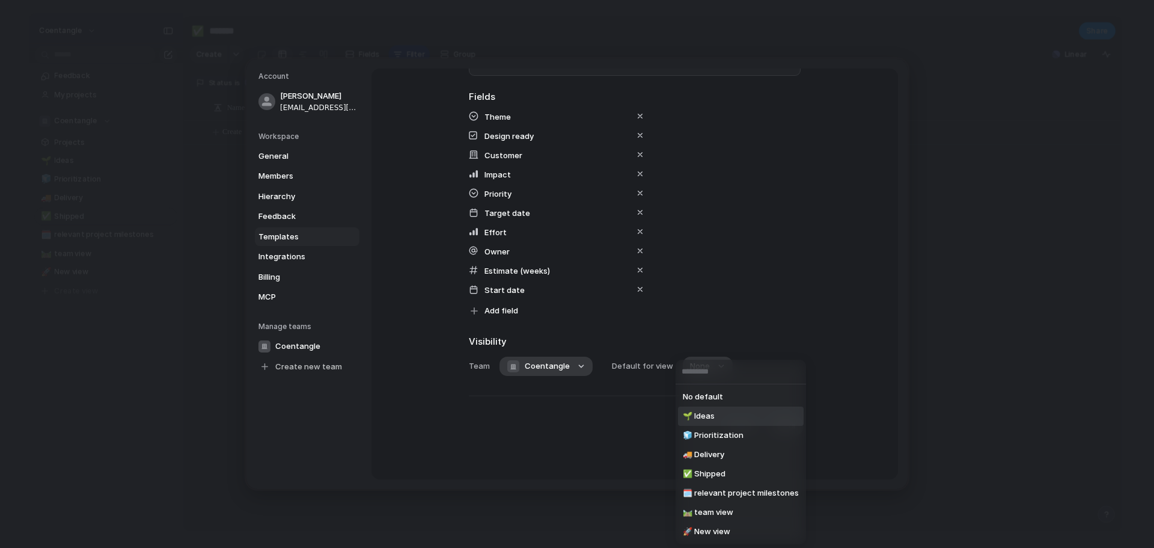
click at [712, 417] on span "🌱 Ideas" at bounding box center [699, 416] width 32 height 12
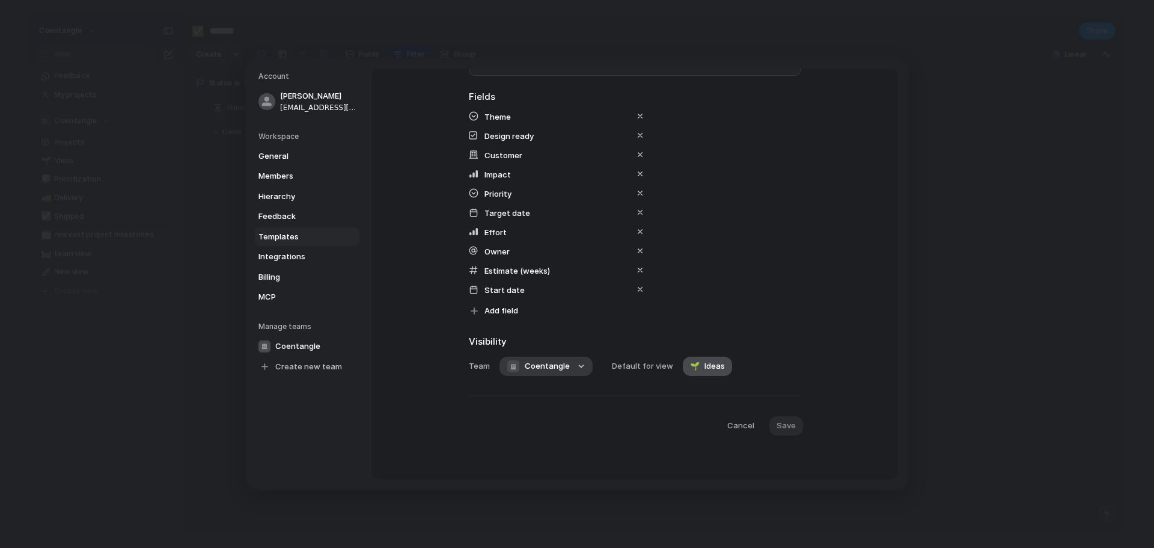
click at [706, 360] on span "Ideas" at bounding box center [714, 366] width 20 height 12
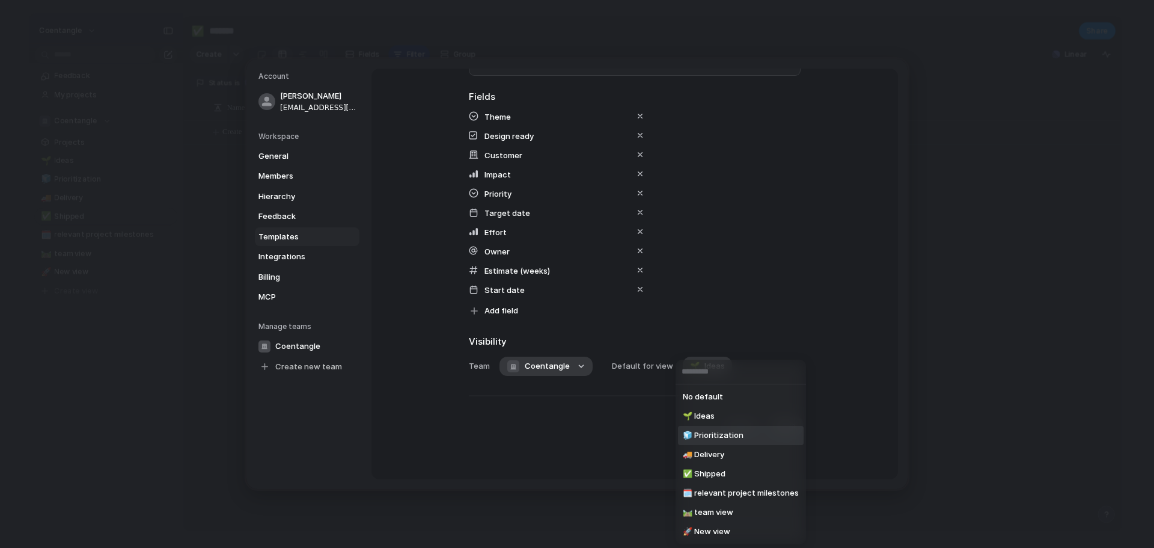
click at [730, 441] on span "🧊 Prioritization" at bounding box center [713, 435] width 61 height 12
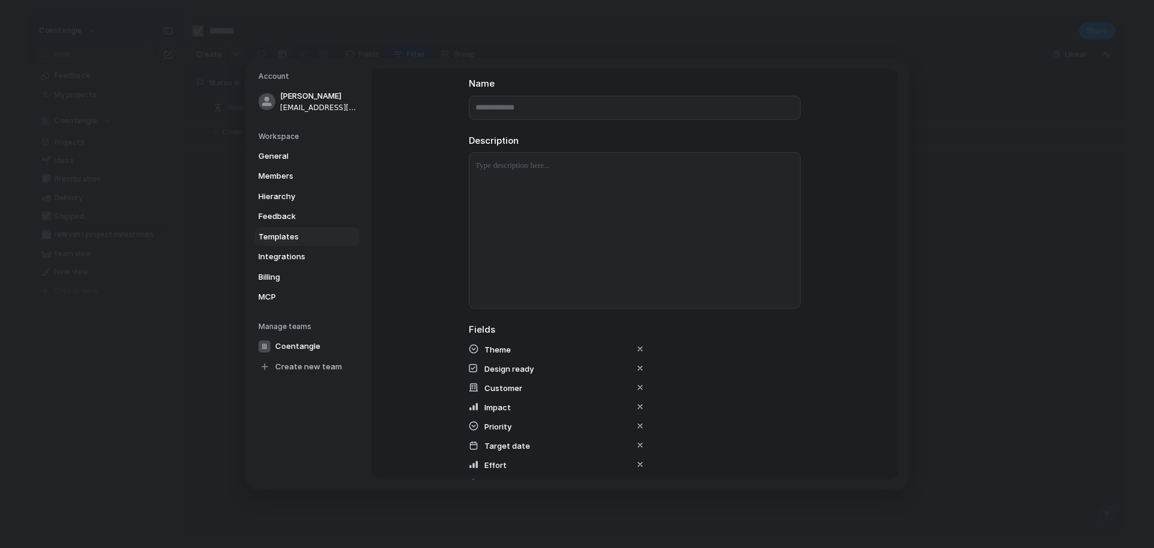
scroll to position [0, 0]
click at [526, 168] on input "text" at bounding box center [635, 171] width 332 height 24
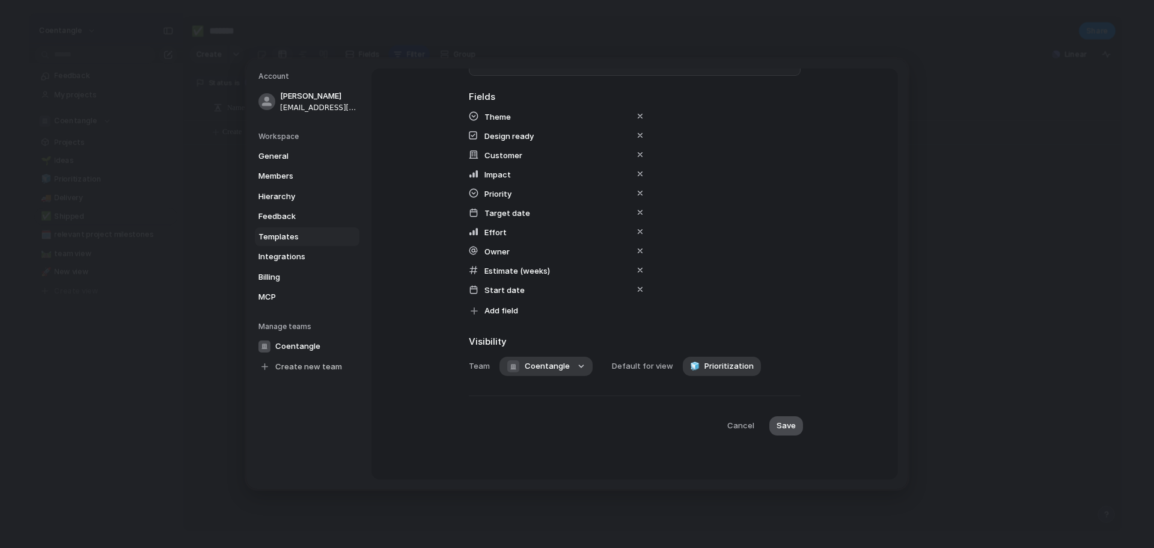
type input "*********"
click at [781, 426] on span "Save" at bounding box center [785, 425] width 19 height 12
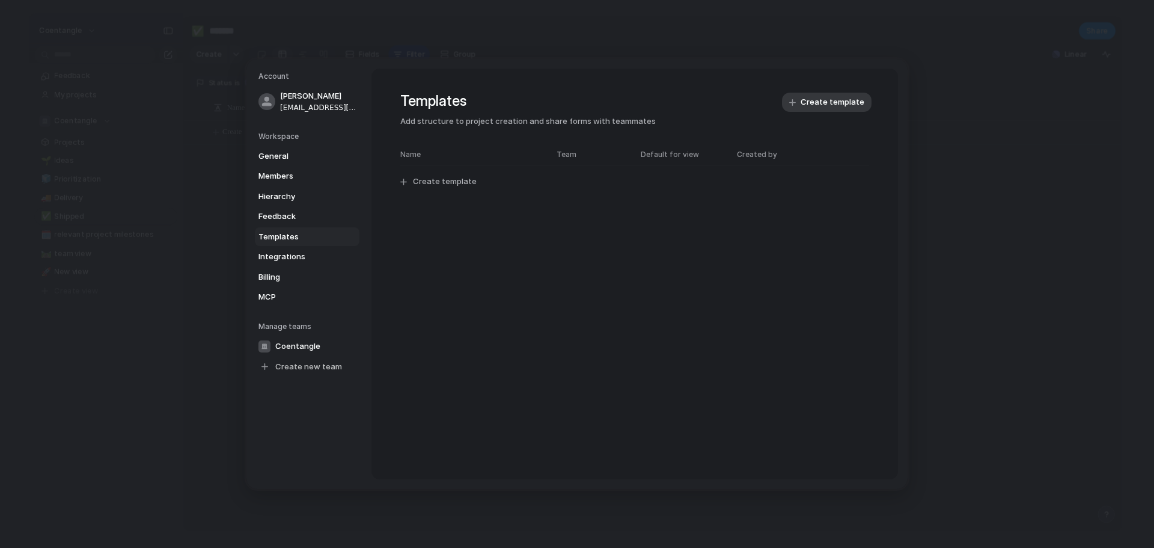
scroll to position [0, 0]
click at [281, 200] on span "Hierarchy" at bounding box center [296, 197] width 77 height 12
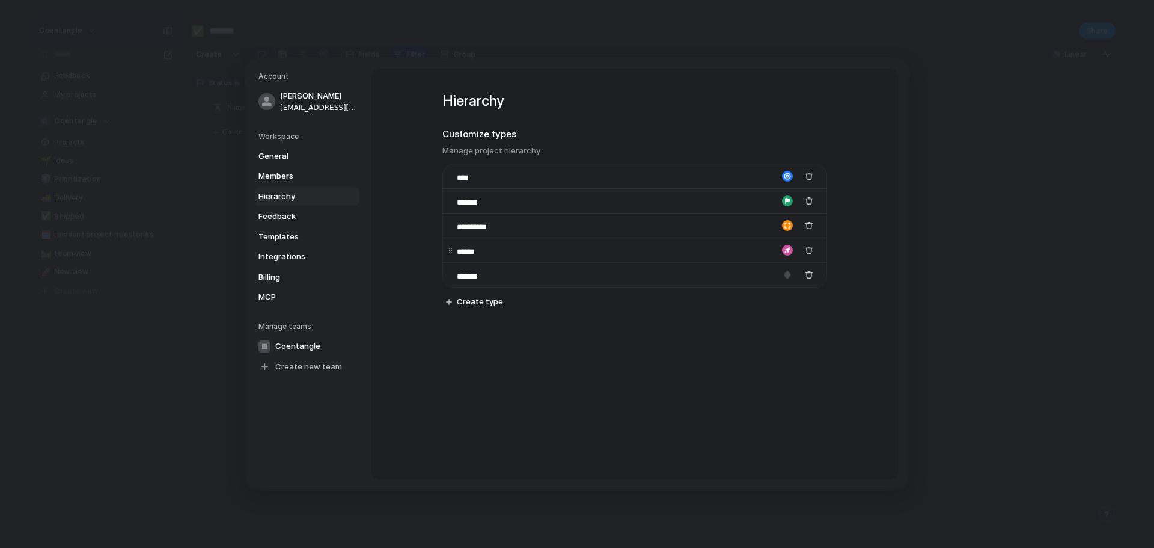
click at [784, 249] on div "button" at bounding box center [787, 250] width 11 height 11
click at [815, 410] on div at bounding box center [577, 274] width 1154 height 548
click at [788, 200] on div "button" at bounding box center [787, 200] width 11 height 11
click at [788, 258] on button "button" at bounding box center [784, 258] width 11 height 11
click at [769, 343] on div "**********" at bounding box center [634, 211] width 385 height 285
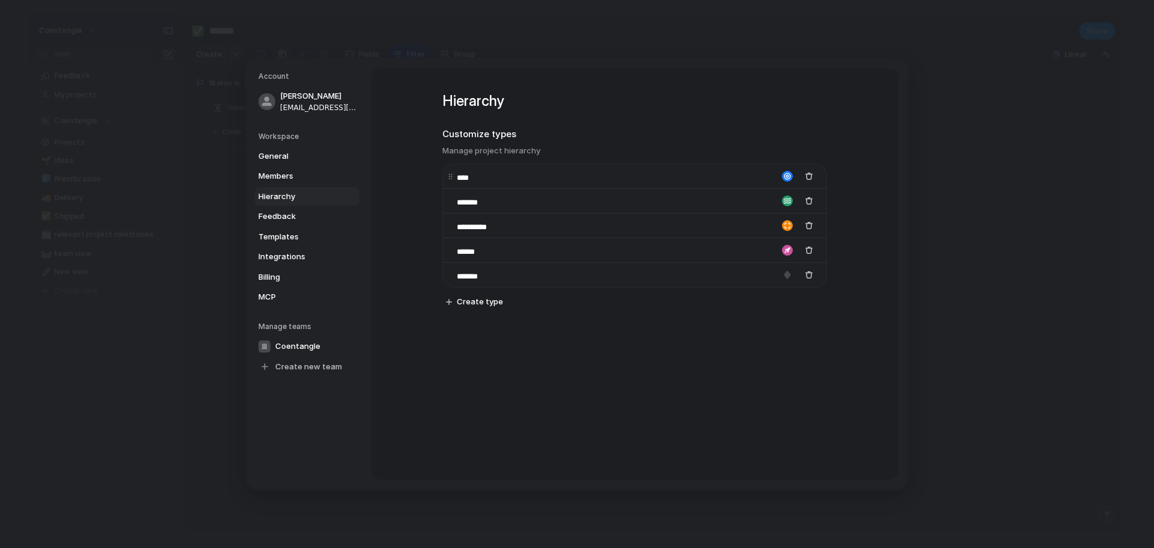
click at [786, 178] on div "button" at bounding box center [787, 176] width 11 height 11
click at [740, 200] on button "button" at bounding box center [741, 199] width 11 height 11
click at [710, 327] on div at bounding box center [577, 274] width 1154 height 548
click at [783, 203] on div "button" at bounding box center [787, 200] width 11 height 11
click at [750, 239] on button "button" at bounding box center [755, 238] width 11 height 11
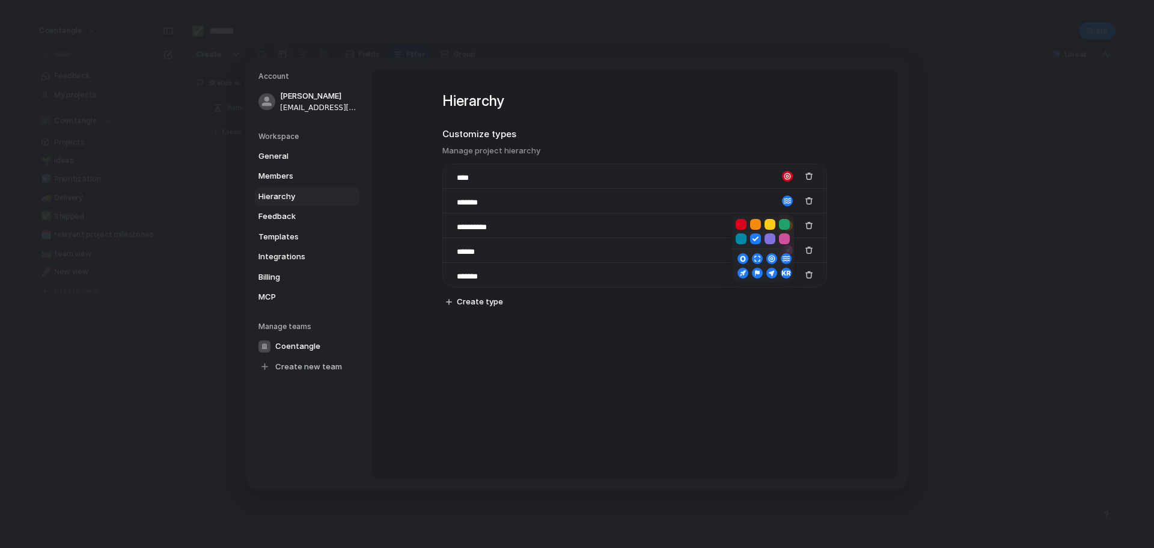
click at [709, 350] on div at bounding box center [577, 274] width 1154 height 548
click at [784, 249] on div "button" at bounding box center [787, 250] width 11 height 11
click at [757, 274] on button "button" at bounding box center [755, 273] width 11 height 11
click at [678, 369] on div at bounding box center [577, 274] width 1154 height 548
click at [786, 251] on div "button" at bounding box center [787, 250] width 11 height 11
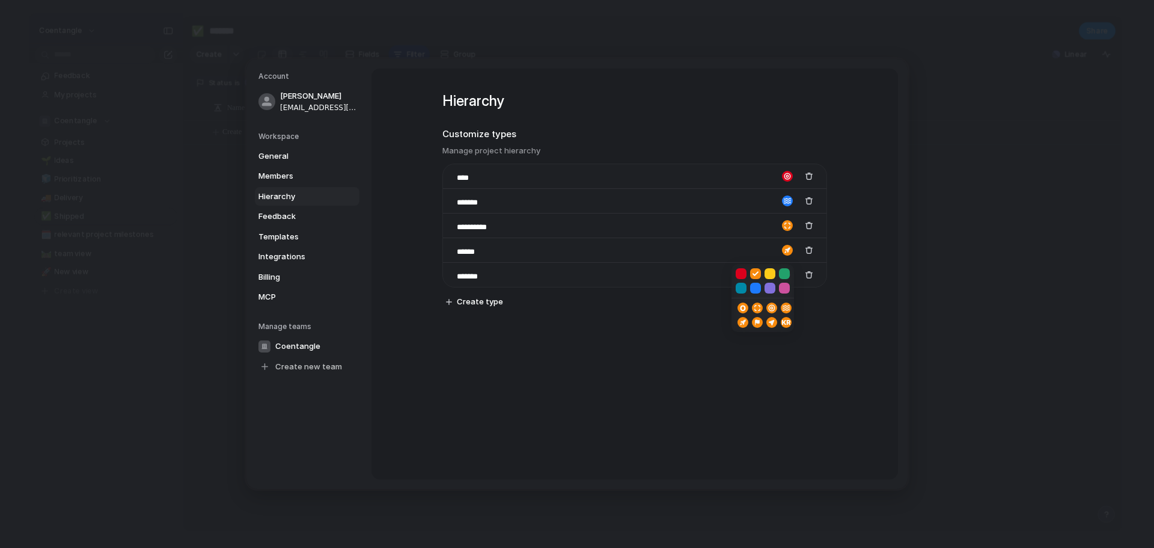
click at [786, 274] on button "button" at bounding box center [784, 273] width 11 height 11
click at [642, 347] on div at bounding box center [577, 274] width 1154 height 548
click at [453, 302] on button "Create type" at bounding box center [474, 301] width 67 height 17
type input "*"
type input "****"
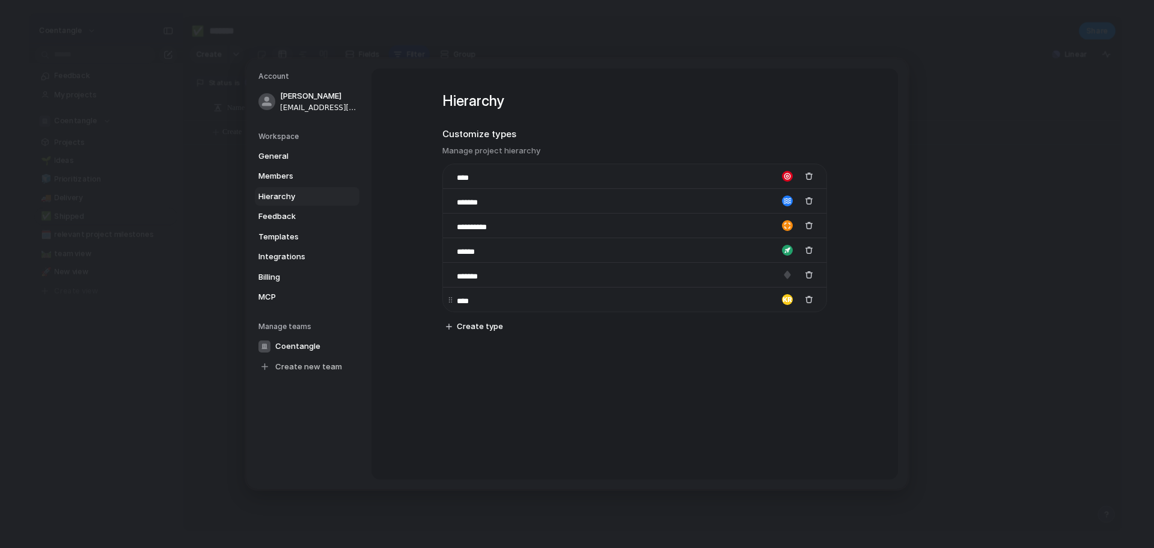
click at [784, 299] on div "button" at bounding box center [787, 299] width 11 height 11
click at [771, 358] on div "button" at bounding box center [769, 357] width 7 height 11
click at [784, 300] on div "button" at bounding box center [787, 299] width 11 height 11
click at [742, 356] on div "button" at bounding box center [740, 357] width 7 height 11
click at [315, 284] on link "Billing" at bounding box center [307, 276] width 105 height 19
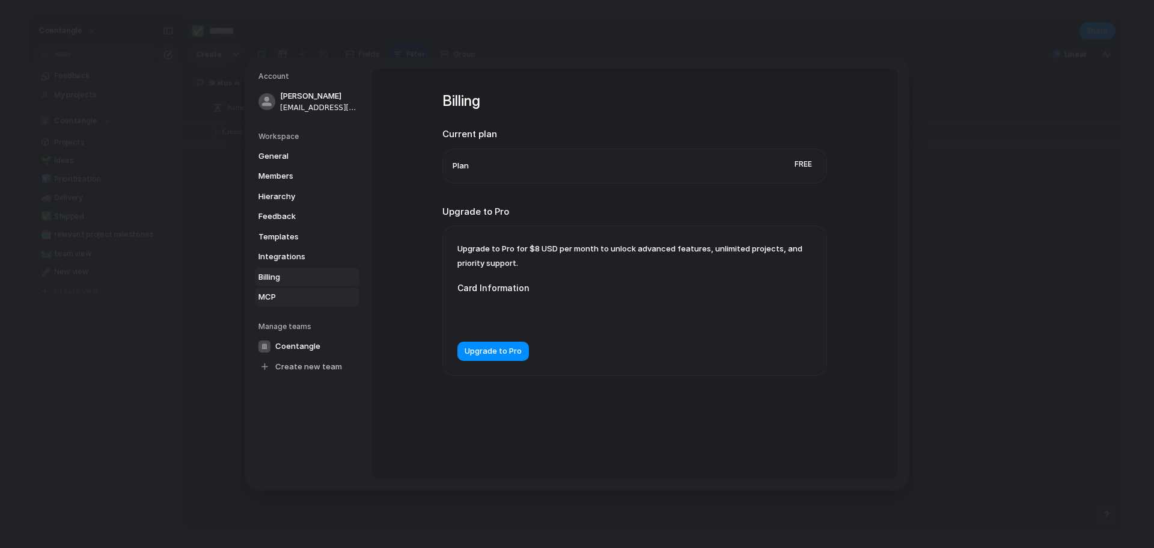
click at [303, 293] on span "MCP" at bounding box center [296, 297] width 77 height 12
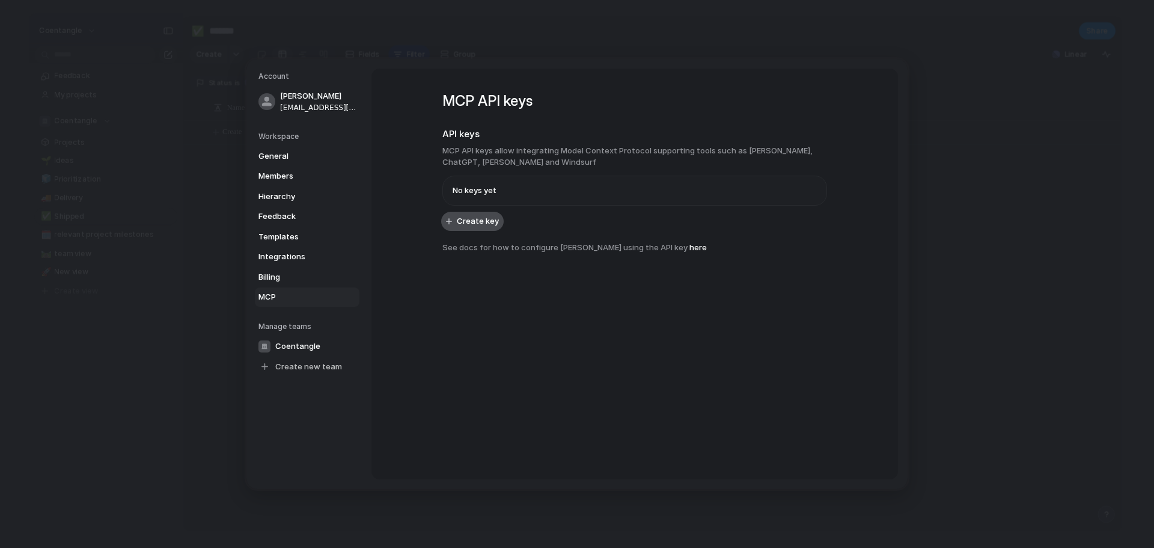
click at [491, 224] on span "Create key" at bounding box center [478, 221] width 42 height 12
click at [698, 246] on link "here" at bounding box center [697, 247] width 17 height 10
